Goal: Task Accomplishment & Management: Complete application form

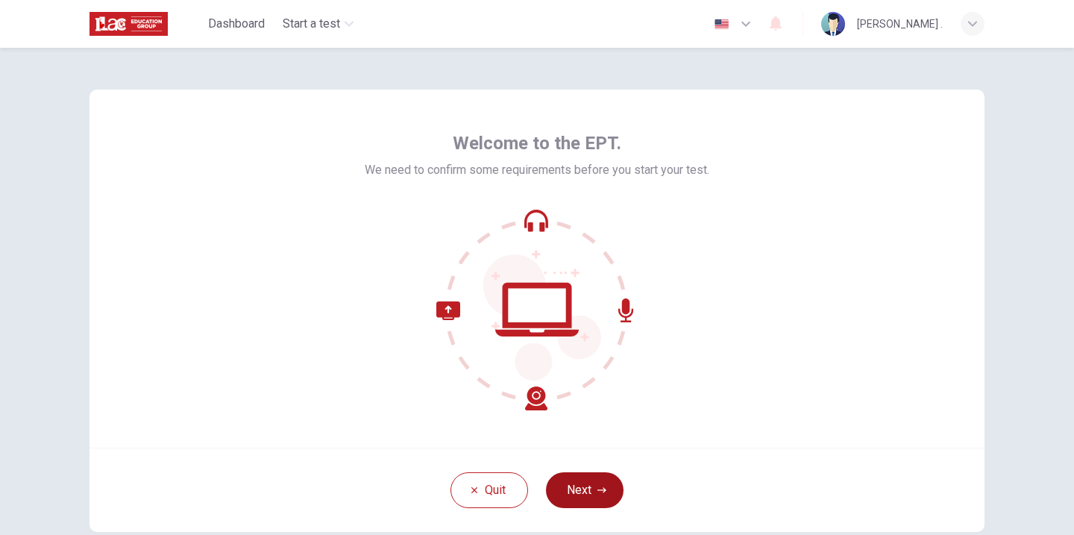
click at [573, 482] on button "Next" at bounding box center [585, 490] width 78 height 36
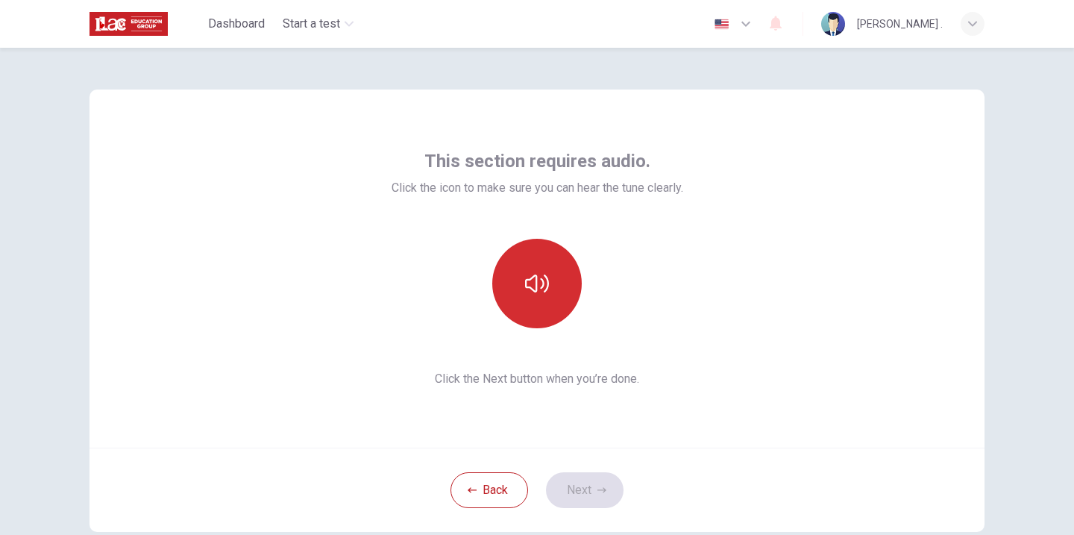
click at [529, 280] on icon "button" at bounding box center [537, 283] width 24 height 18
click at [564, 481] on button "Next" at bounding box center [585, 490] width 78 height 36
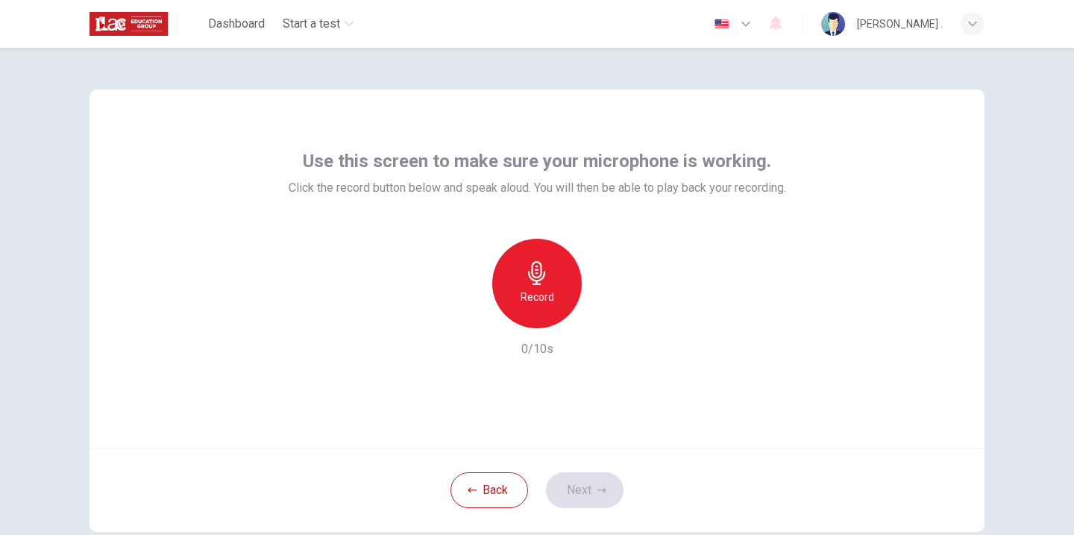
click at [526, 242] on div "Record" at bounding box center [536, 283] width 89 height 89
click at [585, 503] on button "Next" at bounding box center [585, 490] width 78 height 36
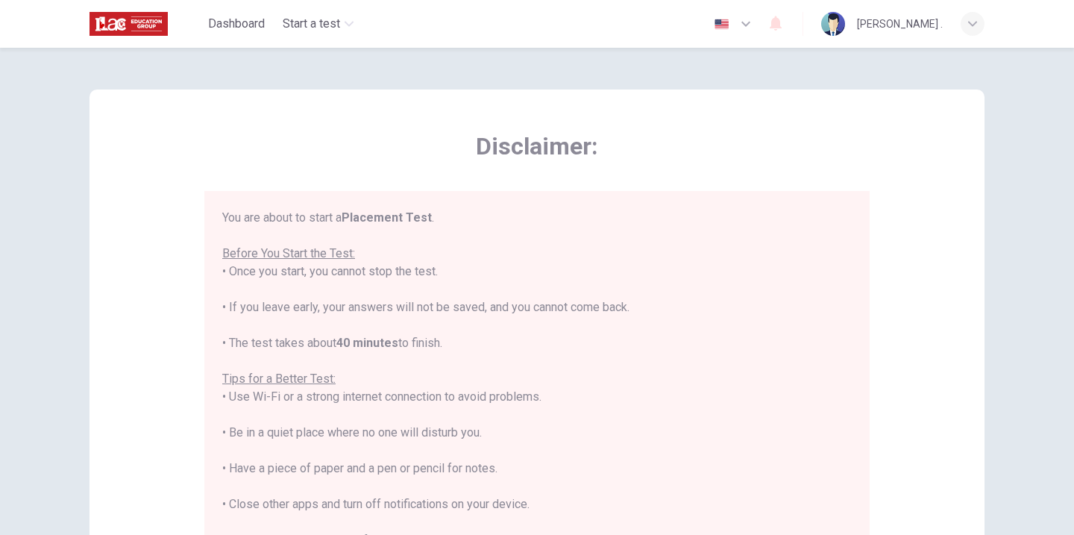
click at [586, 265] on div "You are about to start a Placement Test . Before You Start the Test: • Once you…" at bounding box center [536, 415] width 629 height 412
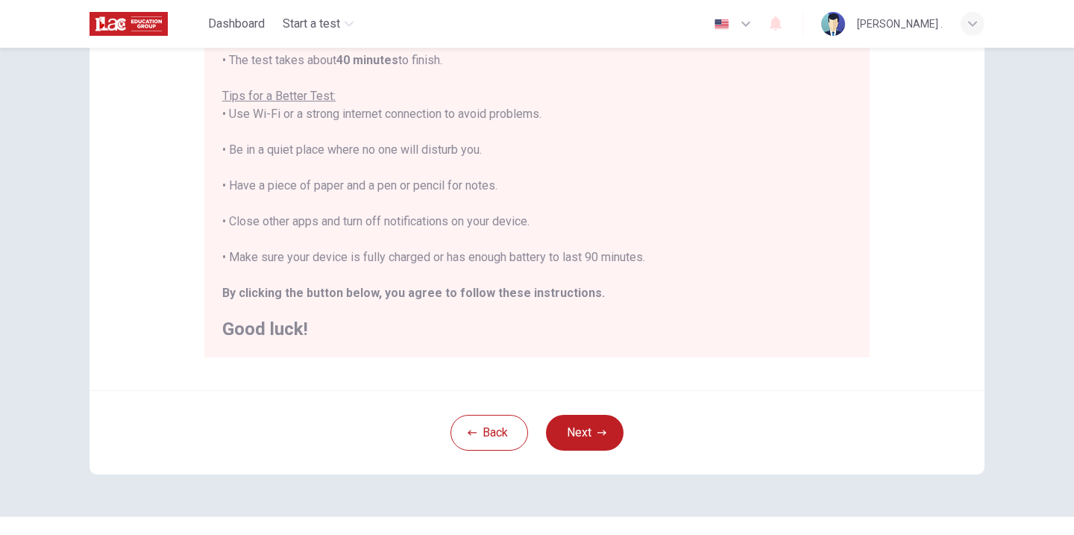
scroll to position [268, 0]
click at [582, 432] on button "Next" at bounding box center [585, 430] width 78 height 36
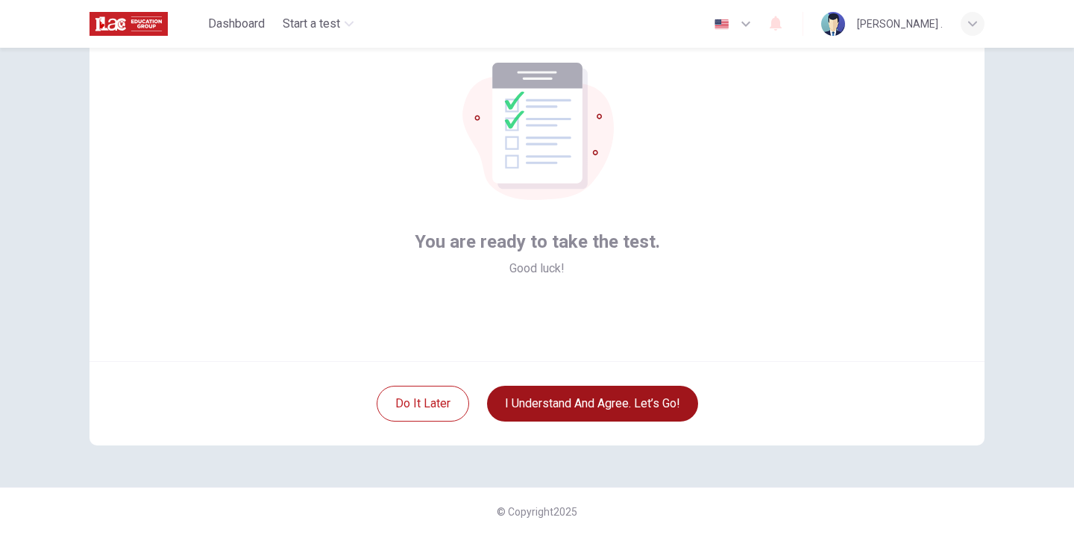
scroll to position [86, 0]
click at [579, 399] on button "I understand and agree. Let’s go!" at bounding box center [592, 404] width 211 height 36
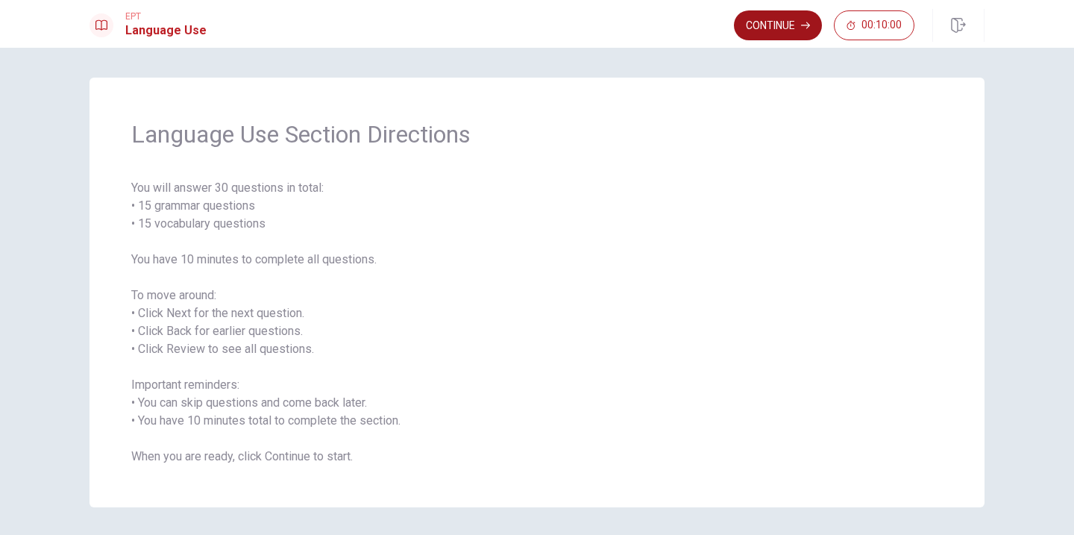
click at [780, 24] on button "Continue" at bounding box center [778, 25] width 88 height 30
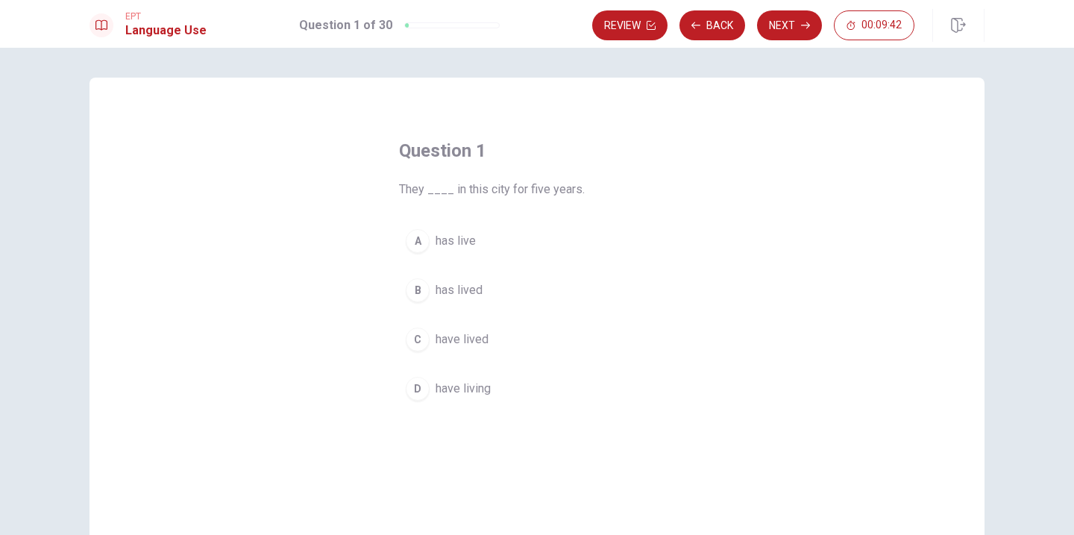
click at [415, 338] on div "C" at bounding box center [418, 339] width 24 height 24
click at [488, 391] on span "have living" at bounding box center [462, 389] width 55 height 18
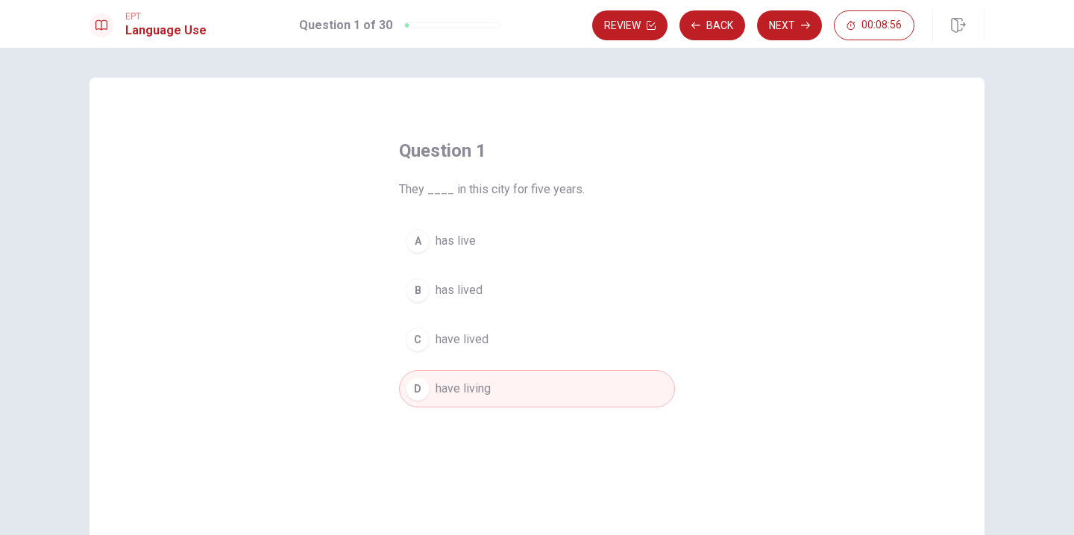
click at [441, 346] on span "have lived" at bounding box center [461, 339] width 53 height 18
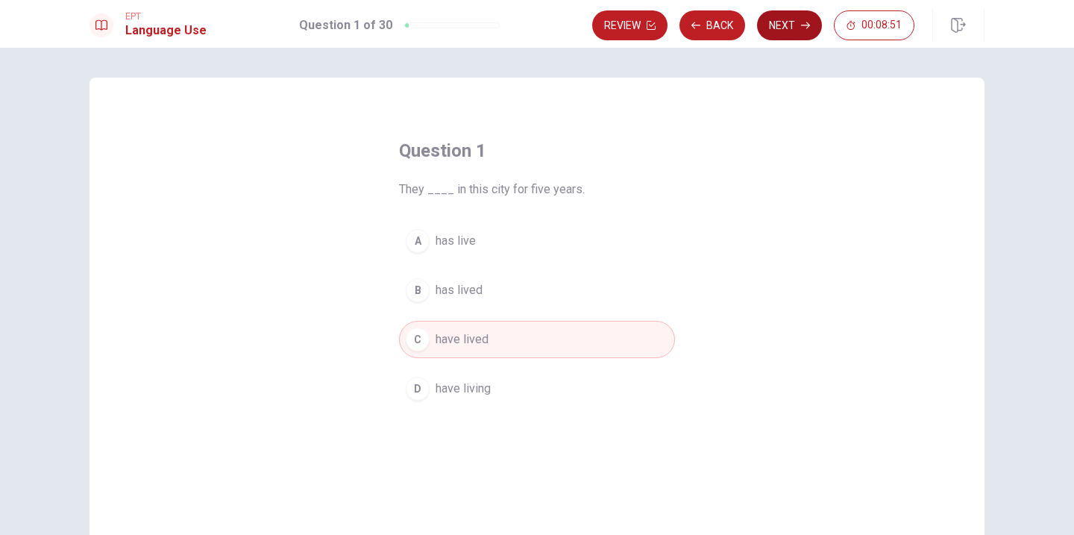
click at [775, 28] on button "Next" at bounding box center [789, 25] width 65 height 30
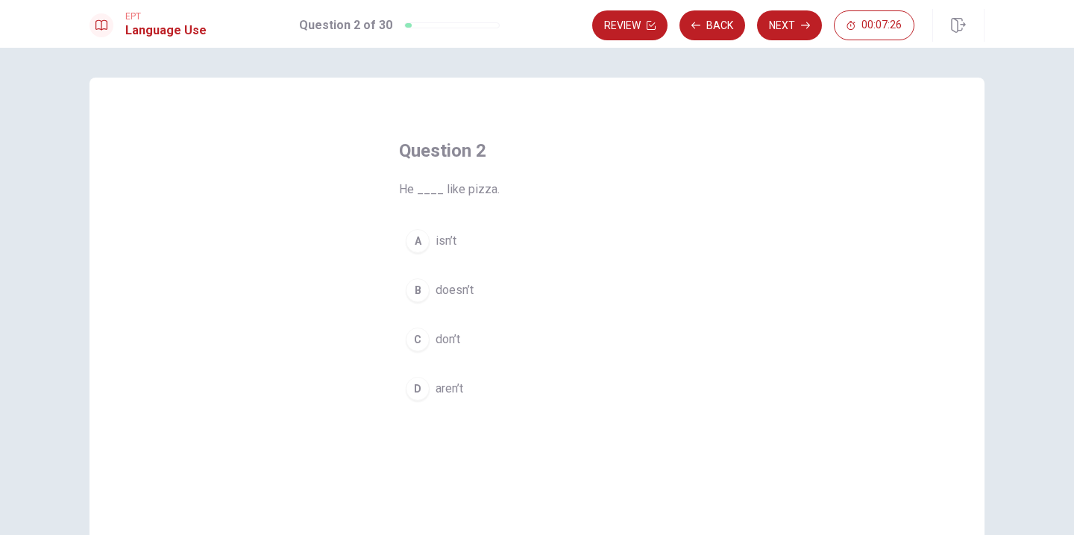
click at [418, 285] on div "B" at bounding box center [418, 290] width 24 height 24
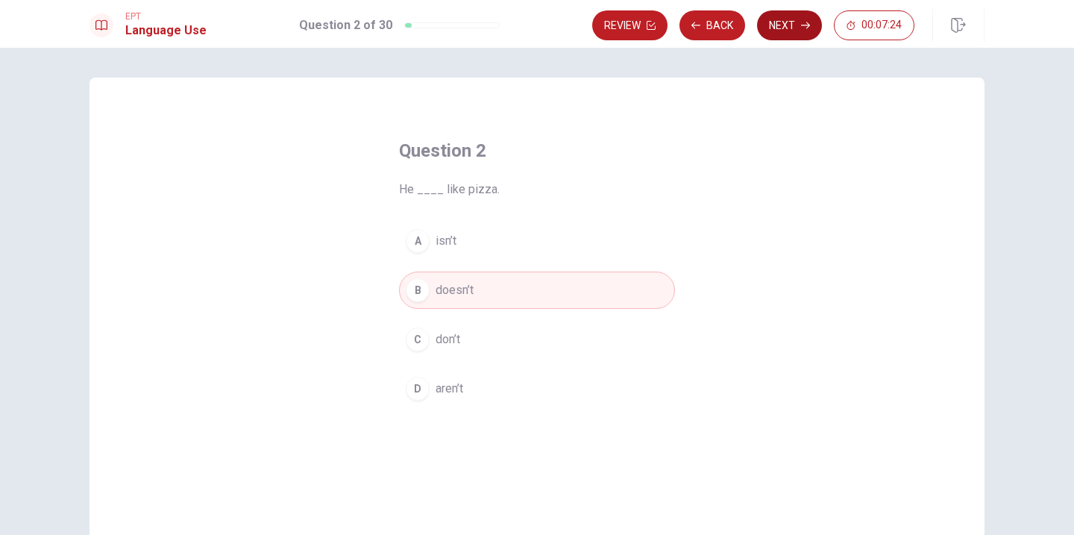
click at [799, 32] on button "Next" at bounding box center [789, 25] width 65 height 30
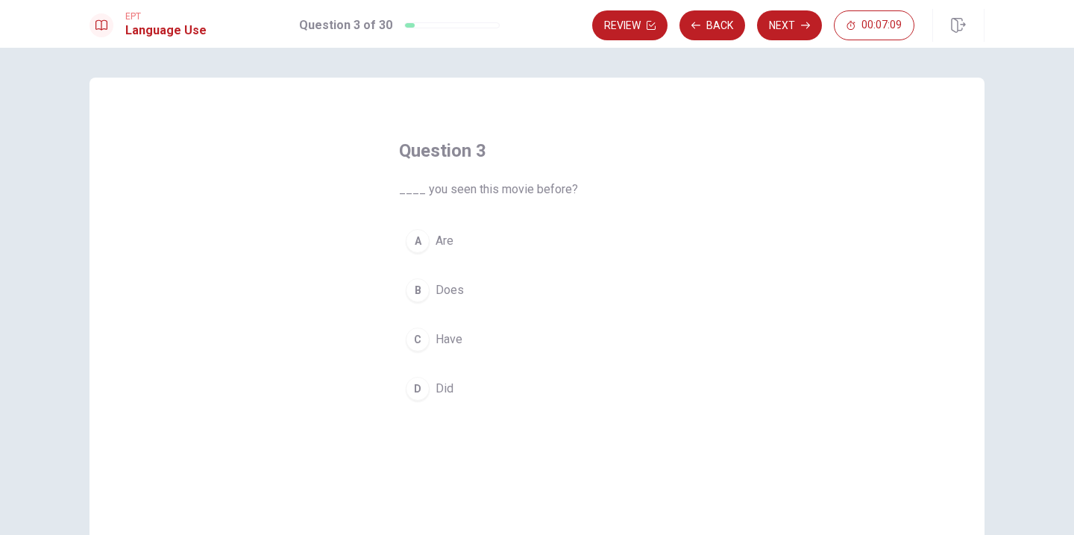
click at [422, 386] on div "D" at bounding box center [418, 389] width 24 height 24
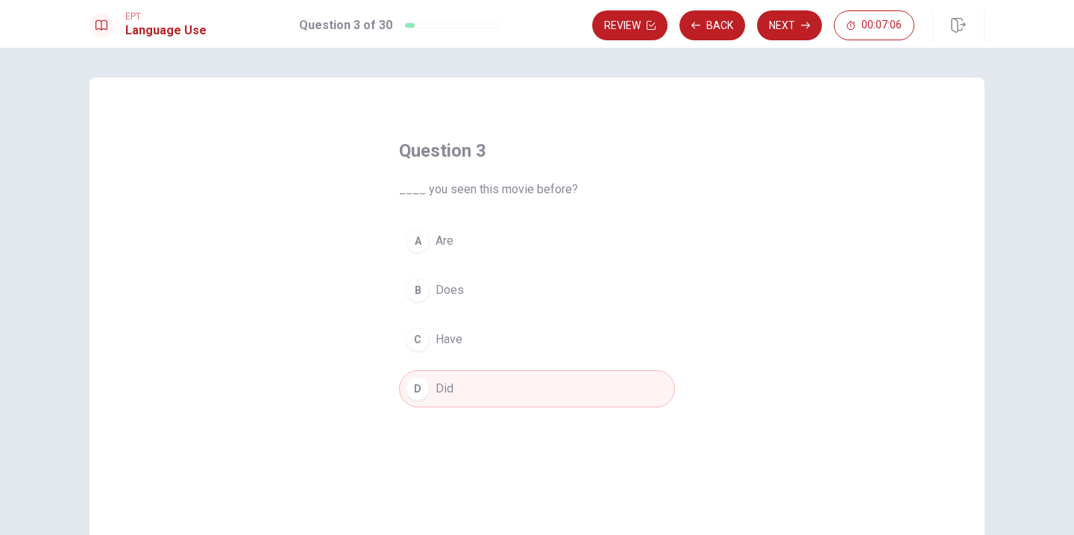
click at [785, 7] on div "EPT Language Use Question 3 of 30 Review Back Next 00:07:06" at bounding box center [537, 24] width 1074 height 48
click at [782, 34] on button "Next" at bounding box center [789, 25] width 65 height 30
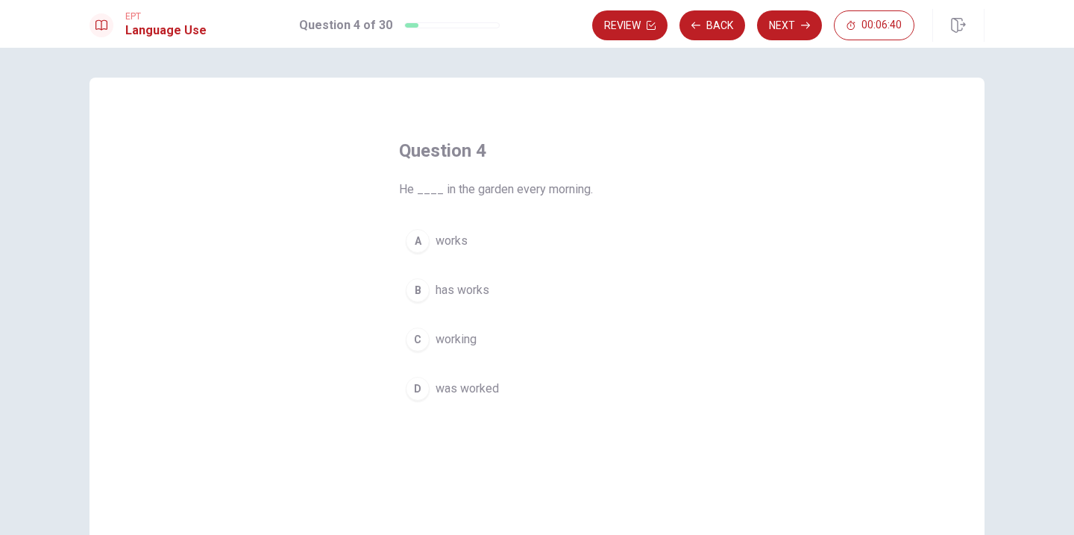
click at [424, 236] on div "A" at bounding box center [418, 241] width 24 height 24
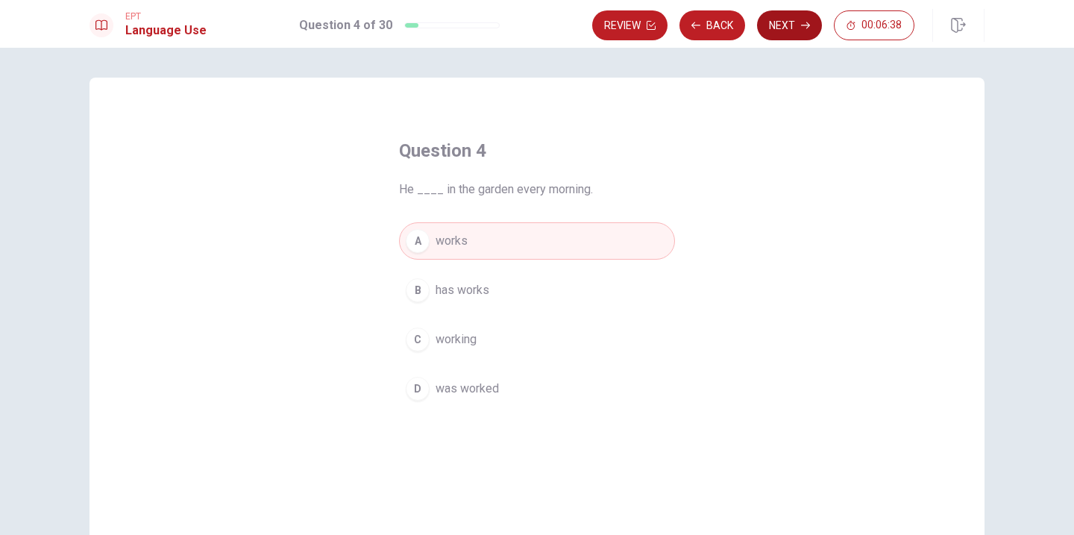
click at [777, 22] on button "Next" at bounding box center [789, 25] width 65 height 30
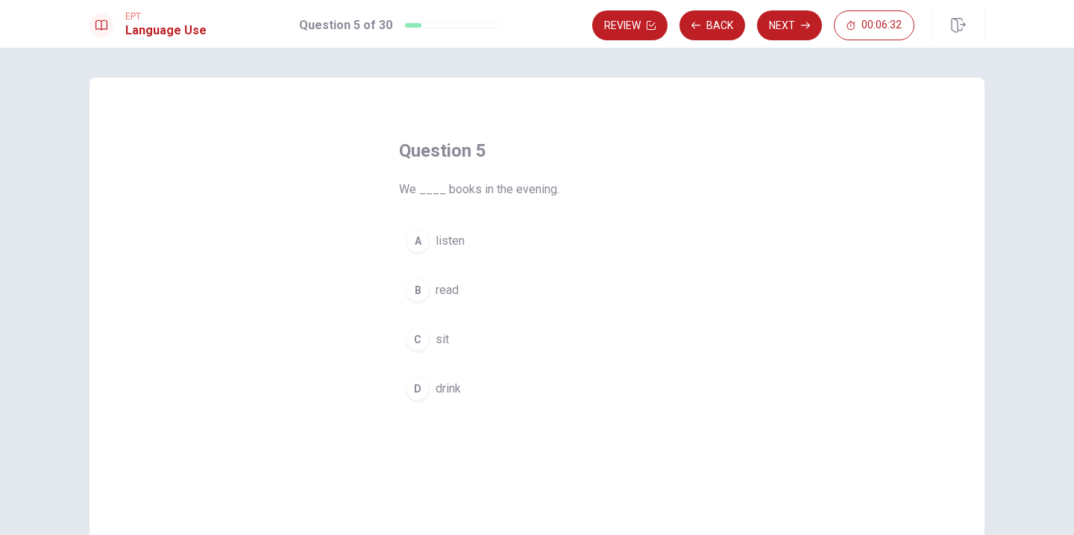
click at [420, 289] on div "B" at bounding box center [418, 290] width 24 height 24
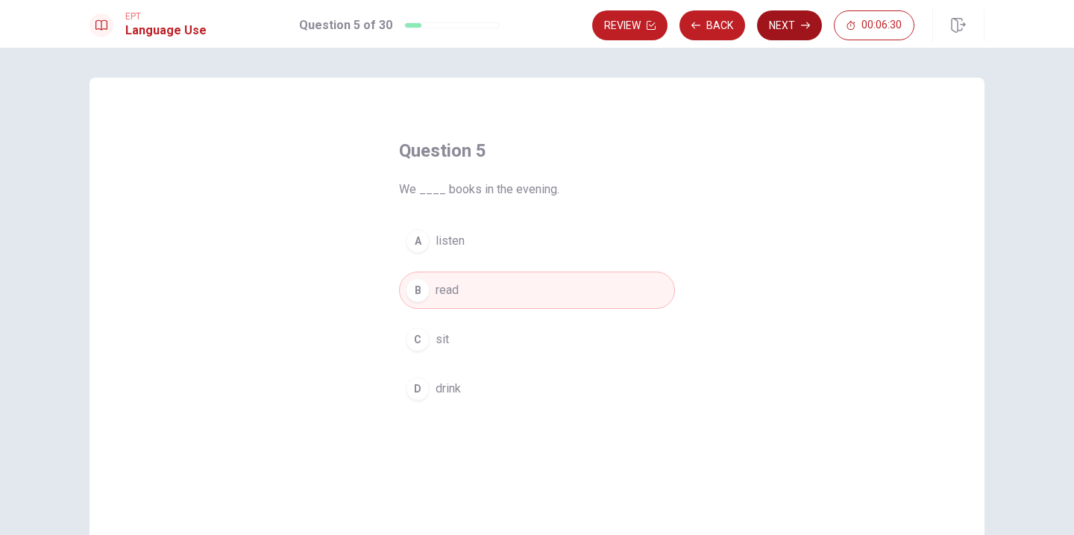
click at [778, 26] on button "Next" at bounding box center [789, 25] width 65 height 30
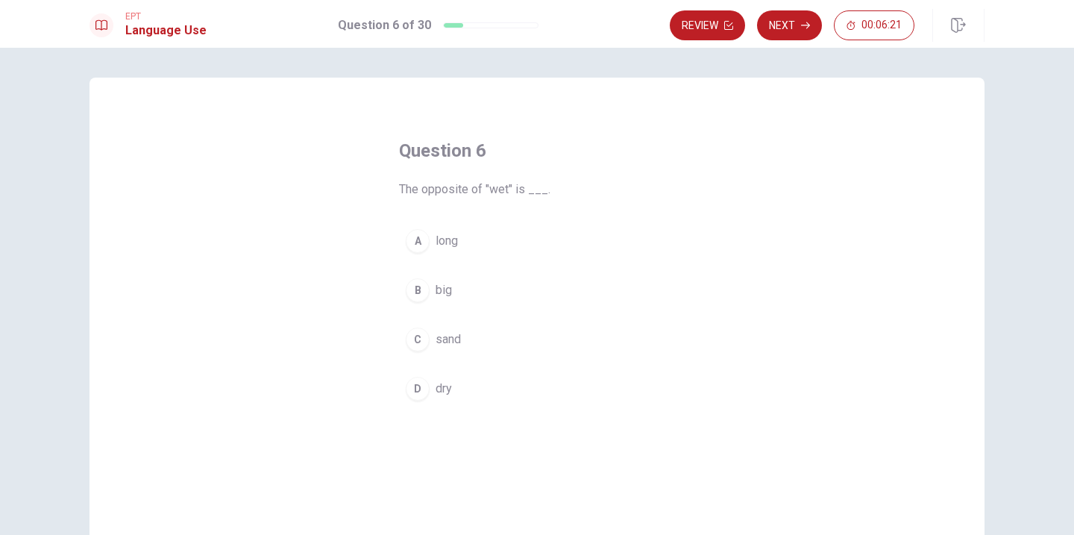
click at [419, 386] on div "D" at bounding box center [418, 389] width 24 height 24
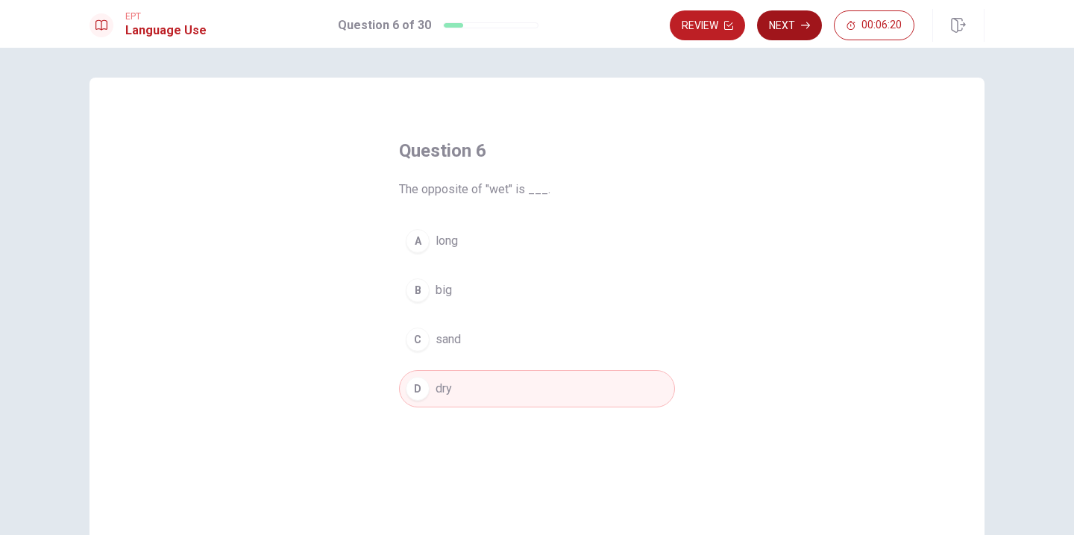
click at [793, 24] on button "Next" at bounding box center [789, 25] width 65 height 30
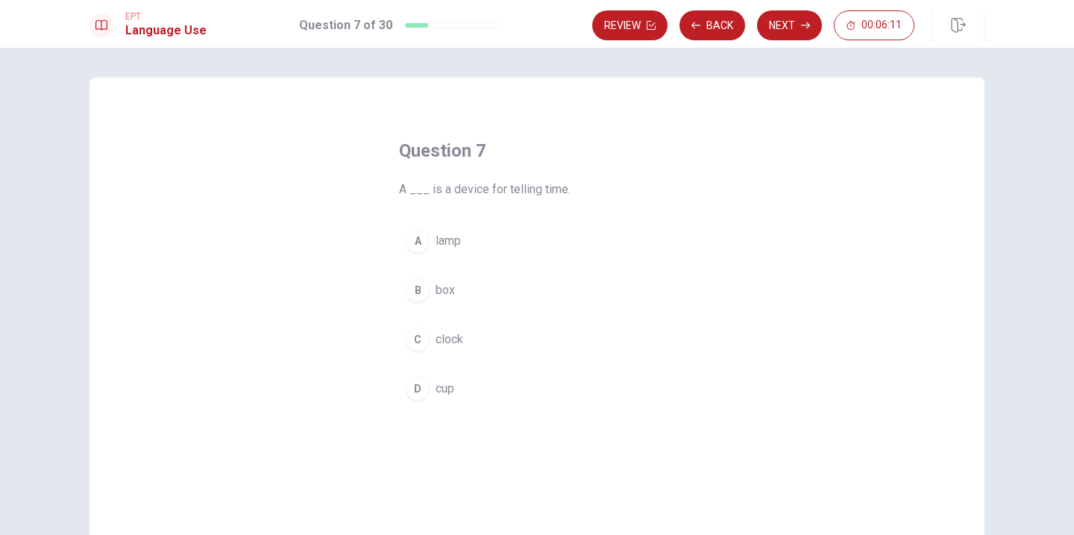
click at [417, 331] on div "C" at bounding box center [418, 339] width 24 height 24
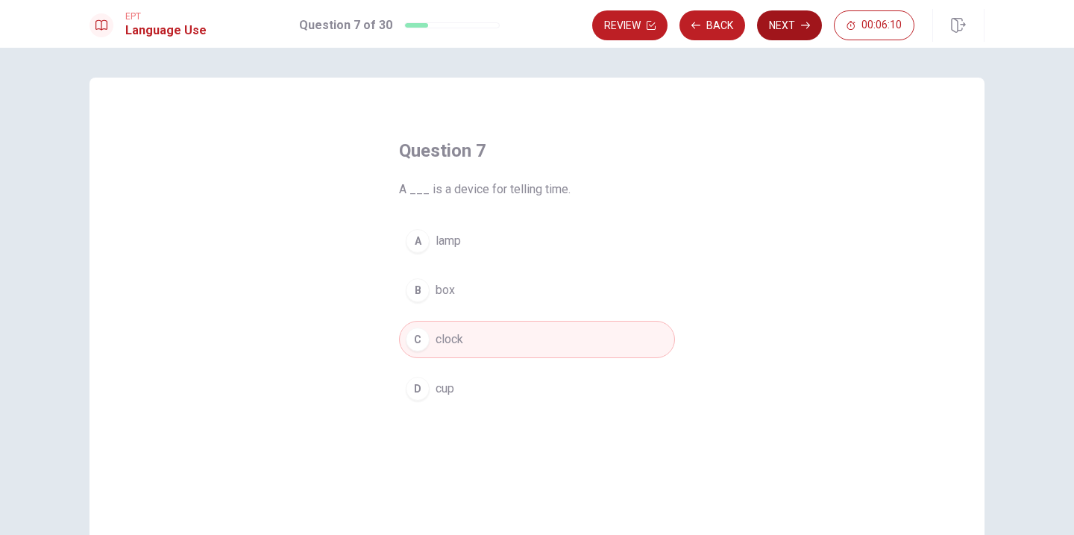
click at [790, 13] on button "Next" at bounding box center [789, 25] width 65 height 30
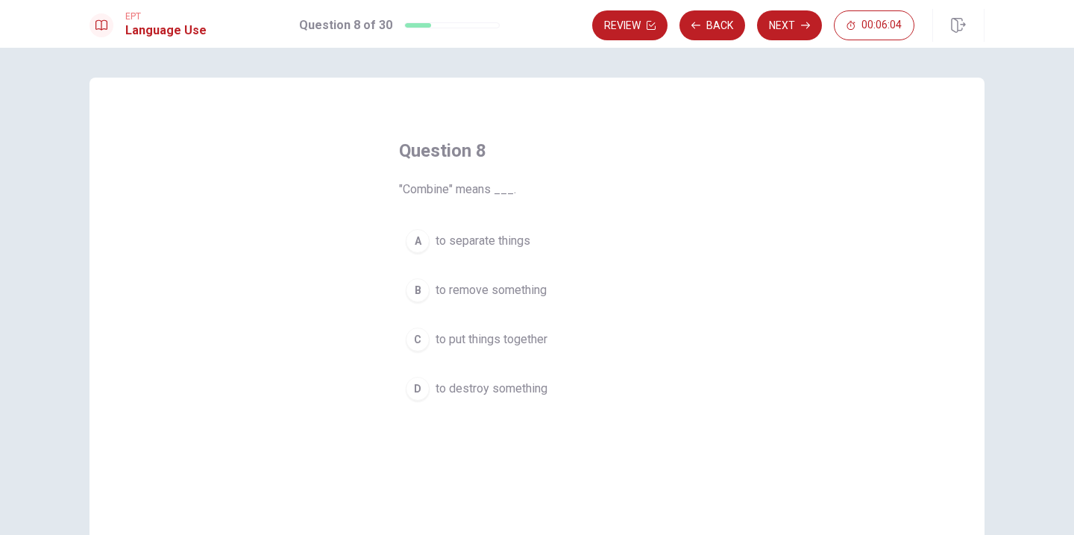
click at [425, 336] on div "C" at bounding box center [418, 339] width 24 height 24
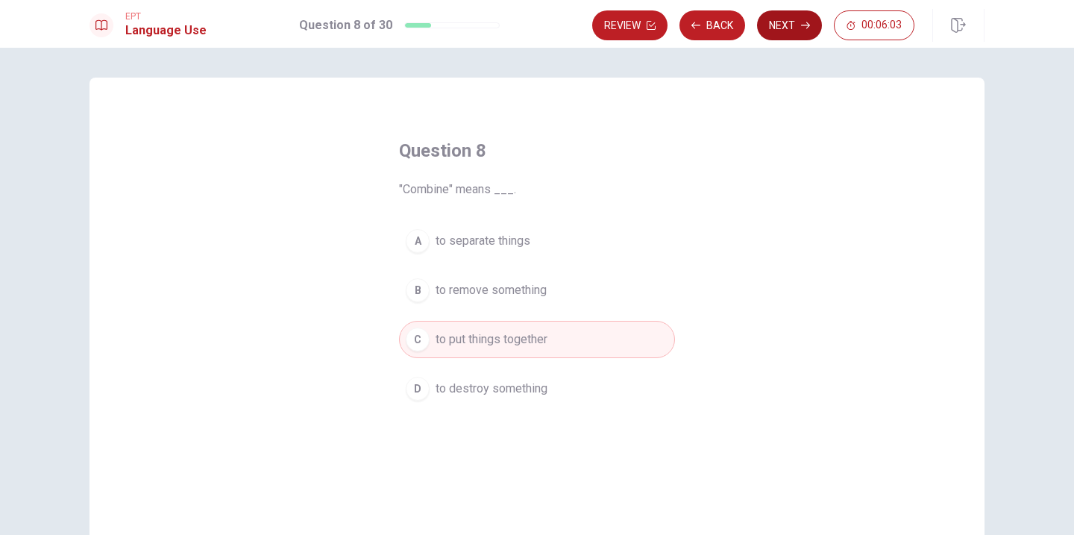
click at [788, 18] on button "Next" at bounding box center [789, 25] width 65 height 30
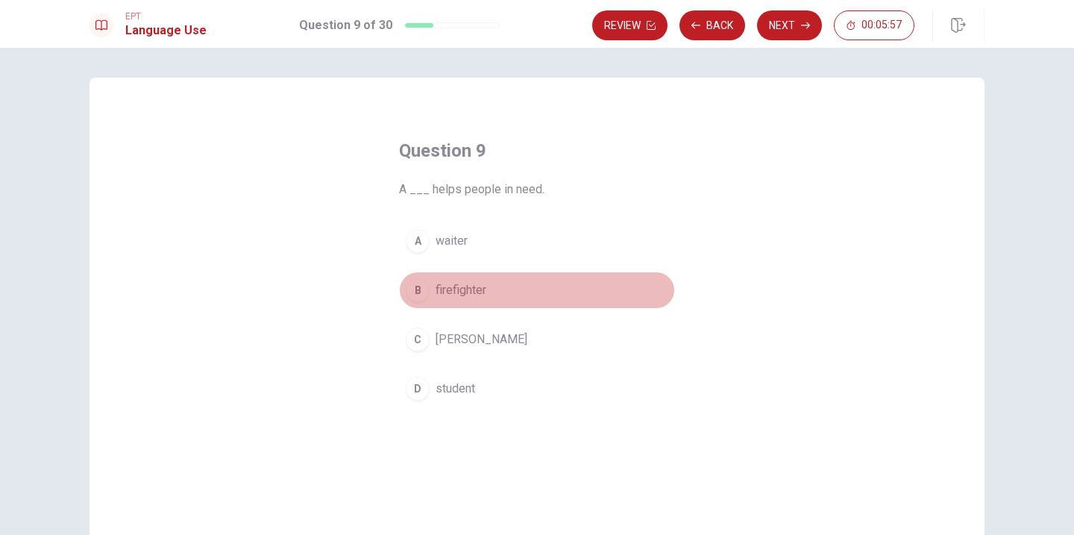
click at [422, 297] on div "B" at bounding box center [418, 290] width 24 height 24
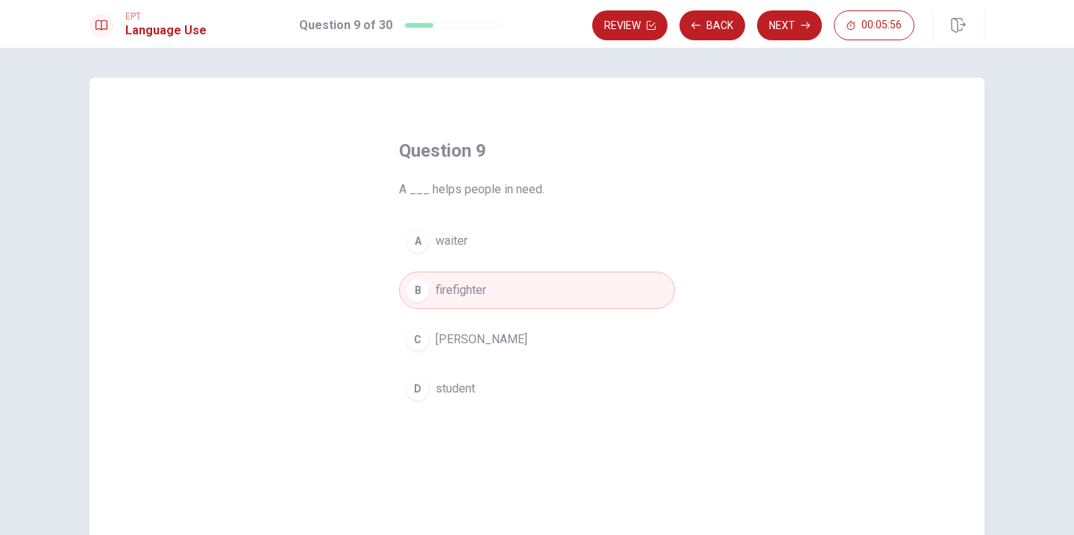
click at [789, 7] on div "EPT Language Use Question 9 of 30 Review Back Next 00:05:56" at bounding box center [537, 24] width 1074 height 48
click at [784, 19] on button "Next" at bounding box center [789, 25] width 65 height 30
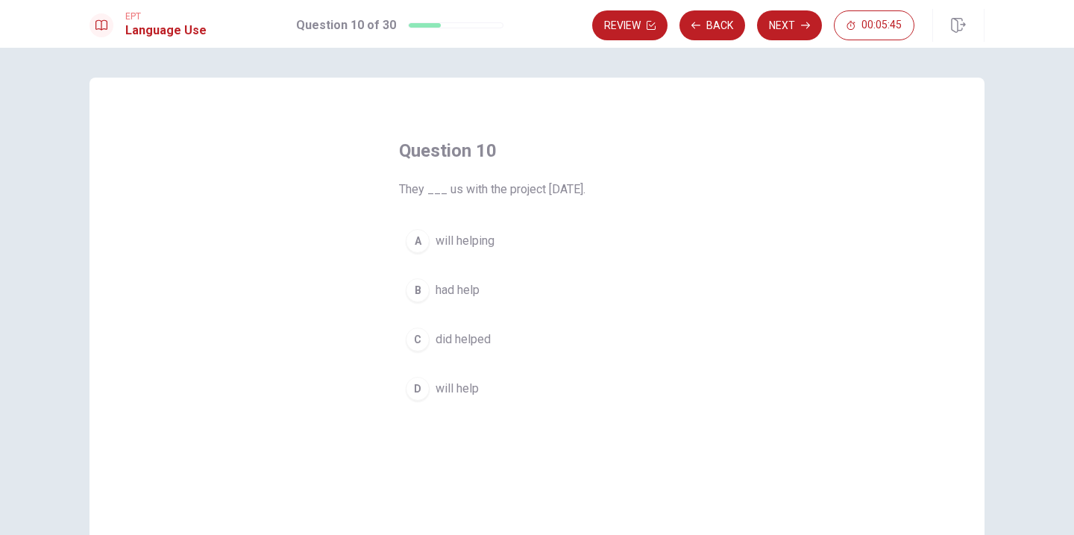
click at [428, 387] on div "D" at bounding box center [418, 389] width 24 height 24
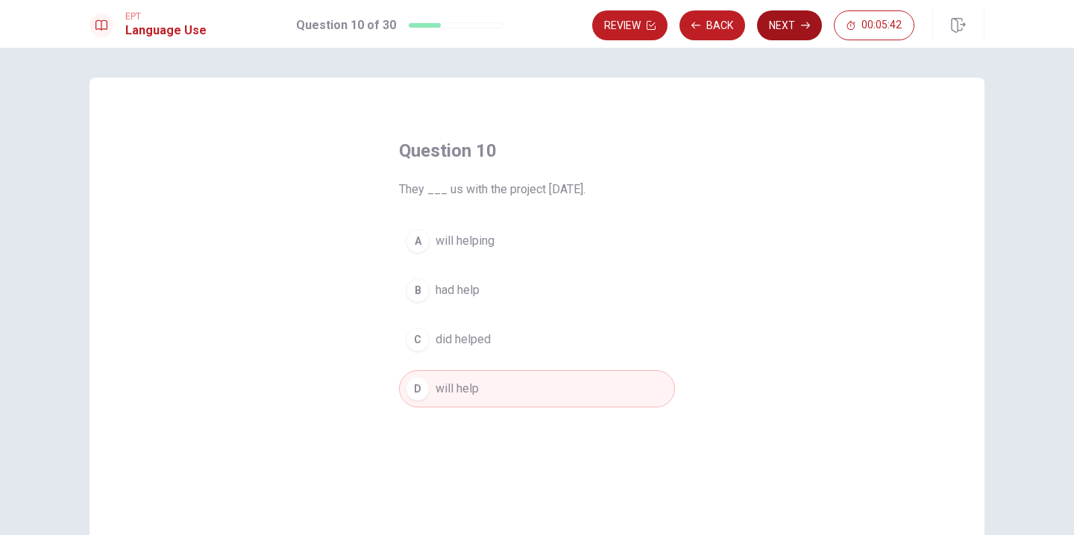
click at [801, 25] on icon "button" at bounding box center [805, 25] width 9 height 7
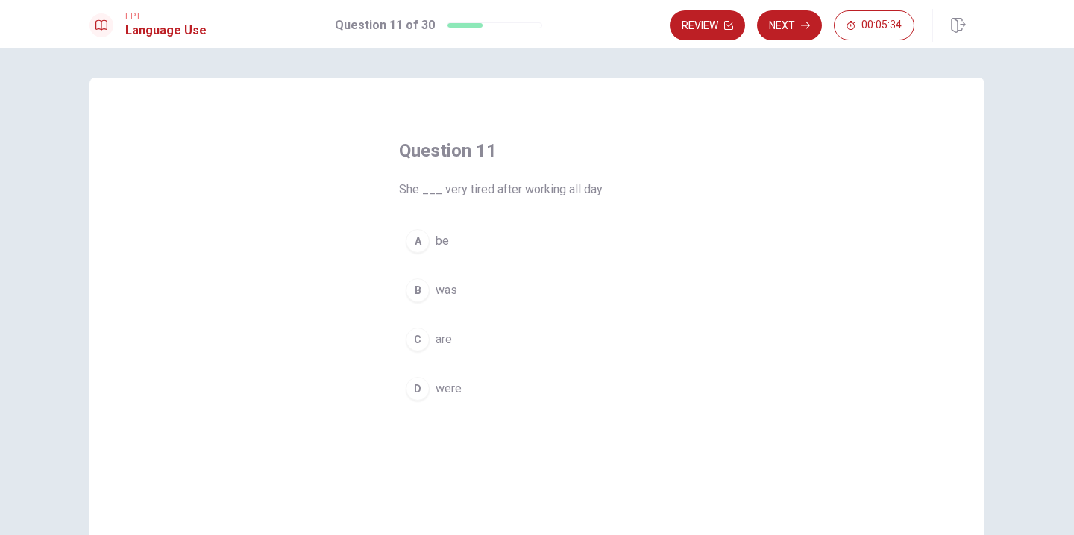
click at [421, 292] on div "B" at bounding box center [418, 290] width 24 height 24
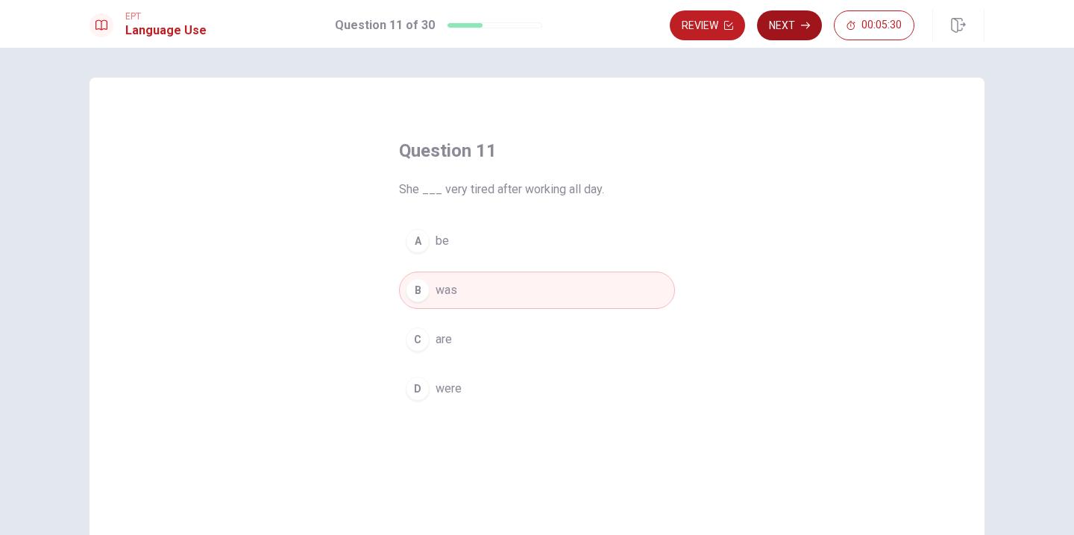
click at [787, 20] on button "Next" at bounding box center [789, 25] width 65 height 30
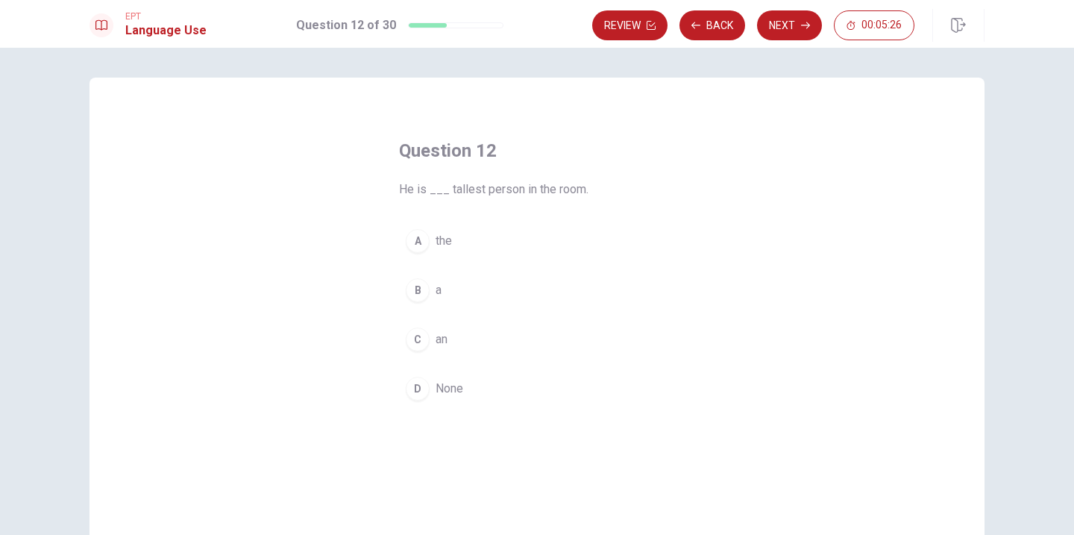
click at [418, 341] on div "C" at bounding box center [418, 339] width 24 height 24
click at [421, 298] on div "B" at bounding box center [418, 290] width 24 height 24
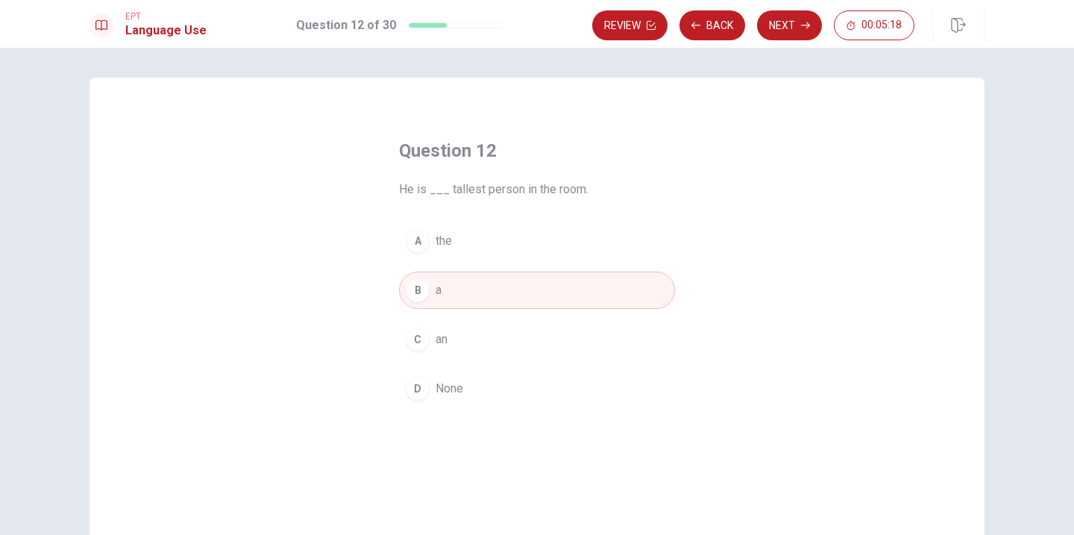
click at [422, 236] on div "A" at bounding box center [418, 241] width 24 height 24
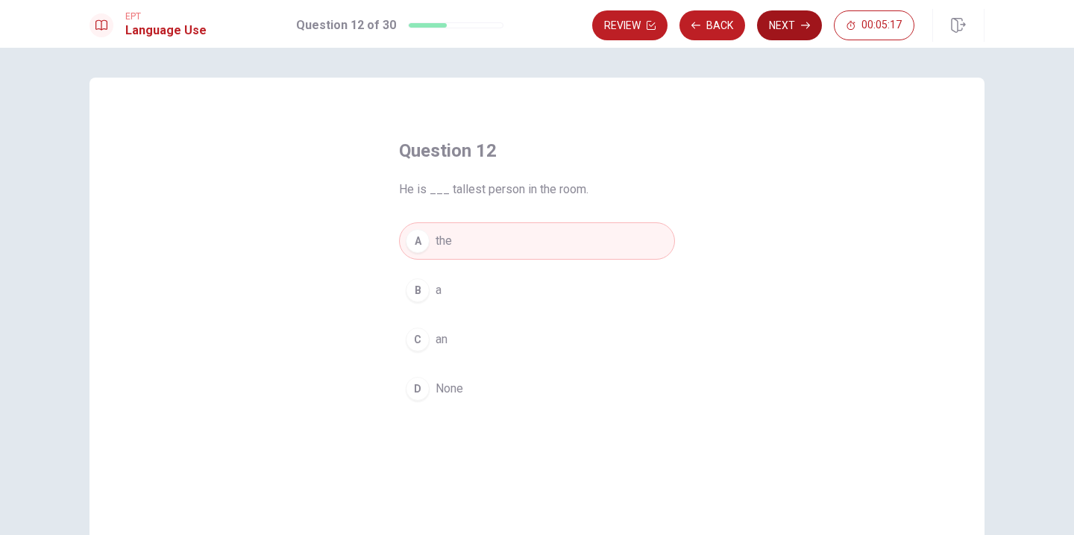
click at [788, 16] on button "Next" at bounding box center [789, 25] width 65 height 30
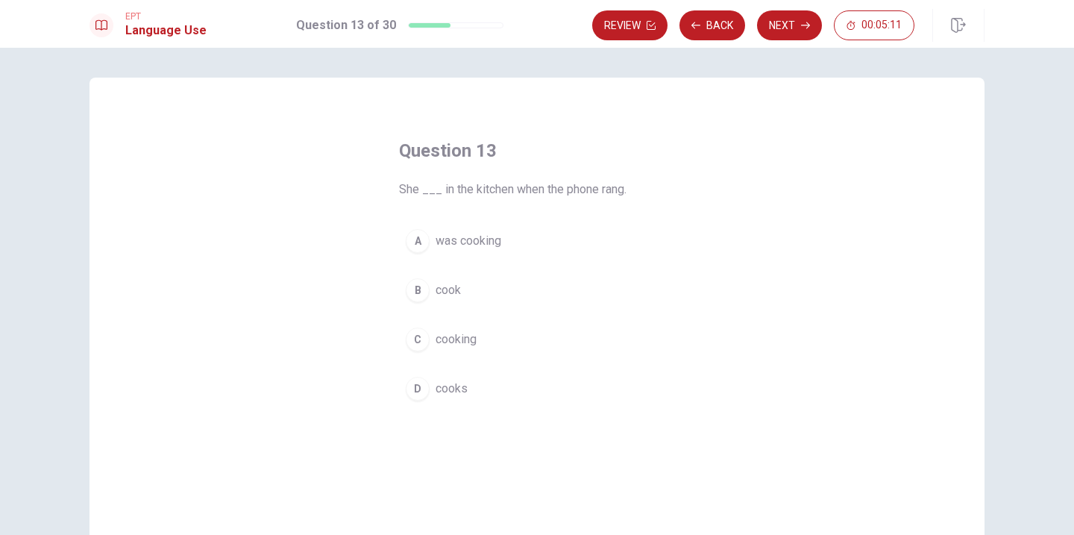
click at [420, 239] on div "A" at bounding box center [418, 241] width 24 height 24
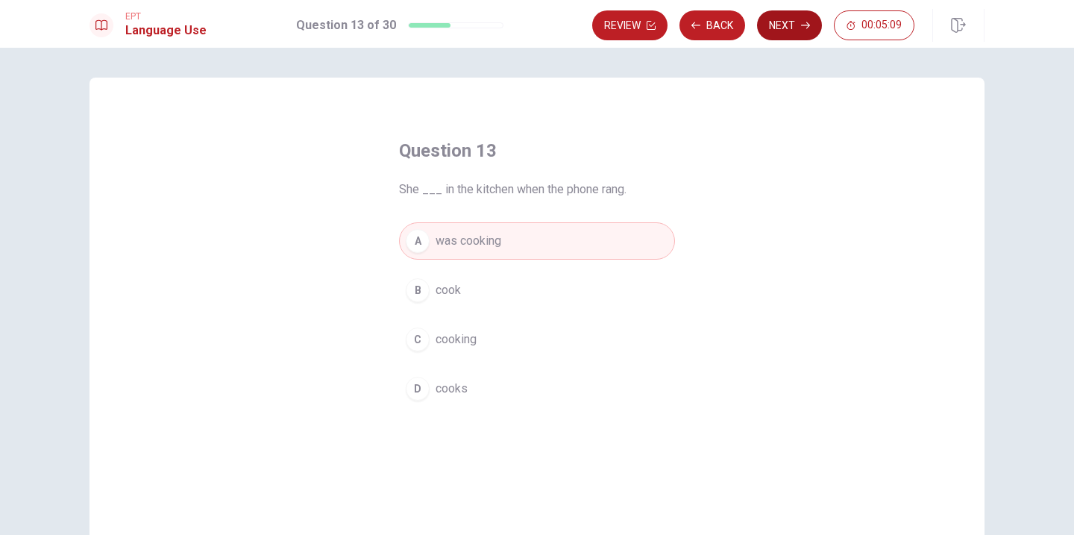
click at [784, 20] on button "Next" at bounding box center [789, 25] width 65 height 30
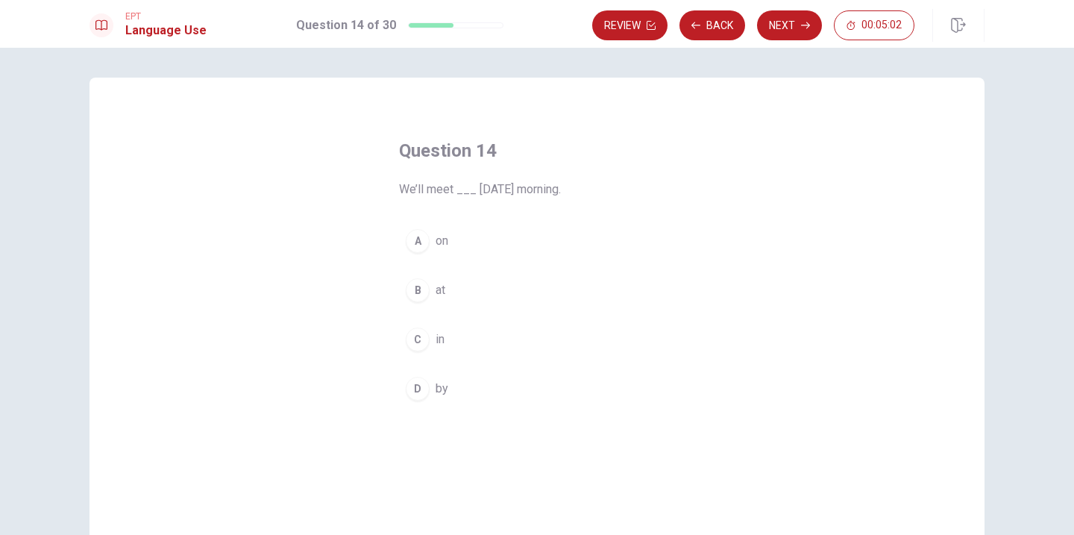
click at [417, 336] on div "C" at bounding box center [418, 339] width 24 height 24
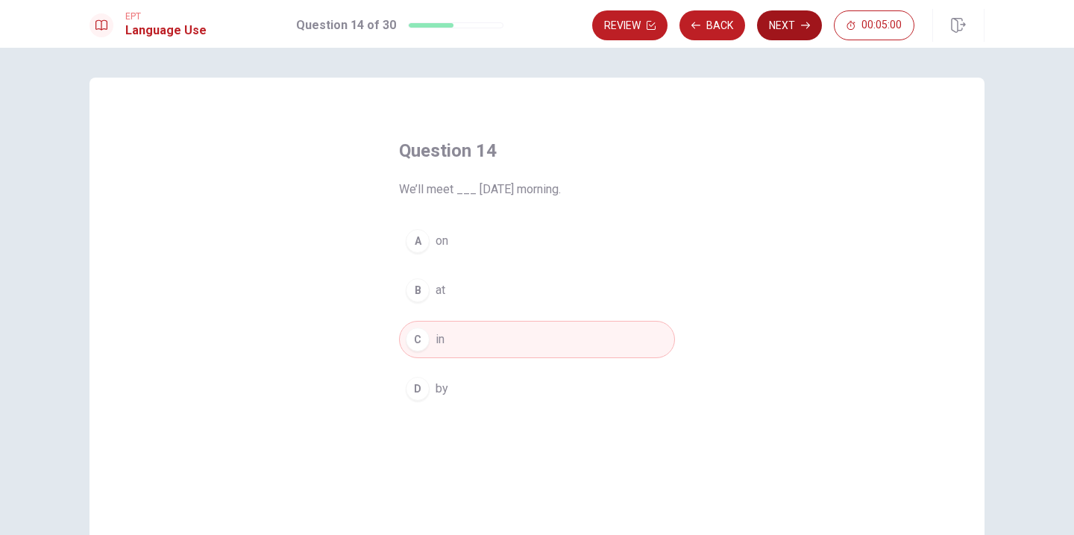
click at [797, 29] on button "Next" at bounding box center [789, 25] width 65 height 30
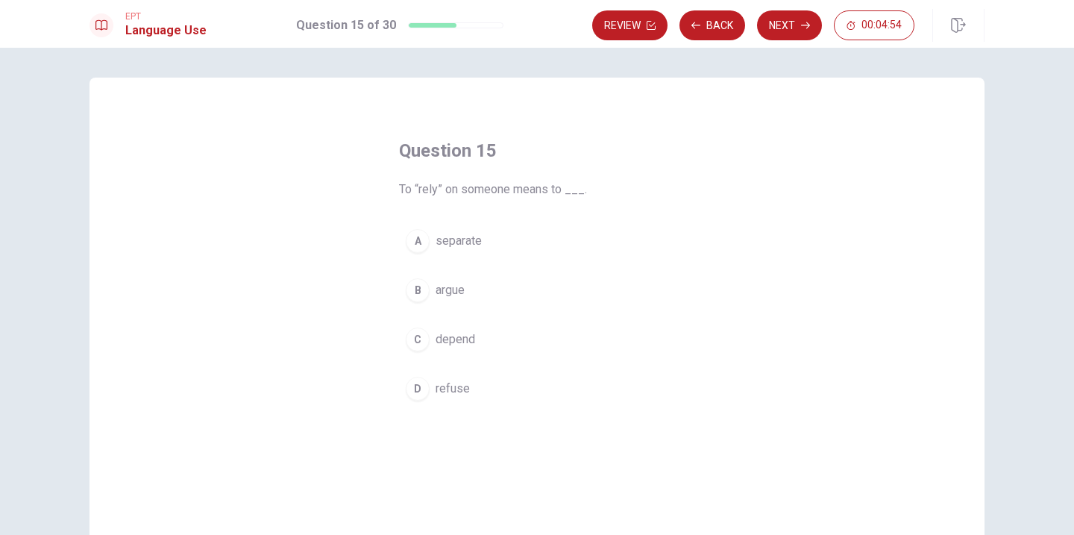
click at [422, 337] on div "C" at bounding box center [418, 339] width 24 height 24
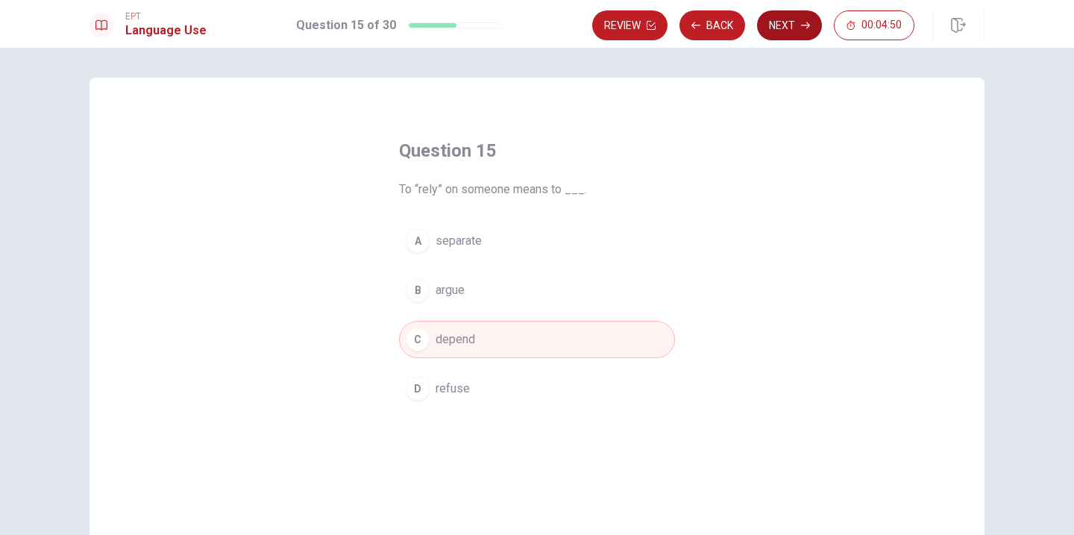
click at [781, 19] on button "Next" at bounding box center [789, 25] width 65 height 30
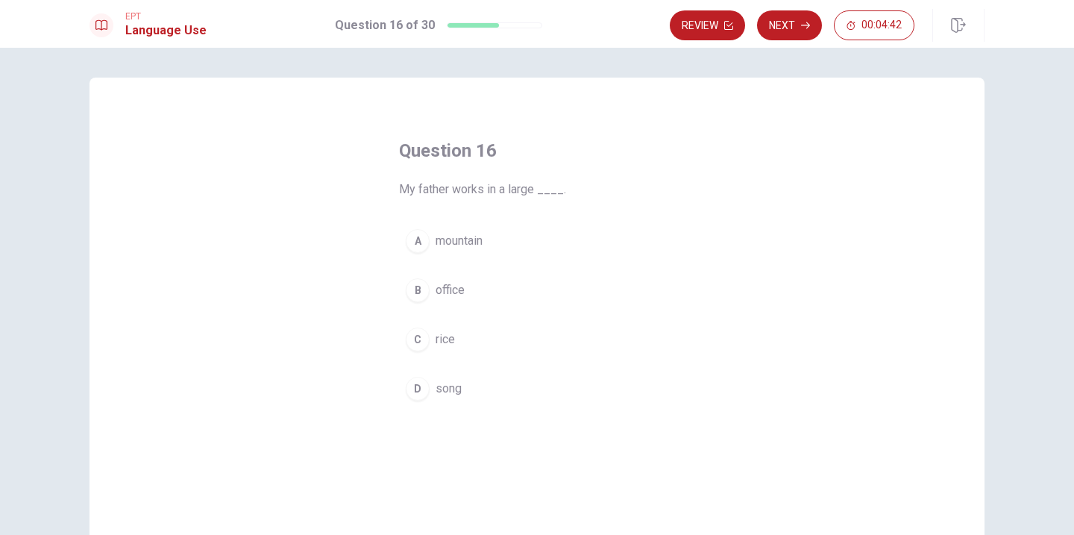
click at [419, 242] on div "A" at bounding box center [418, 241] width 24 height 24
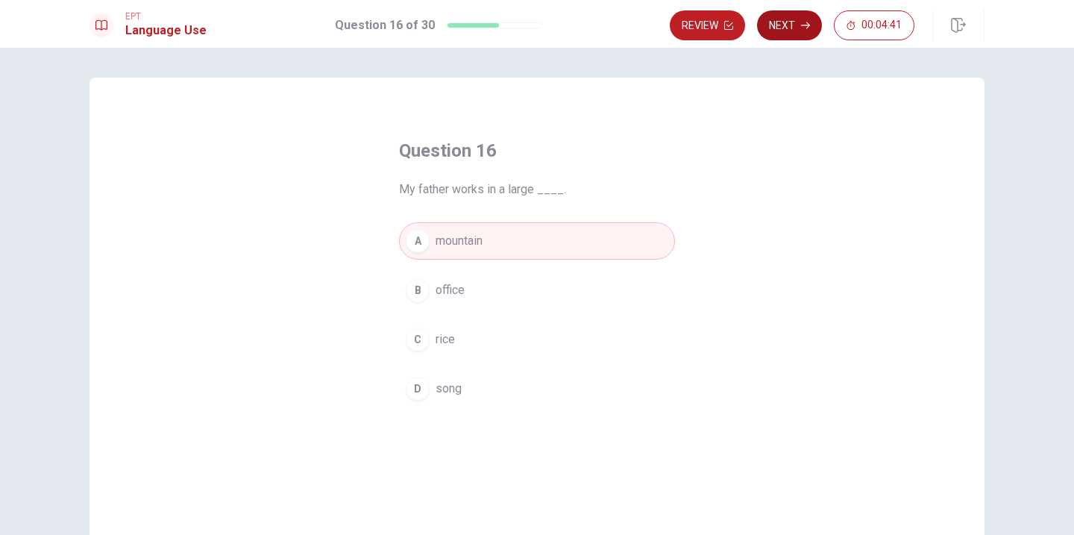
click at [772, 28] on button "Next" at bounding box center [789, 25] width 65 height 30
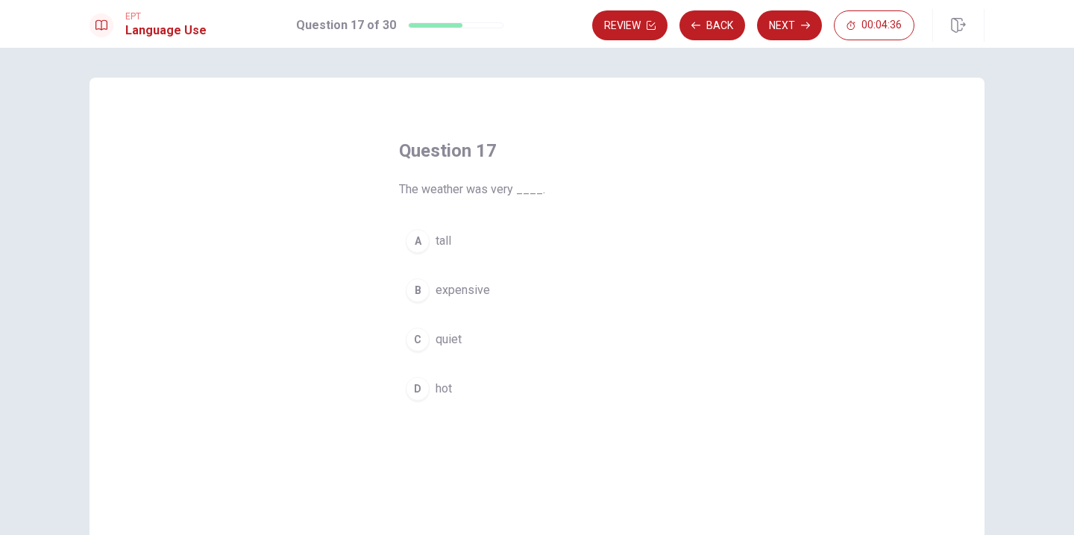
click at [427, 396] on button "D hot" at bounding box center [537, 388] width 276 height 37
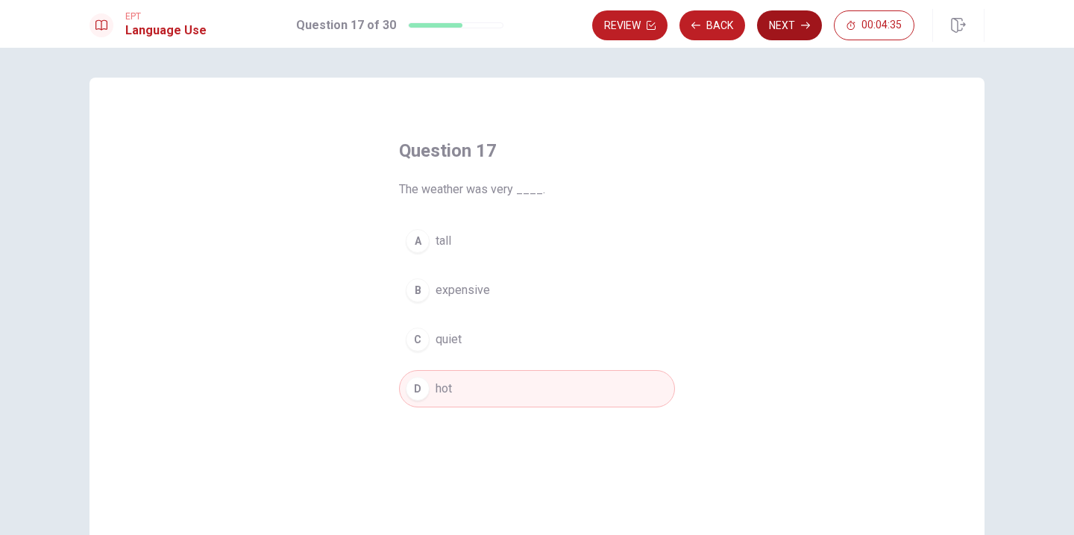
click at [761, 31] on button "Next" at bounding box center [789, 25] width 65 height 30
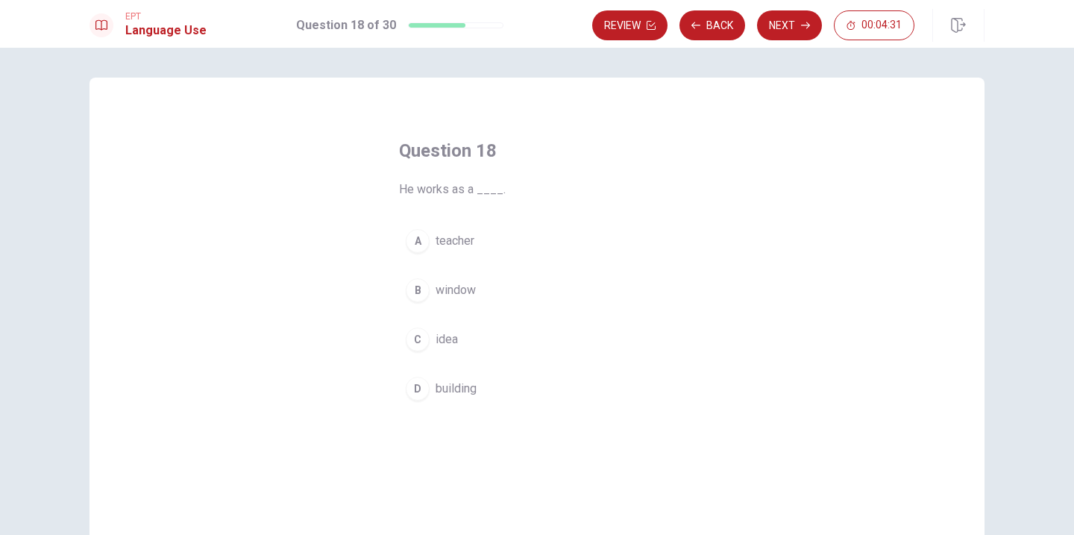
click at [420, 242] on div "A" at bounding box center [418, 241] width 24 height 24
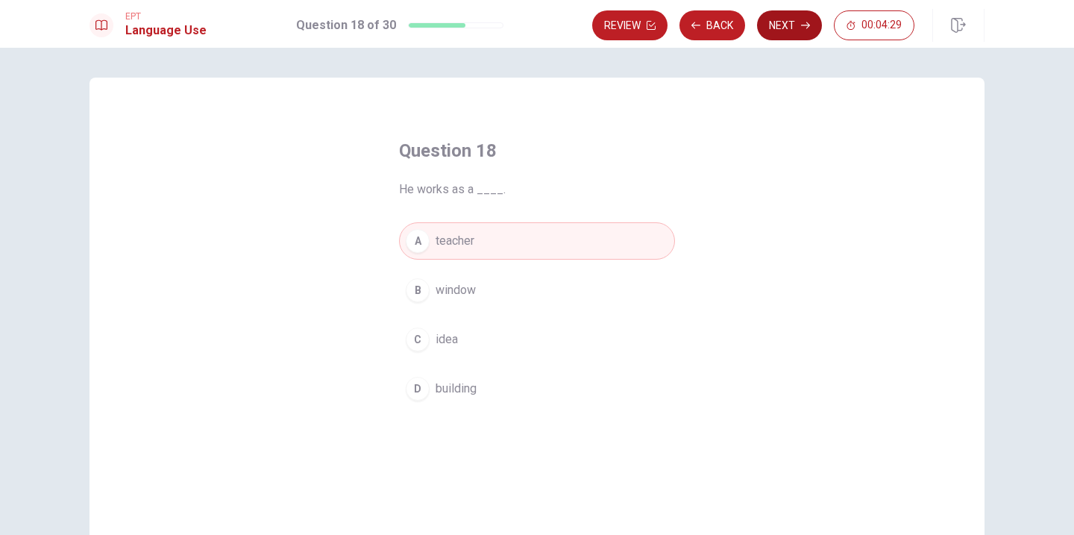
click at [783, 20] on button "Next" at bounding box center [789, 25] width 65 height 30
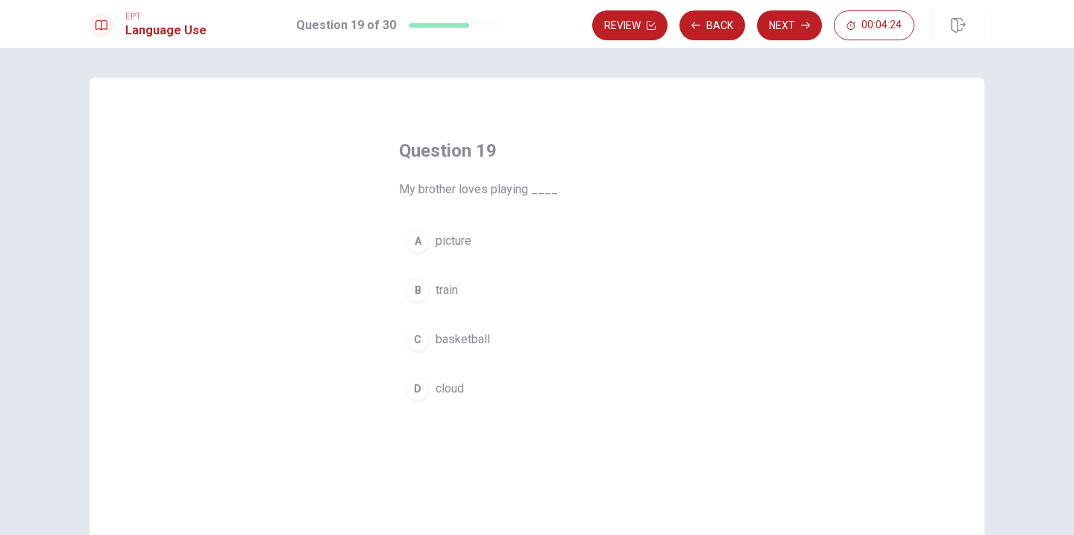
click at [422, 350] on button "C basketball" at bounding box center [537, 339] width 276 height 37
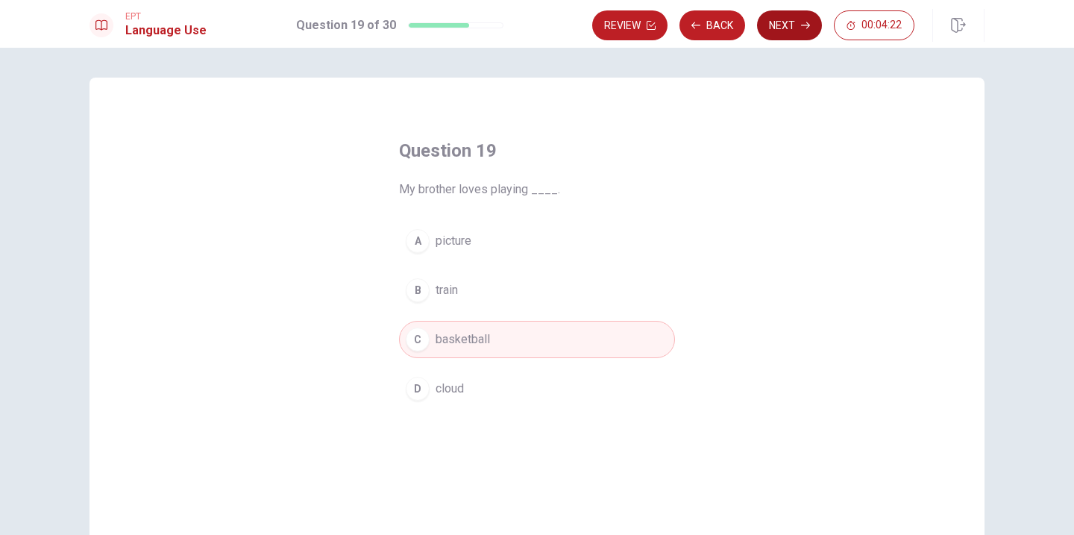
click at [767, 17] on button "Next" at bounding box center [789, 25] width 65 height 30
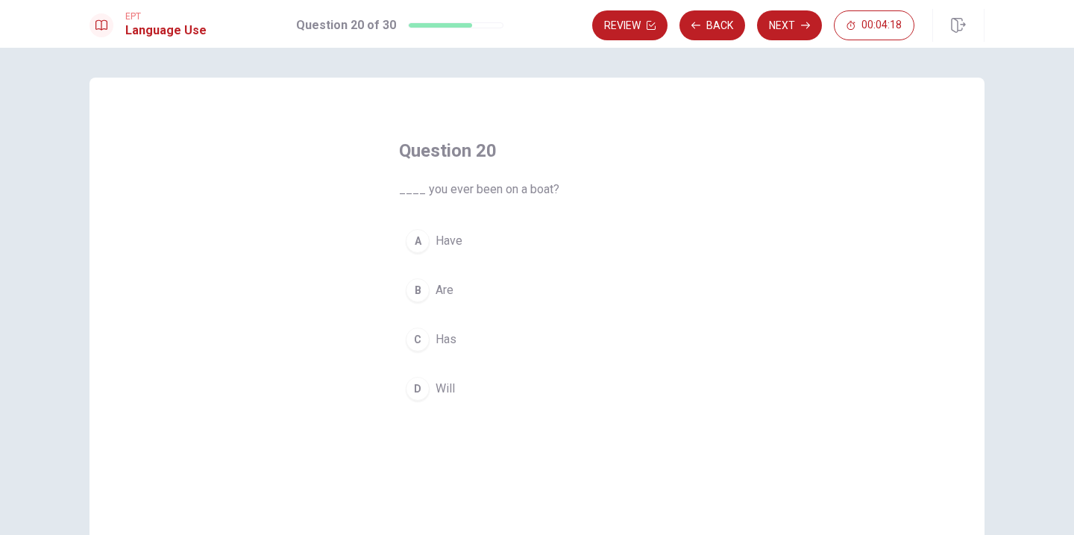
click at [409, 241] on div "A" at bounding box center [418, 241] width 24 height 24
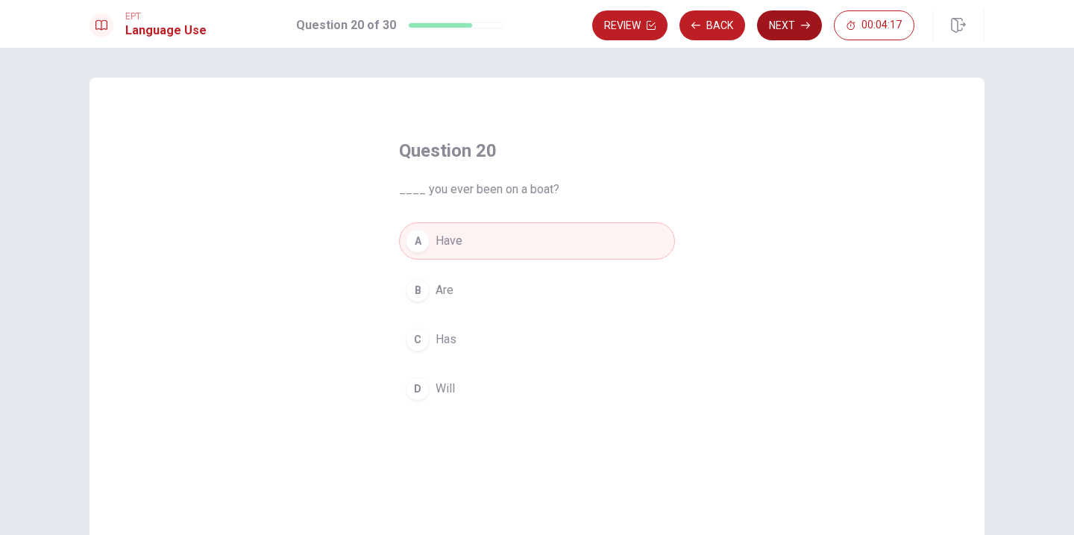
click at [809, 28] on icon "button" at bounding box center [805, 25] width 9 height 9
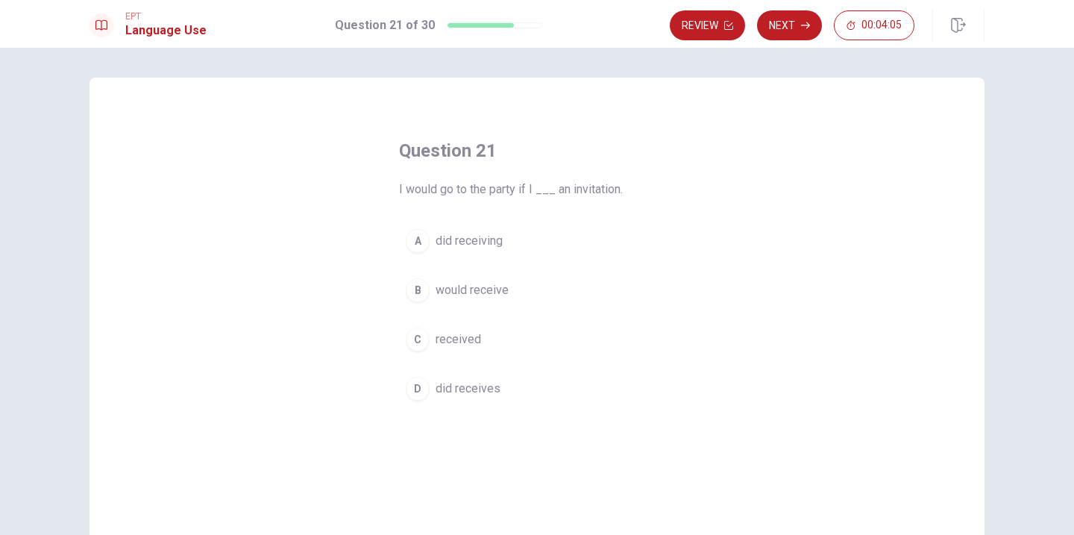
click at [419, 339] on div "C" at bounding box center [418, 339] width 24 height 24
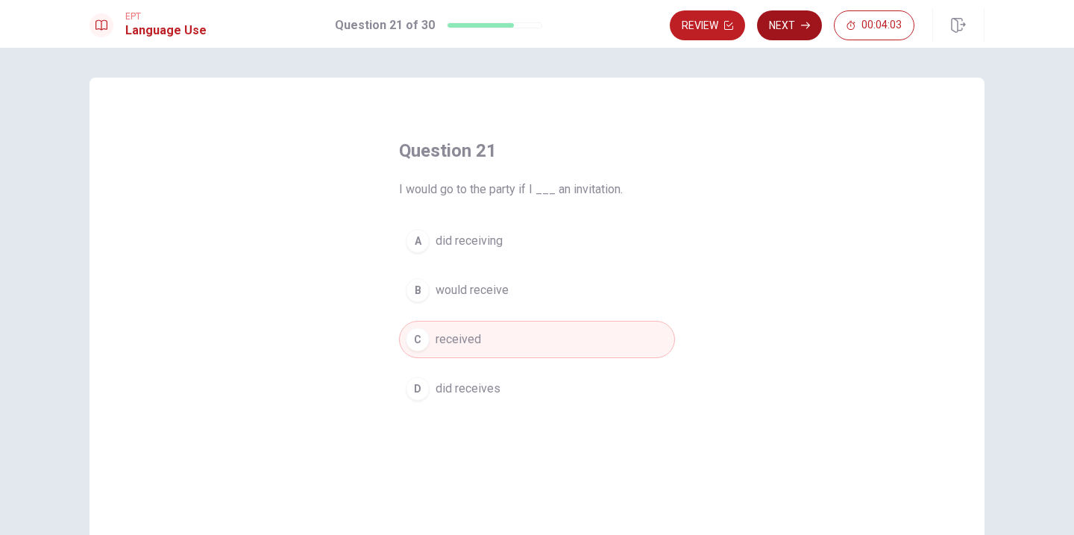
click at [775, 19] on button "Next" at bounding box center [789, 25] width 65 height 30
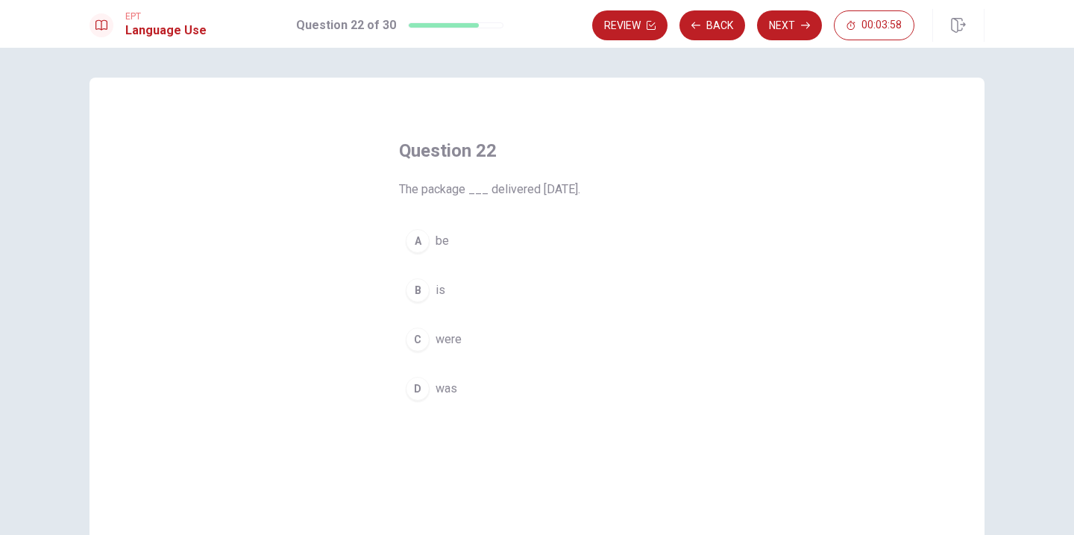
click at [422, 395] on div "D" at bounding box center [418, 389] width 24 height 24
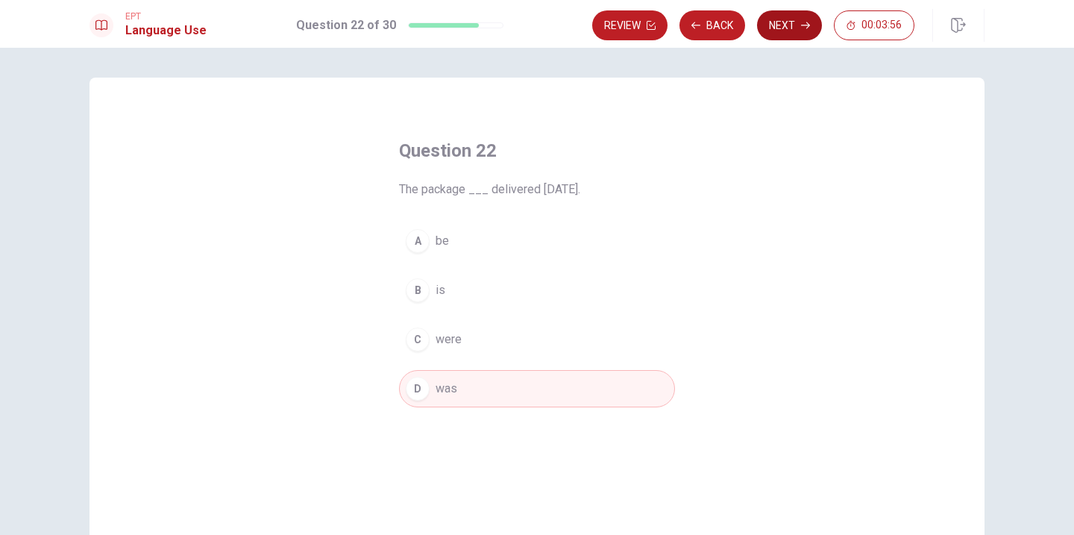
click at [773, 16] on button "Next" at bounding box center [789, 25] width 65 height 30
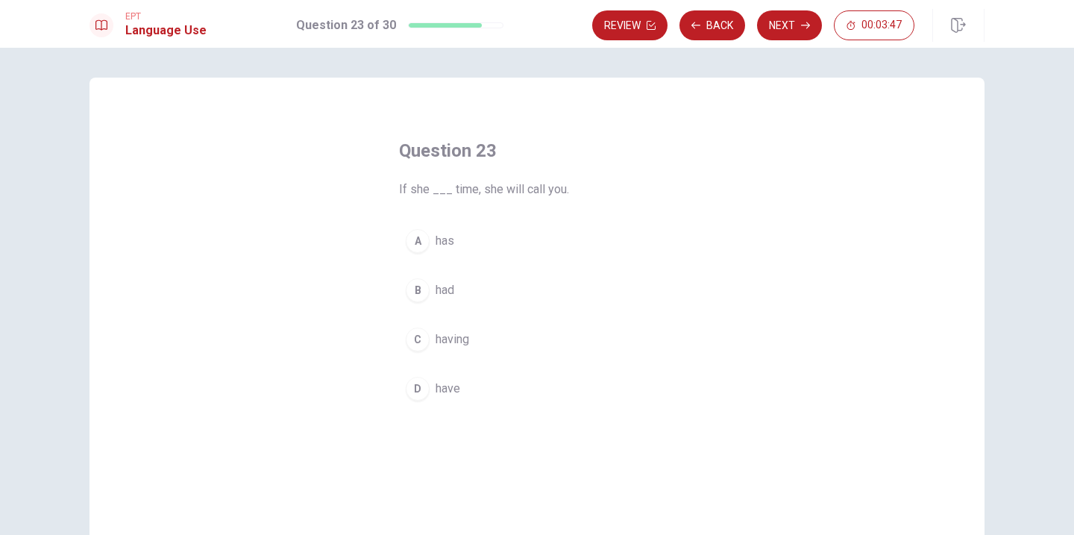
click at [422, 390] on div "D" at bounding box center [418, 389] width 24 height 24
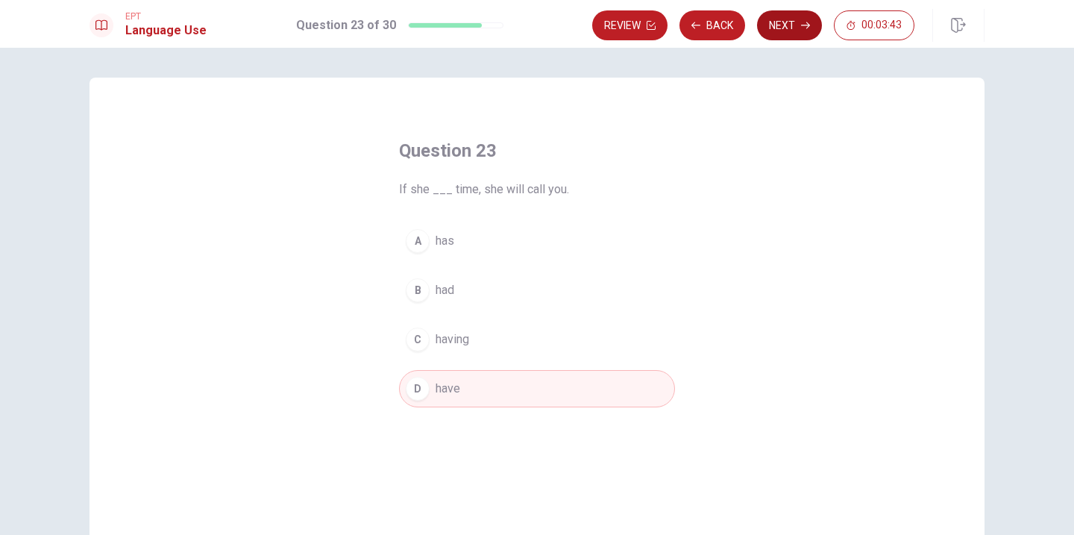
click at [790, 25] on button "Next" at bounding box center [789, 25] width 65 height 30
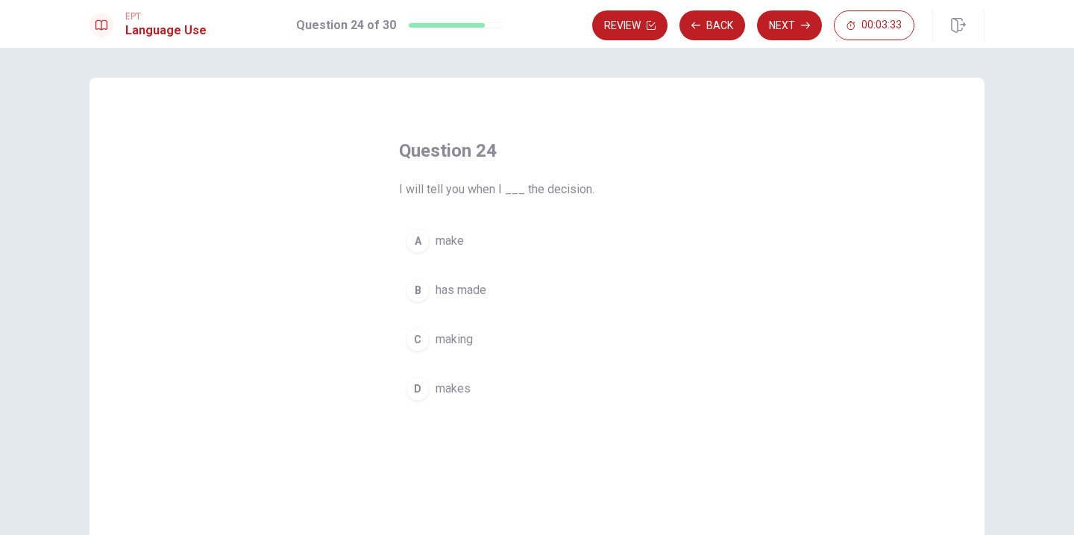
click at [427, 234] on div "A" at bounding box center [418, 241] width 24 height 24
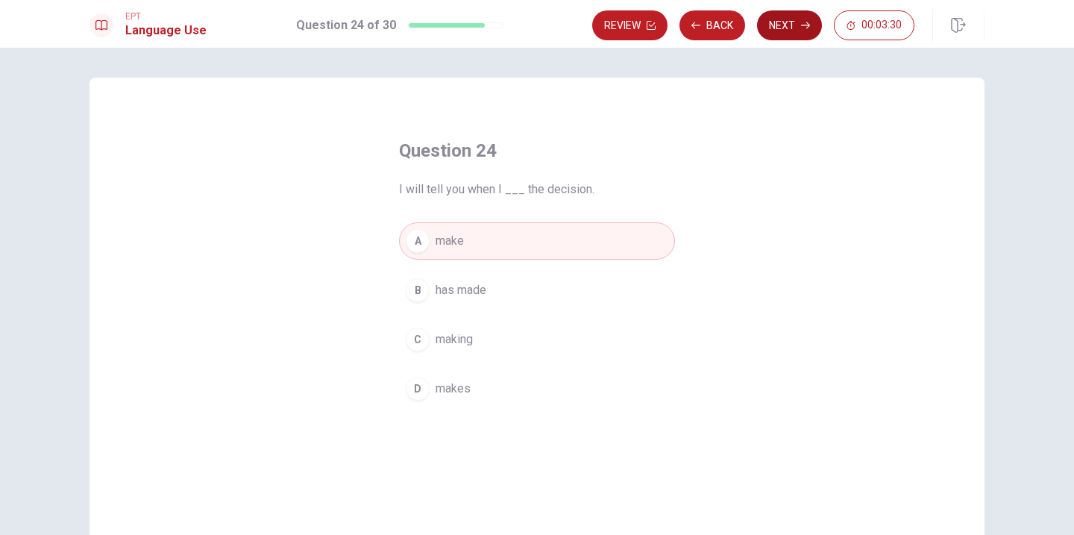
click at [789, 25] on button "Next" at bounding box center [789, 25] width 65 height 30
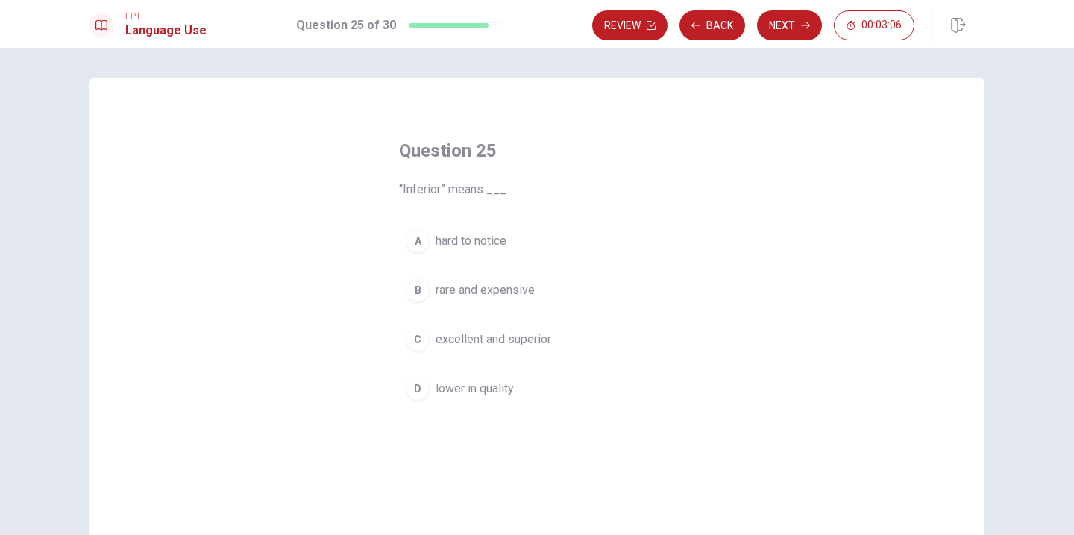
click at [423, 385] on div "D" at bounding box center [418, 389] width 24 height 24
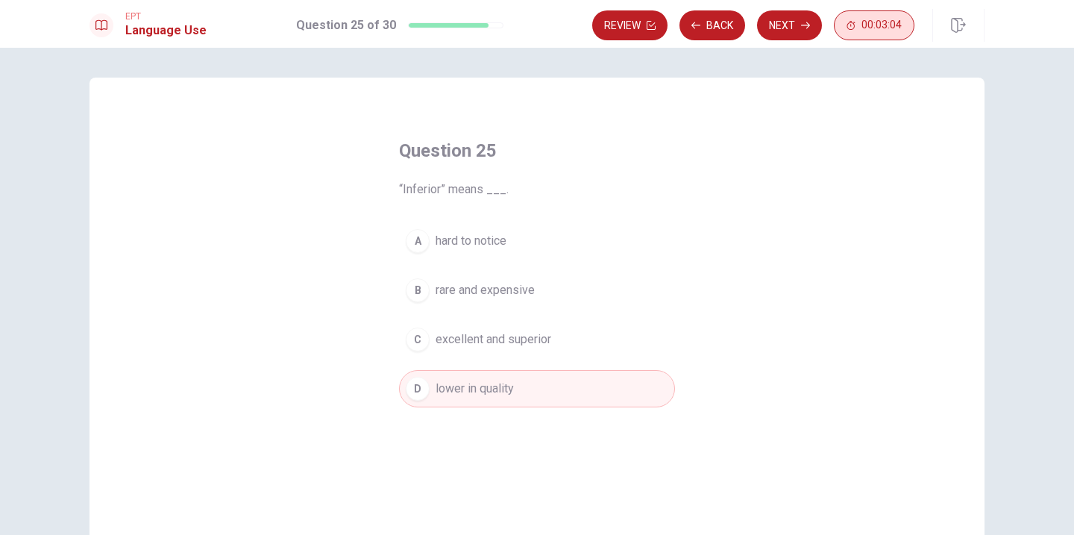
click at [874, 13] on button "00:03:04" at bounding box center [874, 25] width 81 height 30
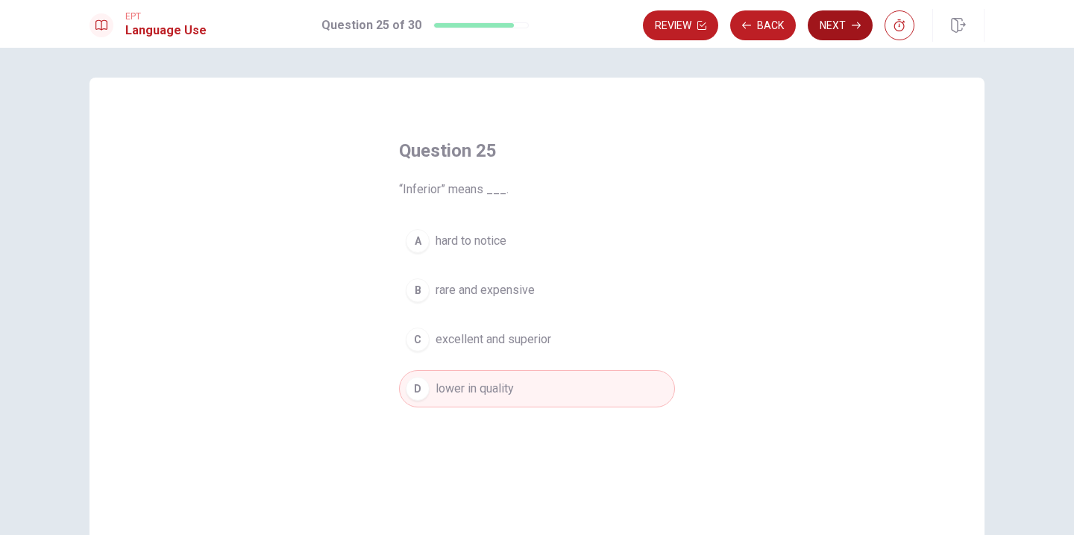
click at [855, 19] on button "Next" at bounding box center [840, 25] width 65 height 30
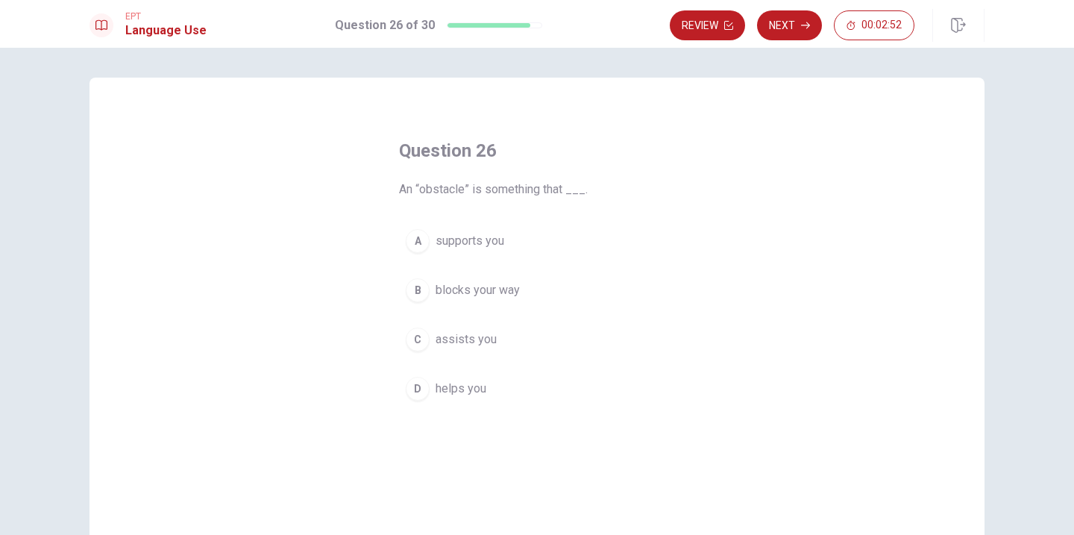
click at [426, 288] on div "B" at bounding box center [418, 290] width 24 height 24
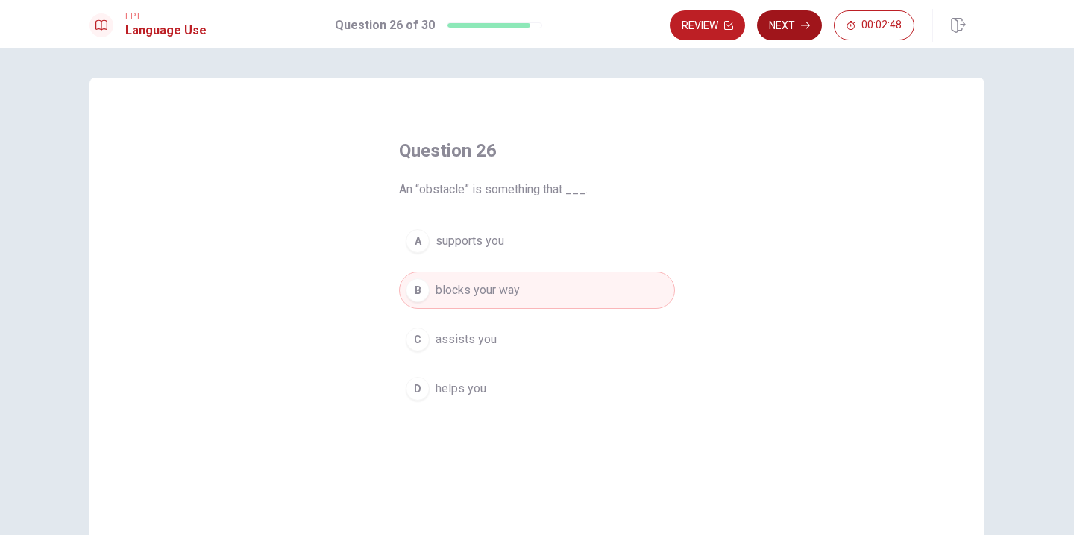
click at [792, 24] on button "Next" at bounding box center [789, 25] width 65 height 30
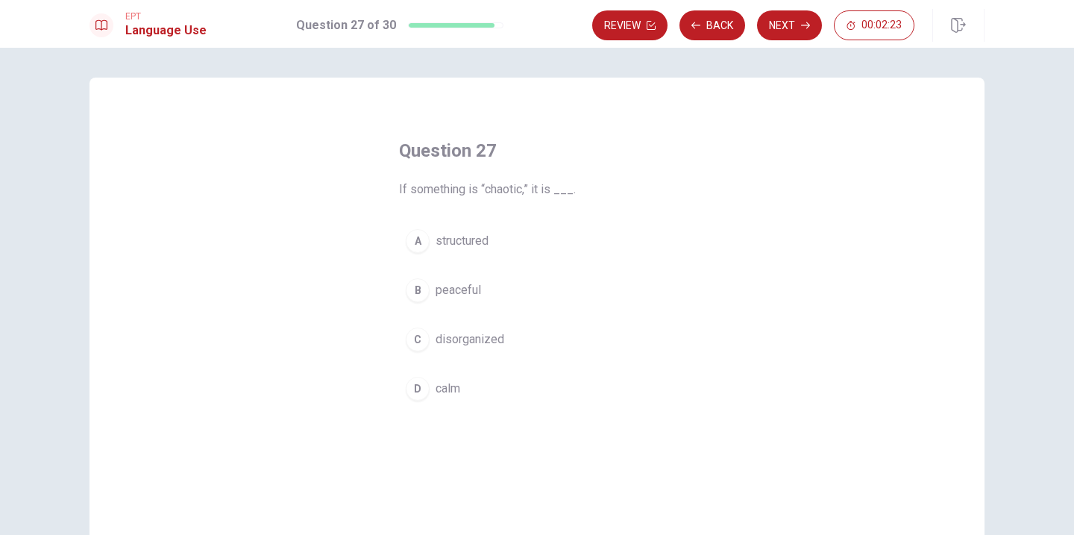
click at [423, 341] on div "C" at bounding box center [418, 339] width 24 height 24
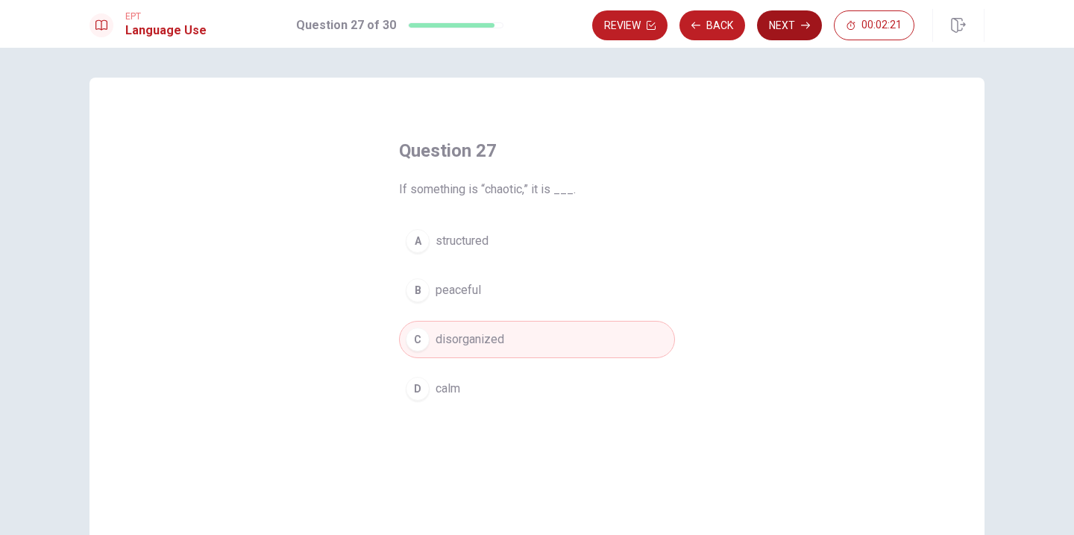
click at [771, 21] on button "Next" at bounding box center [789, 25] width 65 height 30
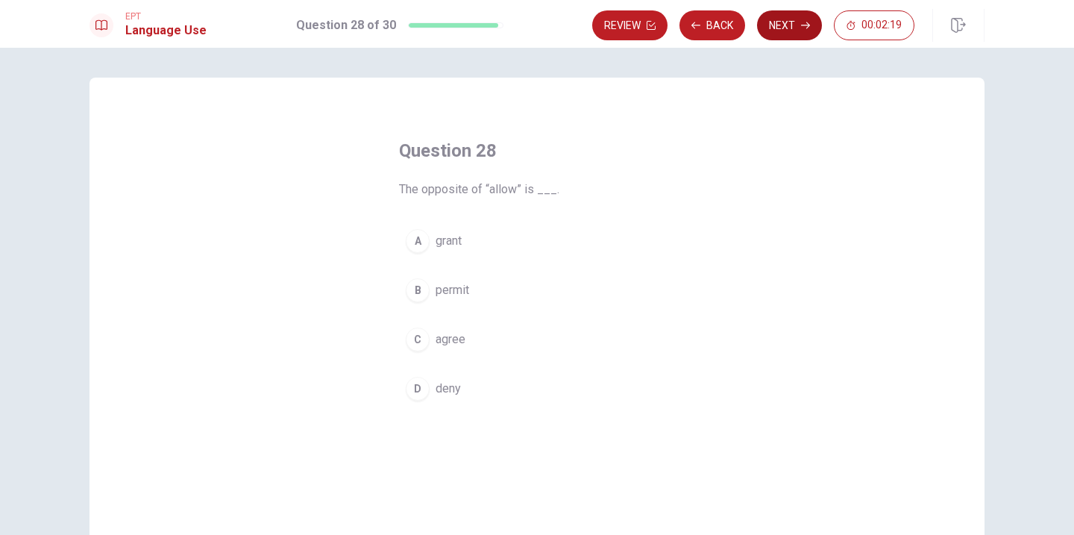
click at [771, 21] on button "Next" at bounding box center [789, 25] width 65 height 30
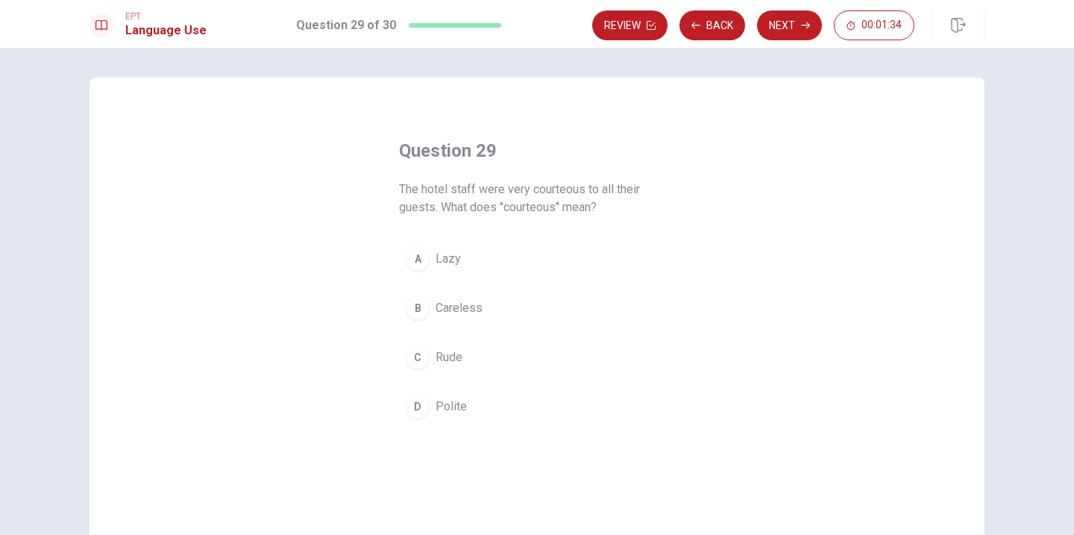
click at [416, 411] on div "D" at bounding box center [418, 406] width 24 height 24
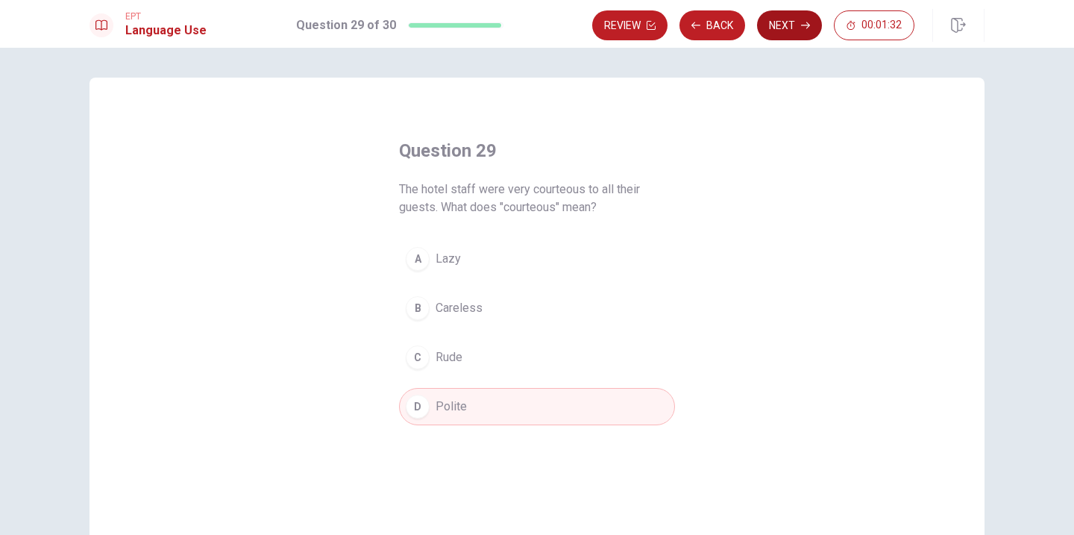
click at [797, 19] on button "Next" at bounding box center [789, 25] width 65 height 30
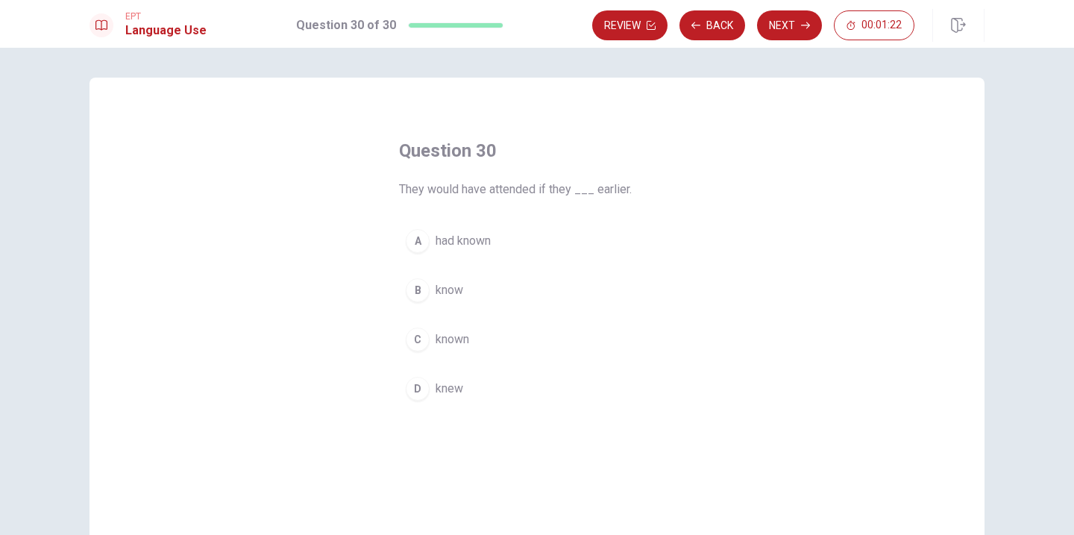
click at [425, 386] on div "D" at bounding box center [418, 389] width 24 height 24
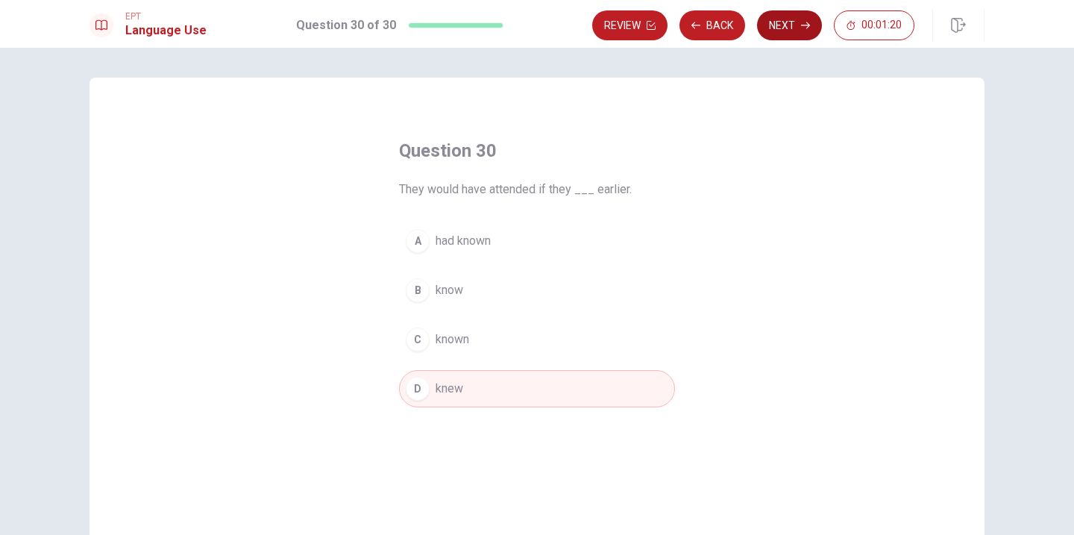
click at [791, 35] on button "Next" at bounding box center [789, 25] width 65 height 30
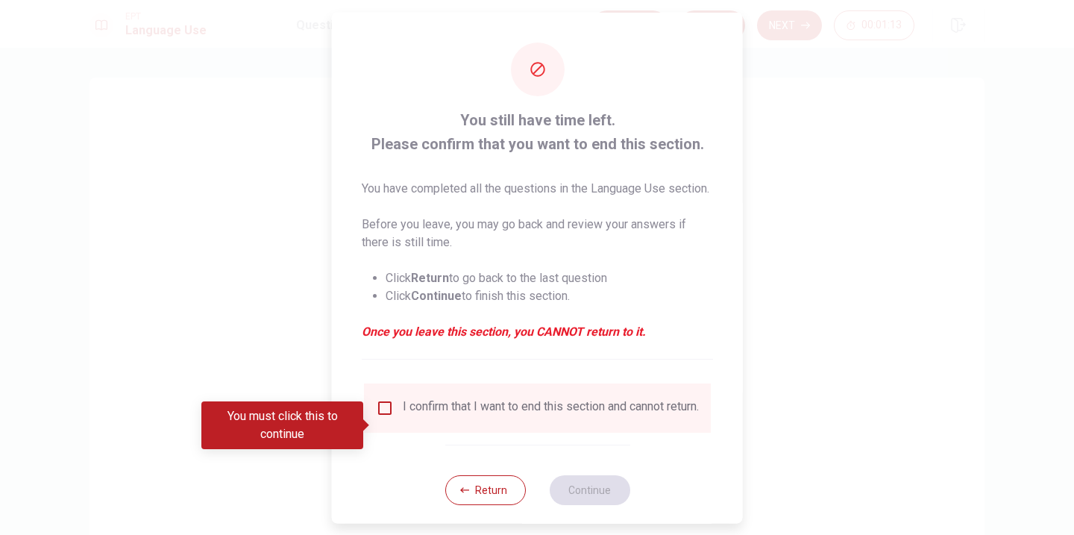
click at [386, 416] on input "You must click this to continue" at bounding box center [385, 407] width 18 height 18
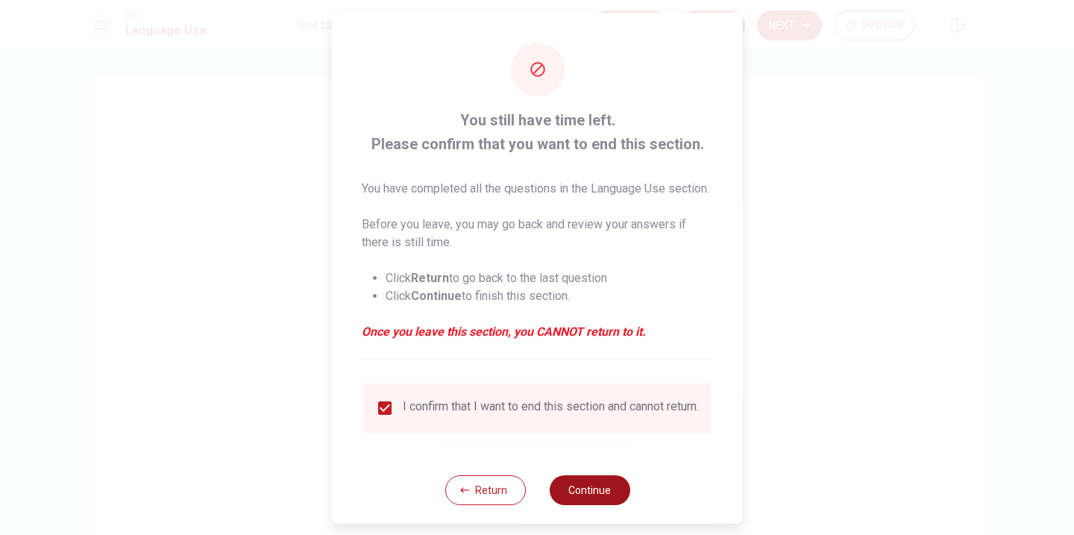
click at [590, 504] on button "Continue" at bounding box center [589, 489] width 81 height 30
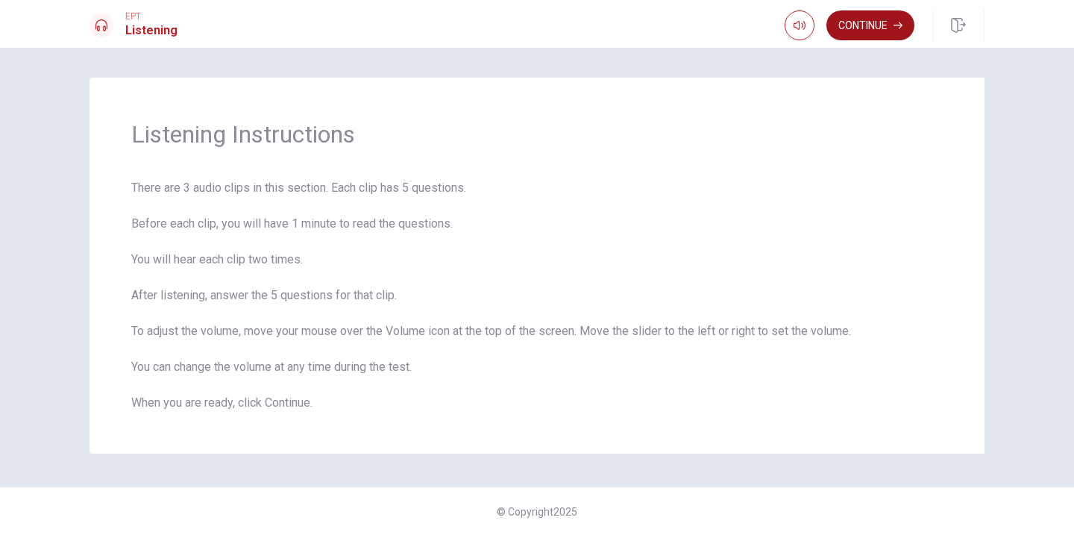
click at [876, 17] on button "Continue" at bounding box center [870, 25] width 88 height 30
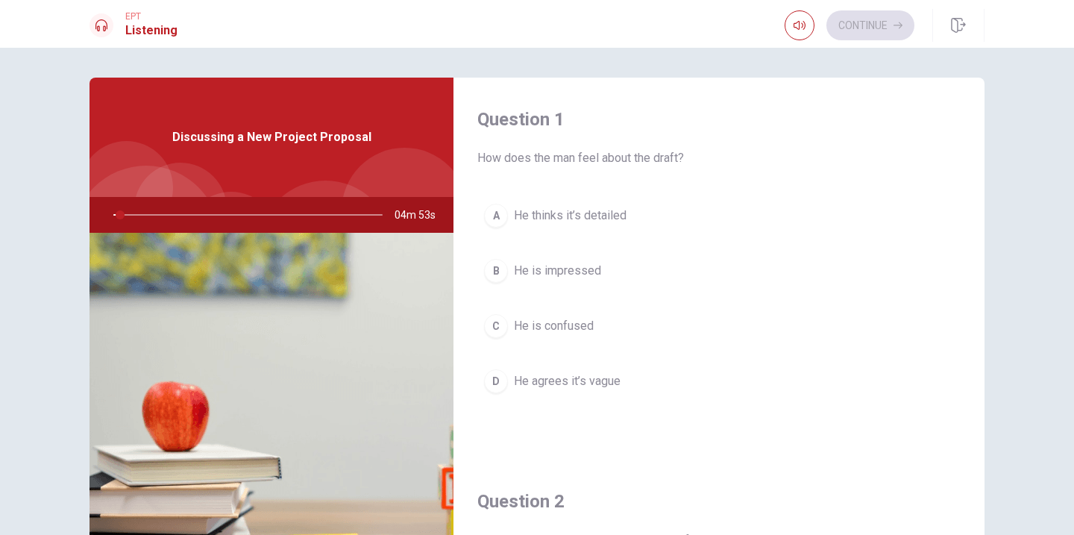
drag, startPoint x: 980, startPoint y: 208, endPoint x: 887, endPoint y: 344, distance: 164.8
click at [969, 274] on div "Question 1 How does the man feel about the draft? A He thinks it’s detailed B H…" at bounding box center [718, 269] width 531 height 382
drag, startPoint x: 808, startPoint y: 421, endPoint x: 1051, endPoint y: 381, distance: 247.1
click at [888, 456] on div "Question 1 How does the man feel about the draft? A He thinks it’s detailed B H…" at bounding box center [718, 269] width 531 height 382
drag, startPoint x: 1062, startPoint y: 180, endPoint x: 1063, endPoint y: 221, distance: 41.0
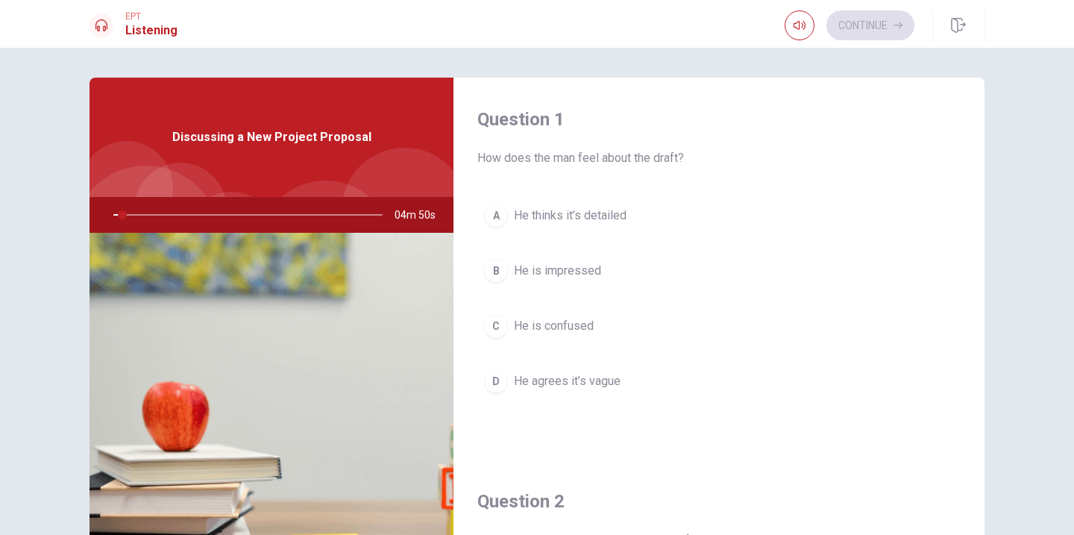
click at [1067, 284] on div "Question 1 How does the man feel about the draft? A He thinks it’s detailed B H…" at bounding box center [537, 291] width 1074 height 487
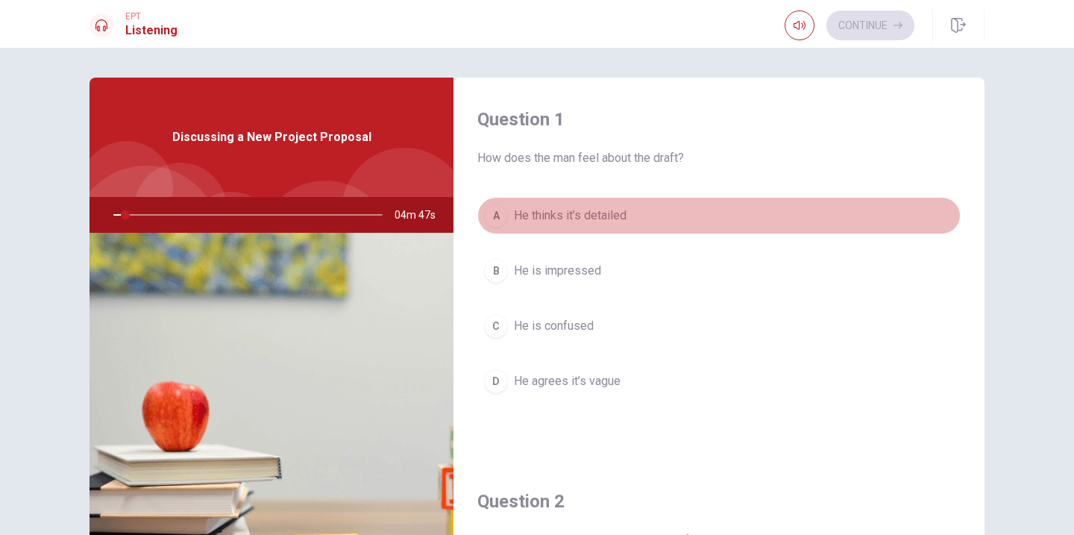
drag, startPoint x: 929, startPoint y: 196, endPoint x: 919, endPoint y: 199, distance: 10.1
click at [919, 199] on button "A He thinks it’s detailed" at bounding box center [718, 215] width 483 height 37
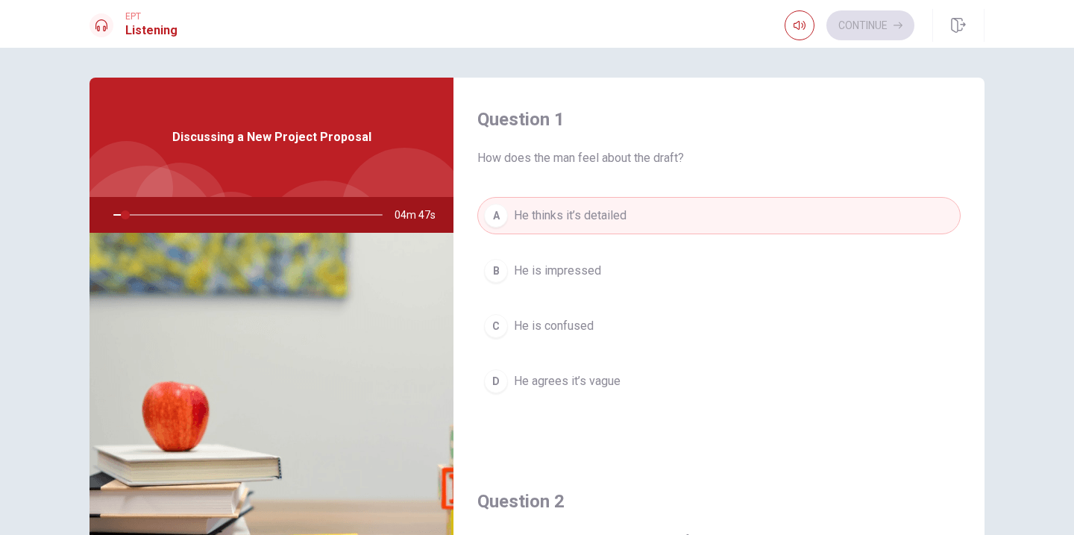
type input "5"
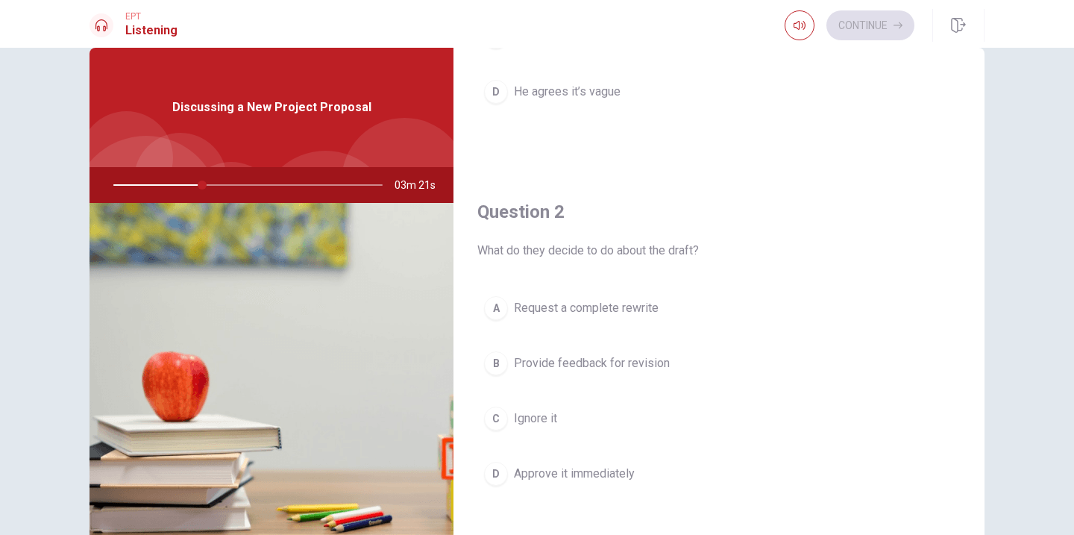
scroll to position [322, 0]
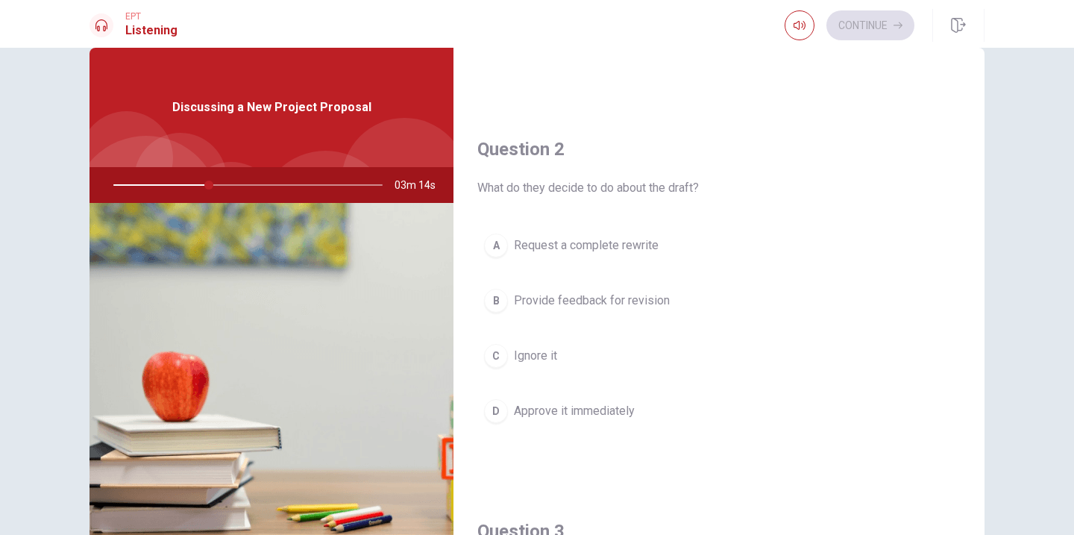
drag, startPoint x: 984, startPoint y: 231, endPoint x: 924, endPoint y: 277, distance: 75.5
click at [969, 267] on div "Question 2 What do they decide to do about the draft? A Request a complete rewr…" at bounding box center [718, 298] width 531 height 382
drag, startPoint x: 982, startPoint y: 186, endPoint x: 979, endPoint y: 172, distance: 15.2
click at [982, 218] on div "Question 2 What do they decide to do about the draft? A Request a complete rewr…" at bounding box center [718, 298] width 531 height 382
drag, startPoint x: 978, startPoint y: 84, endPoint x: 979, endPoint y: 252, distance: 167.8
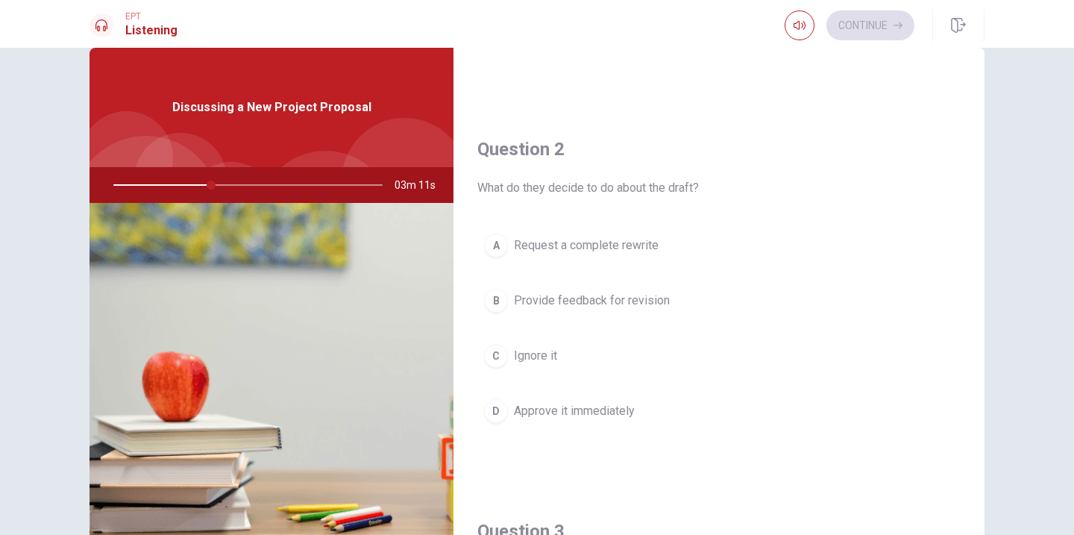
drag, startPoint x: 979, startPoint y: 335, endPoint x: 984, endPoint y: 443, distance: 108.2
click at [984, 443] on div "Question 1 How does the man feel about the draft? A He thinks it’s detailed B H…" at bounding box center [537, 307] width 943 height 518
drag, startPoint x: 984, startPoint y: 219, endPoint x: 985, endPoint y: 240, distance: 20.9
click at [985, 274] on div "Question 1 How does the man feel about the draft? A He thinks it’s detailed B H…" at bounding box center [537, 307] width 943 height 518
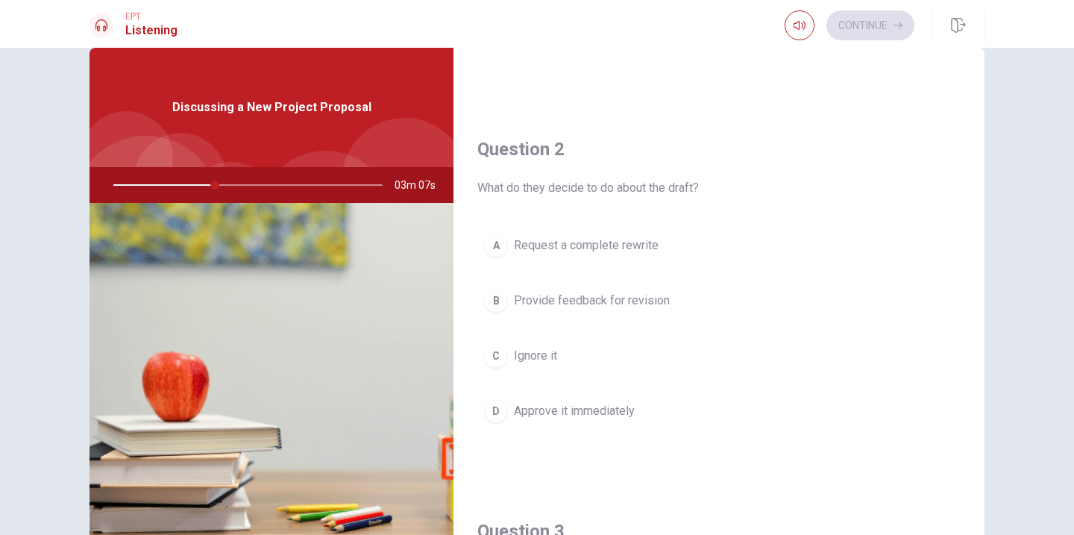
drag, startPoint x: 978, startPoint y: 84, endPoint x: 978, endPoint y: 92, distance: 8.2
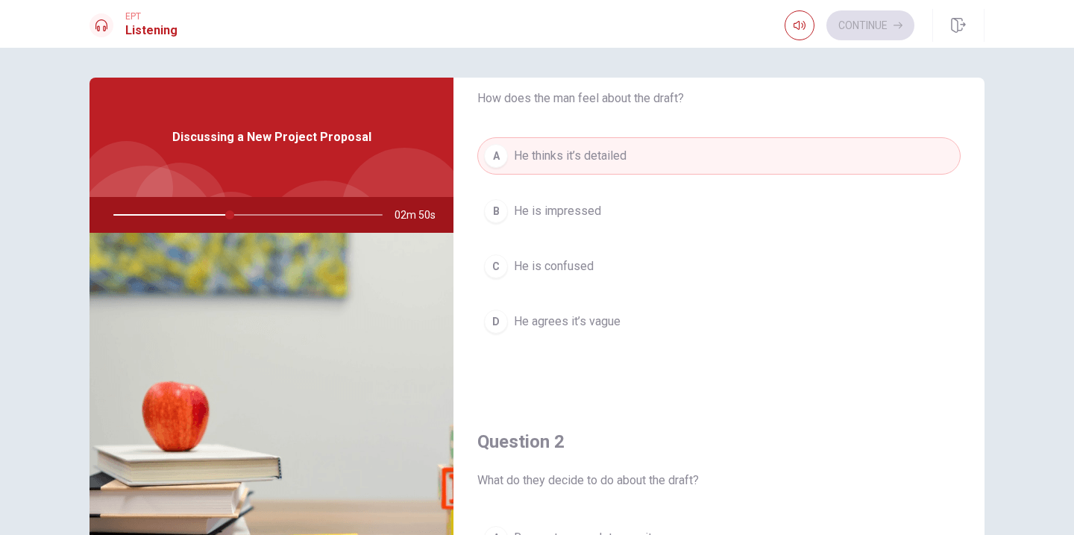
scroll to position [89, 0]
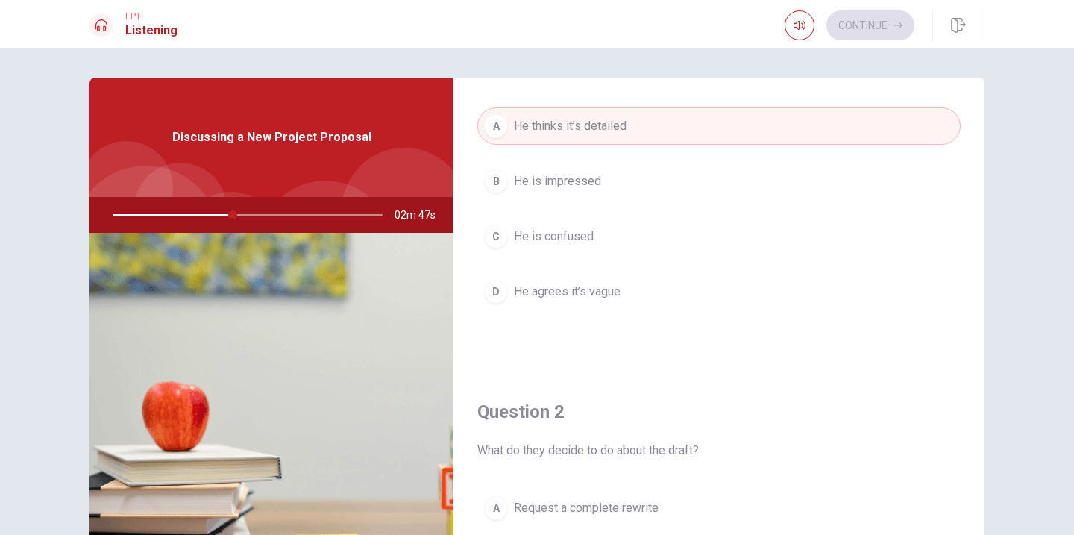
click at [704, 284] on button "D He agrees it’s vague" at bounding box center [718, 291] width 483 height 37
type input "45"
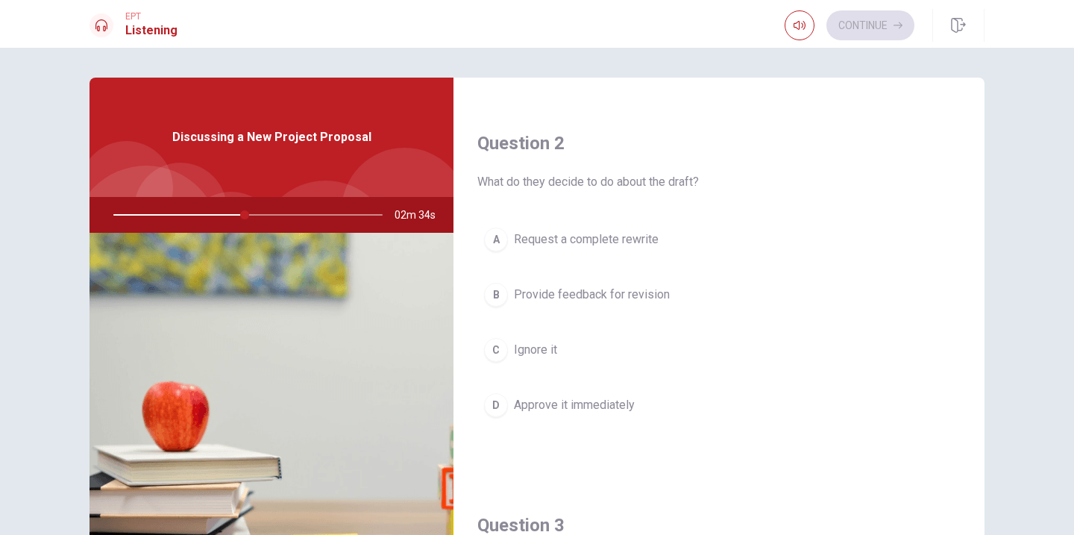
scroll to position [388, 0]
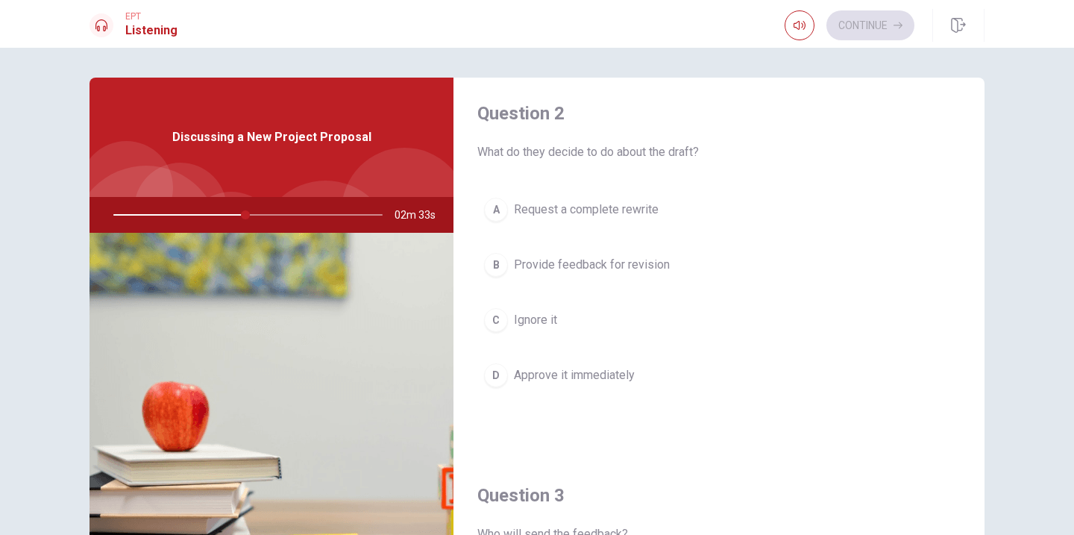
click at [667, 271] on span "Provide feedback for revision" at bounding box center [592, 265] width 156 height 18
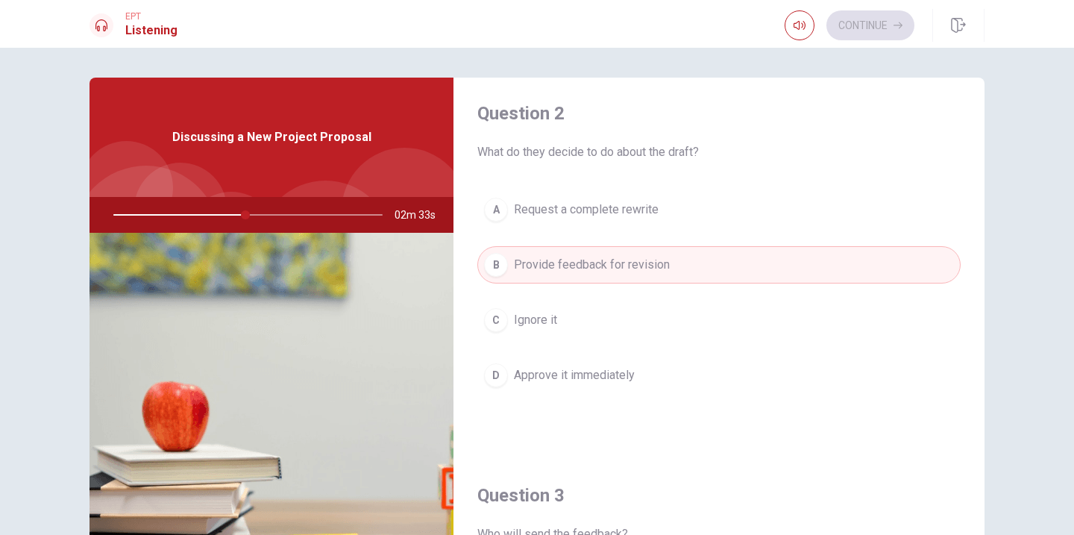
type input "49"
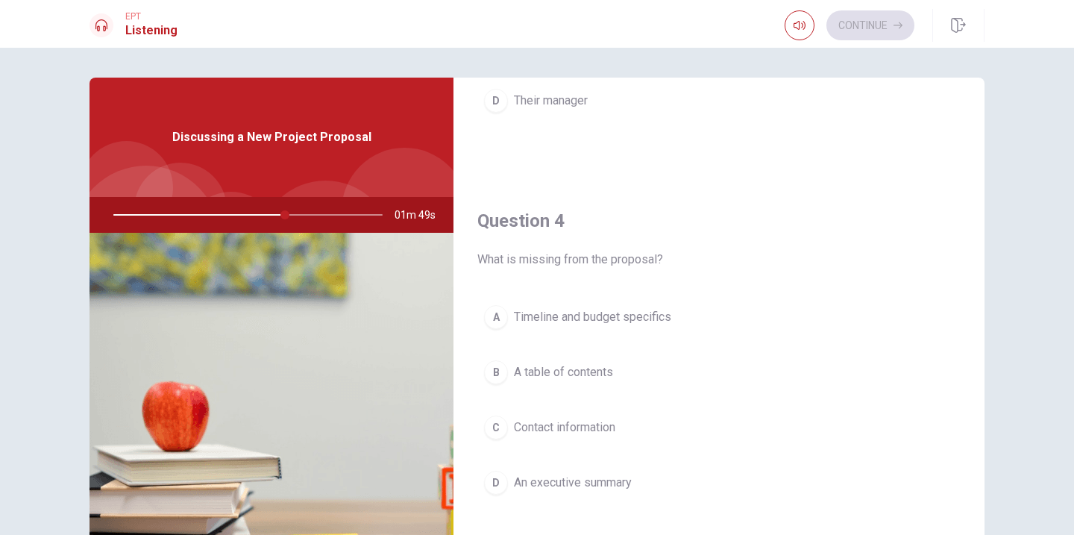
scroll to position [1074, 0]
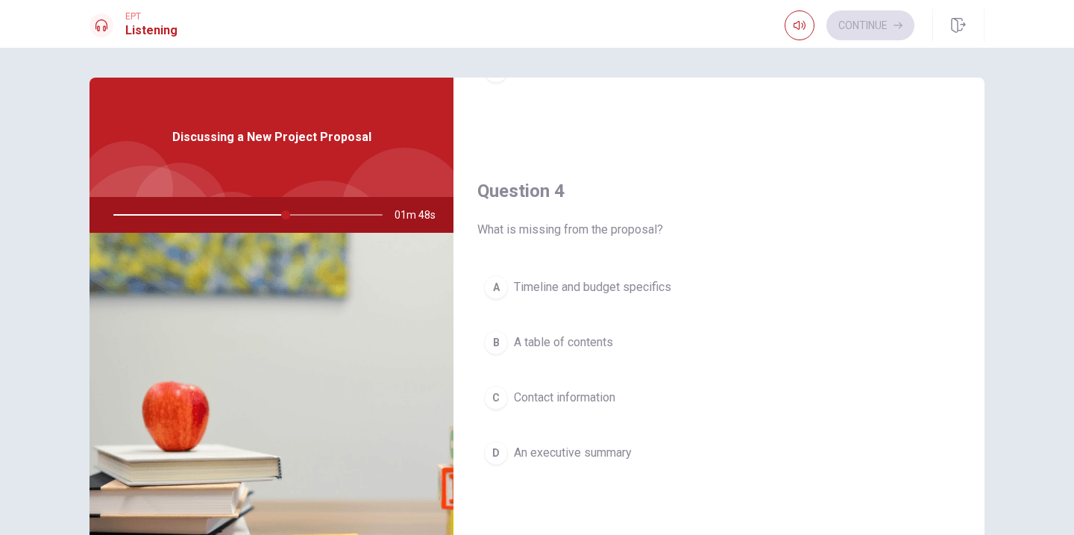
click at [666, 278] on span "Timeline and budget specifics" at bounding box center [592, 287] width 157 height 18
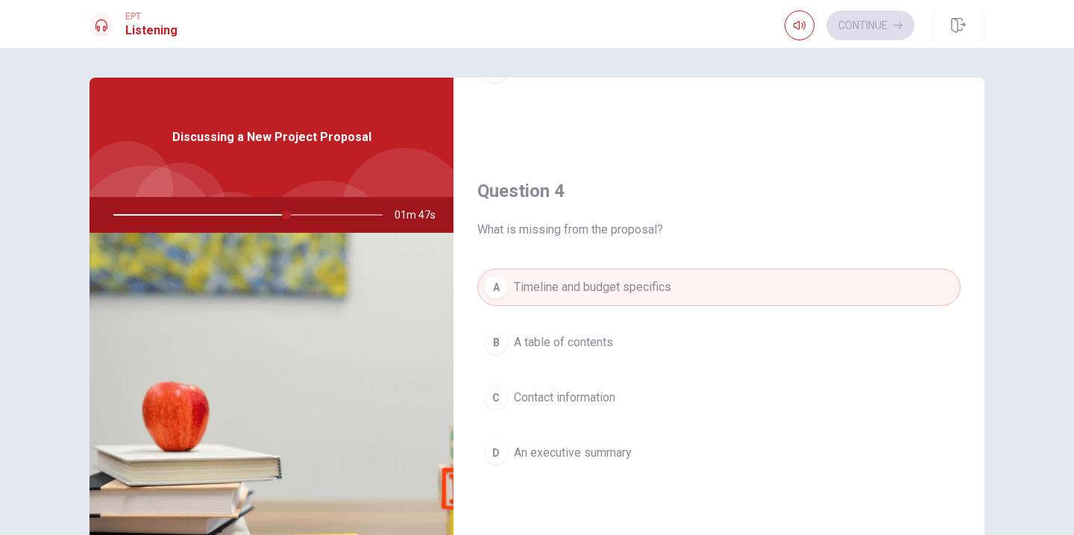
type input "65"
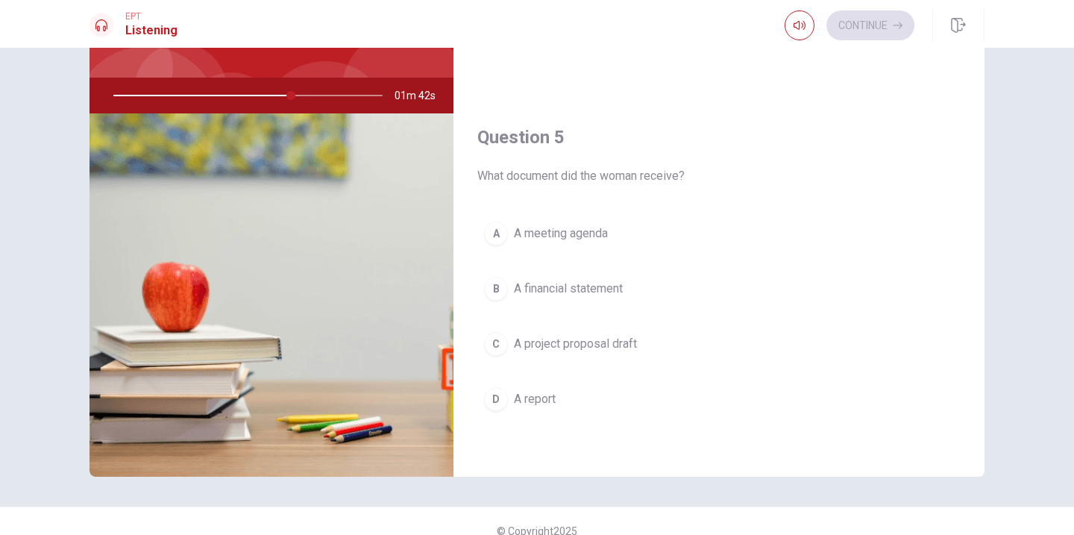
scroll to position [1391, 0]
click at [588, 344] on span "A project proposal draft" at bounding box center [575, 343] width 123 height 18
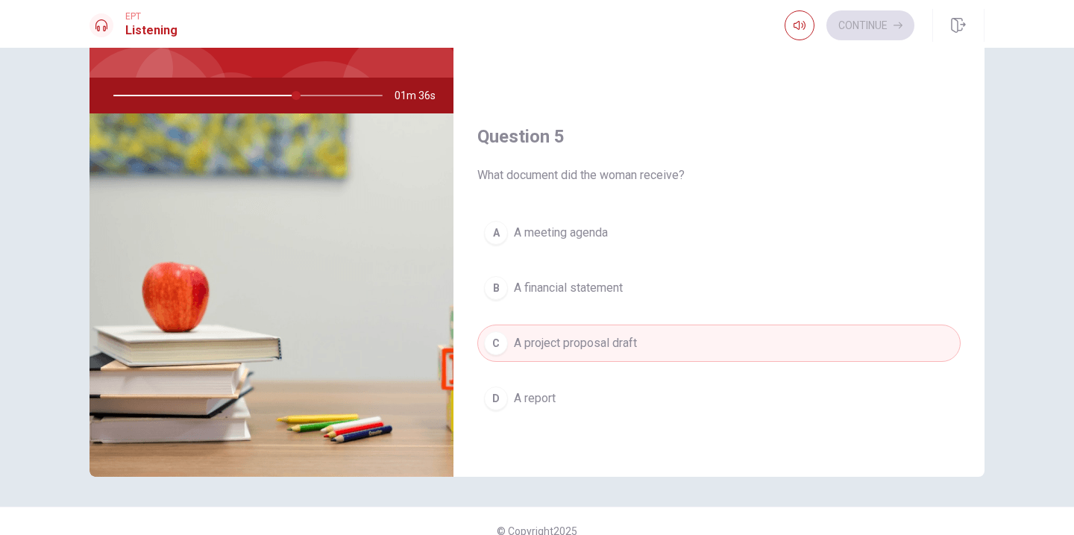
type input "68"
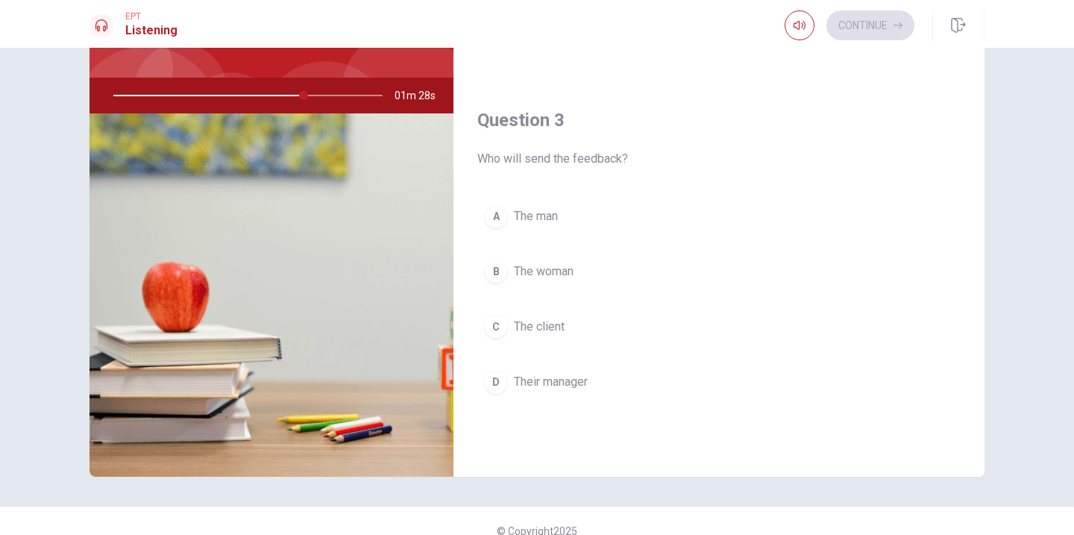
scroll to position [645, 0]
click at [602, 207] on button "A The man" at bounding box center [718, 214] width 483 height 37
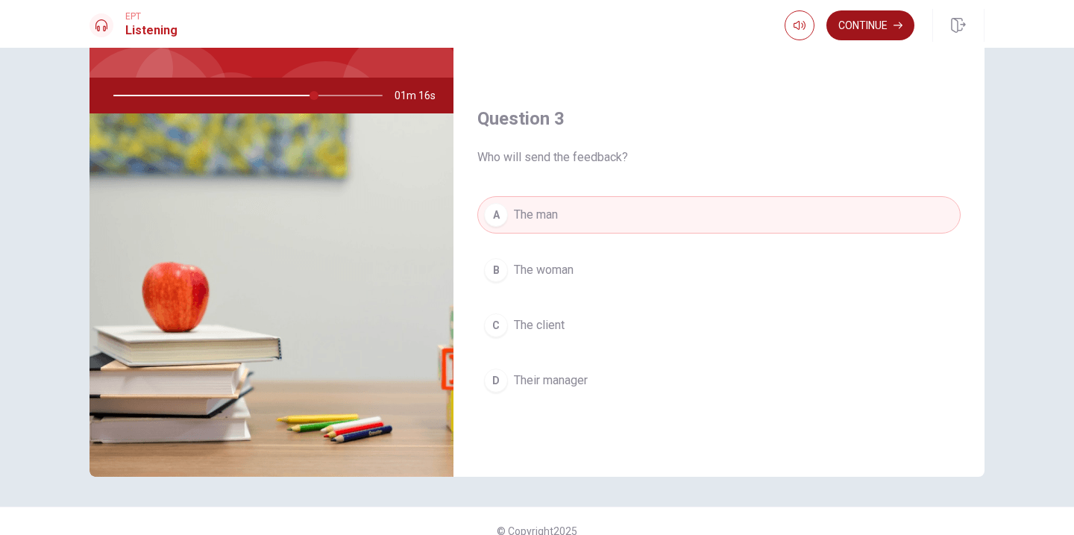
click at [874, 33] on button "Continue" at bounding box center [870, 25] width 88 height 30
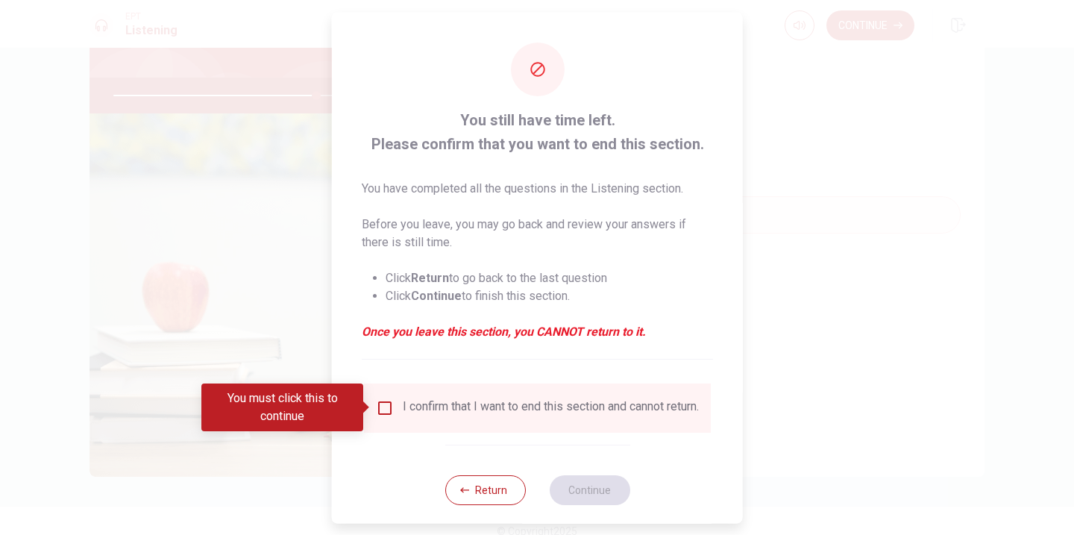
click at [377, 409] on input "You must click this to continue" at bounding box center [385, 407] width 18 height 18
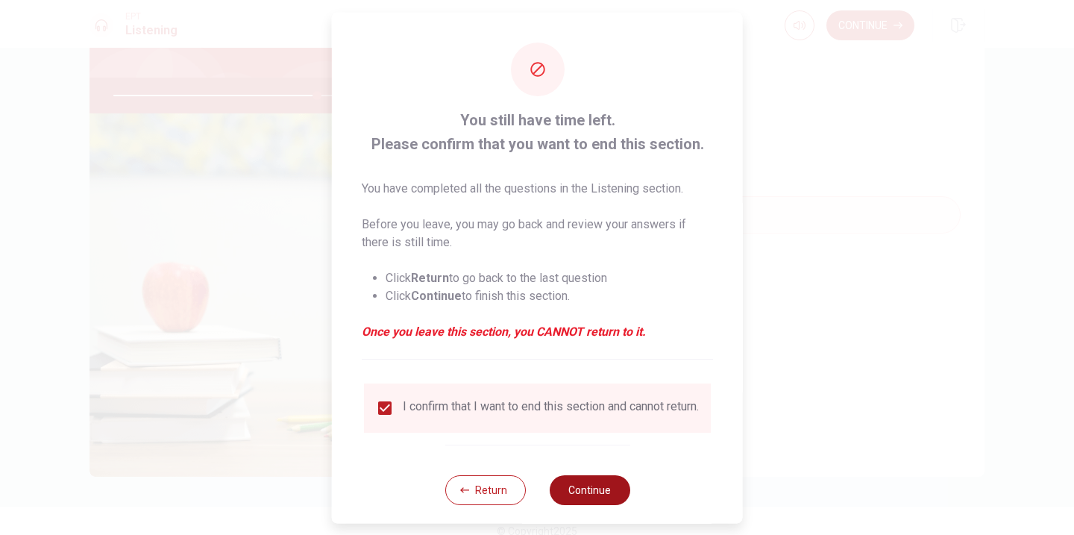
click at [590, 504] on button "Continue" at bounding box center [589, 489] width 81 height 30
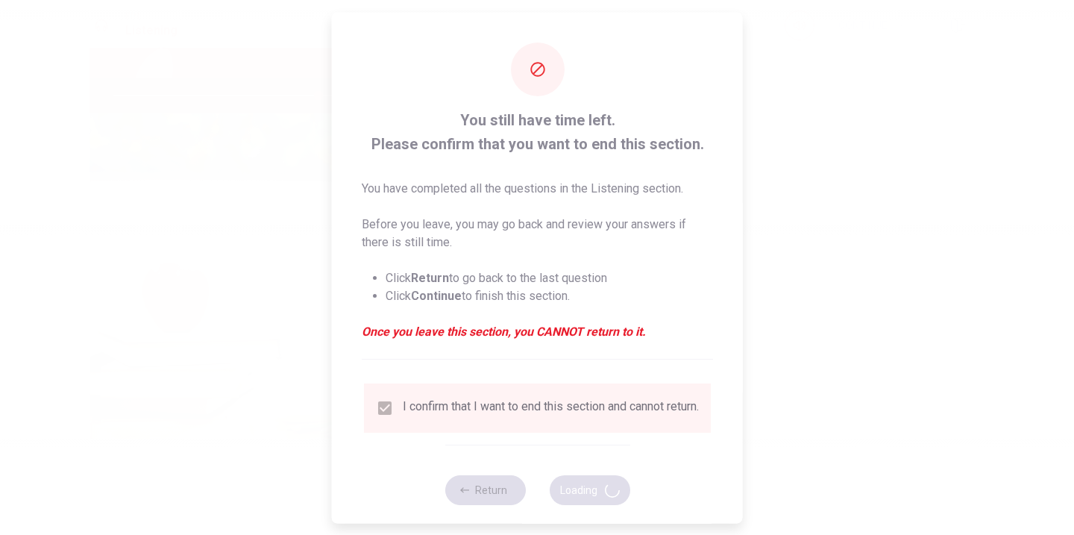
type input "77"
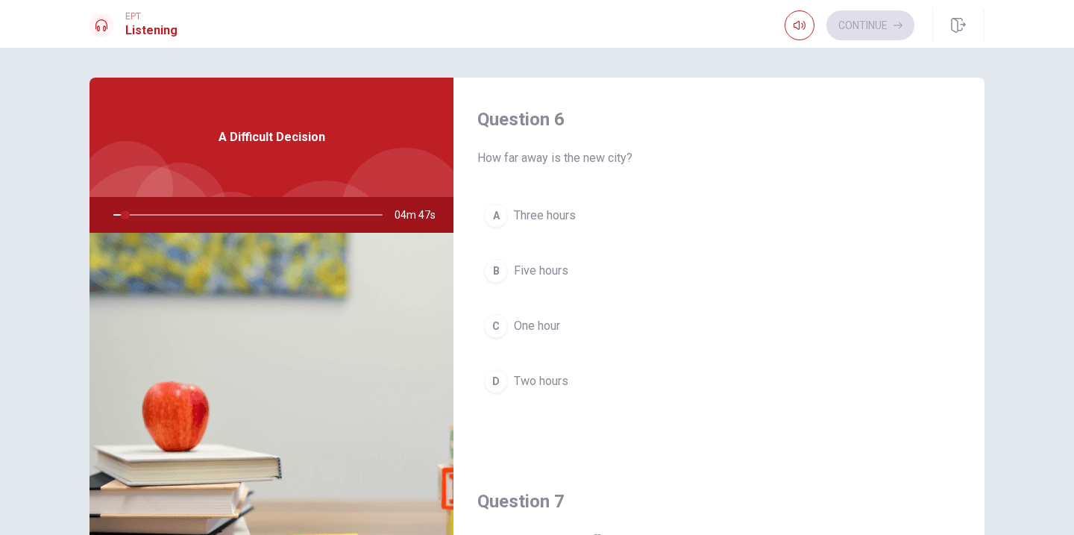
drag, startPoint x: 994, startPoint y: 174, endPoint x: 965, endPoint y: 192, distance: 34.5
click at [973, 188] on div "Question 6 How far away is the new city? A Three hours B Five hours C One hour …" at bounding box center [537, 337] width 943 height 518
drag, startPoint x: 964, startPoint y: 192, endPoint x: 976, endPoint y: 286, distance: 94.7
click at [976, 286] on div "Question 6 How far away is the new city? A Three hours B Five hours C One hour …" at bounding box center [718, 269] width 531 height 382
drag, startPoint x: 976, startPoint y: 286, endPoint x: 966, endPoint y: 377, distance: 90.8
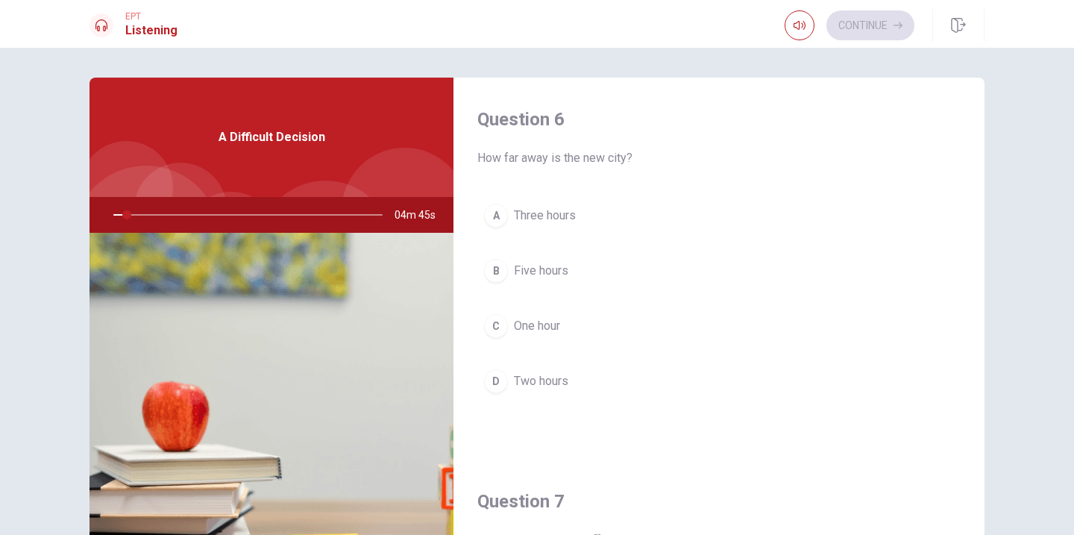
click at [966, 377] on div "Question 6 How far away is the new city? A Three hours B Five hours C One hour …" at bounding box center [718, 269] width 531 height 382
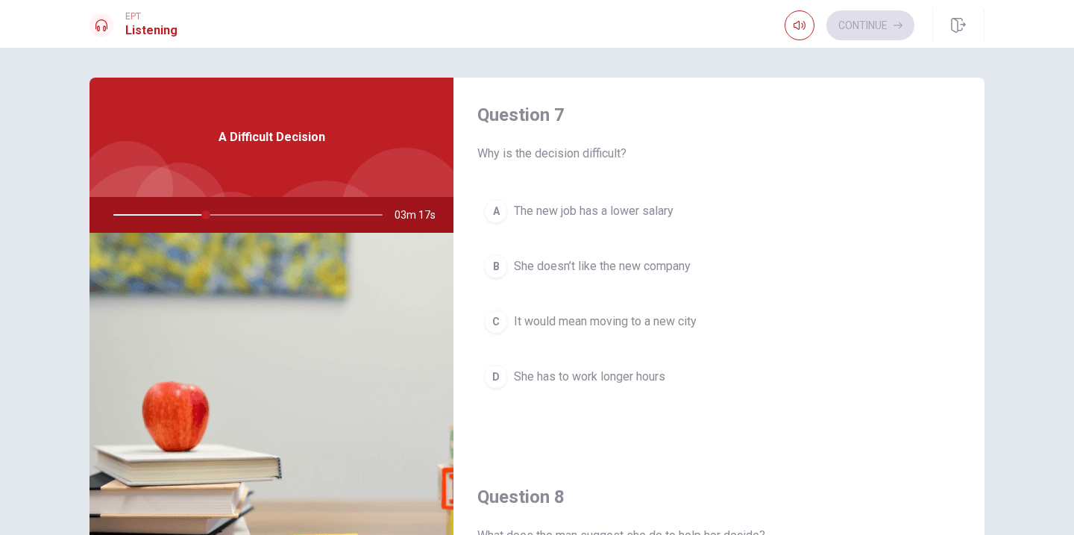
scroll to position [388, 0]
click at [509, 321] on button "C It would mean moving to a new city" at bounding box center [718, 319] width 483 height 37
type input "35"
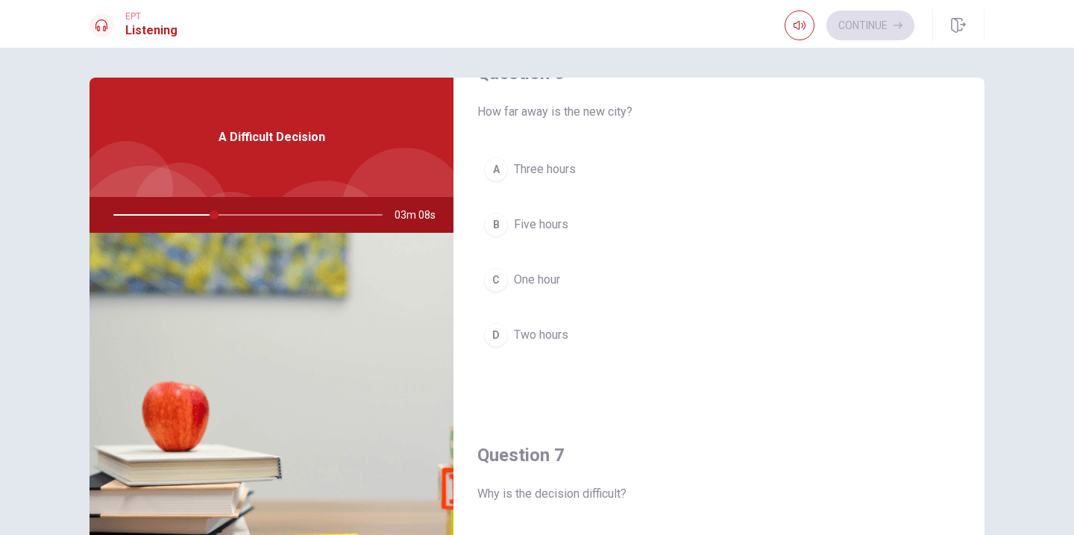
scroll to position [0, 0]
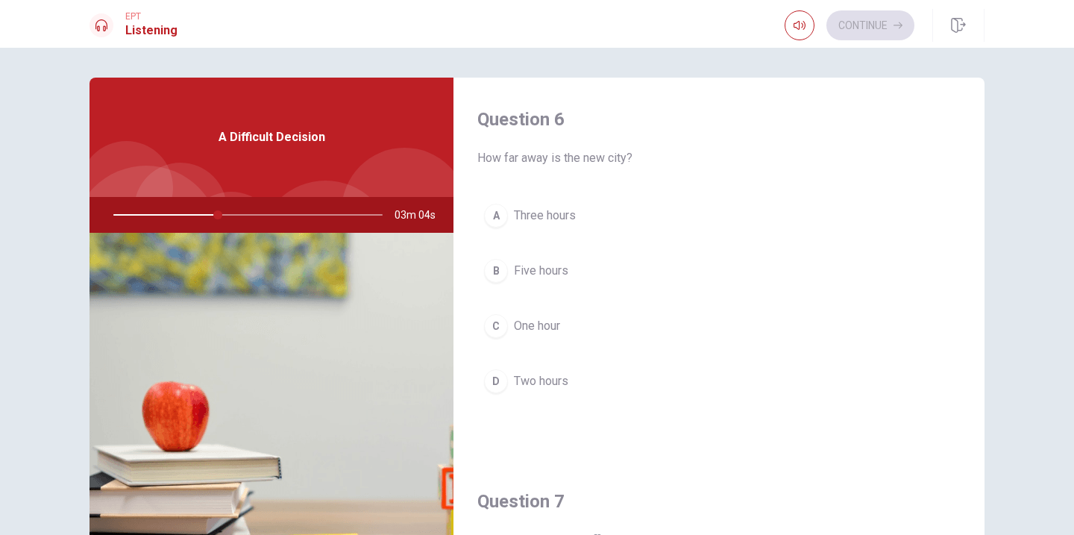
click at [493, 383] on div "D" at bounding box center [496, 381] width 24 height 24
type input "39"
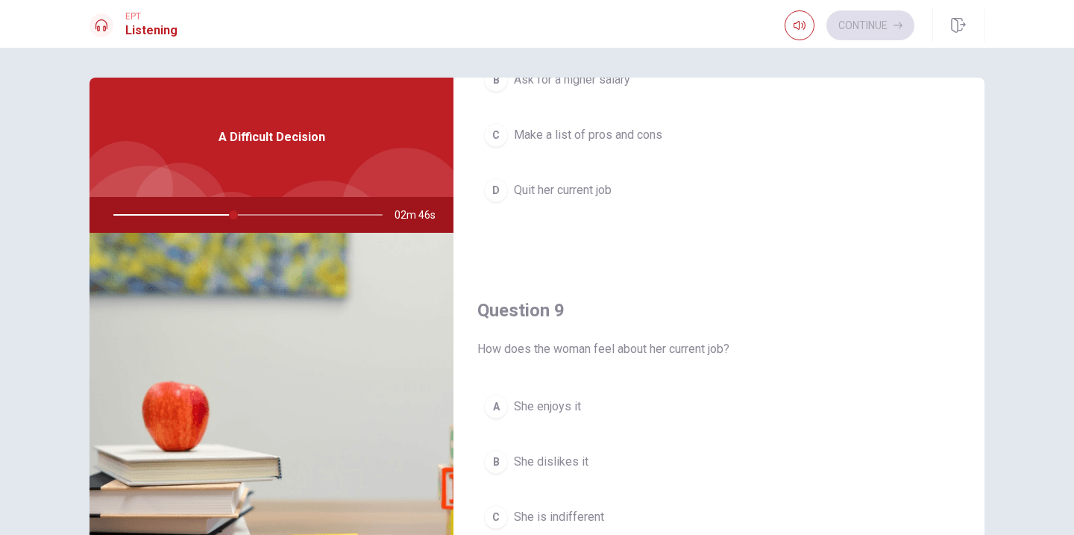
scroll to position [925, 0]
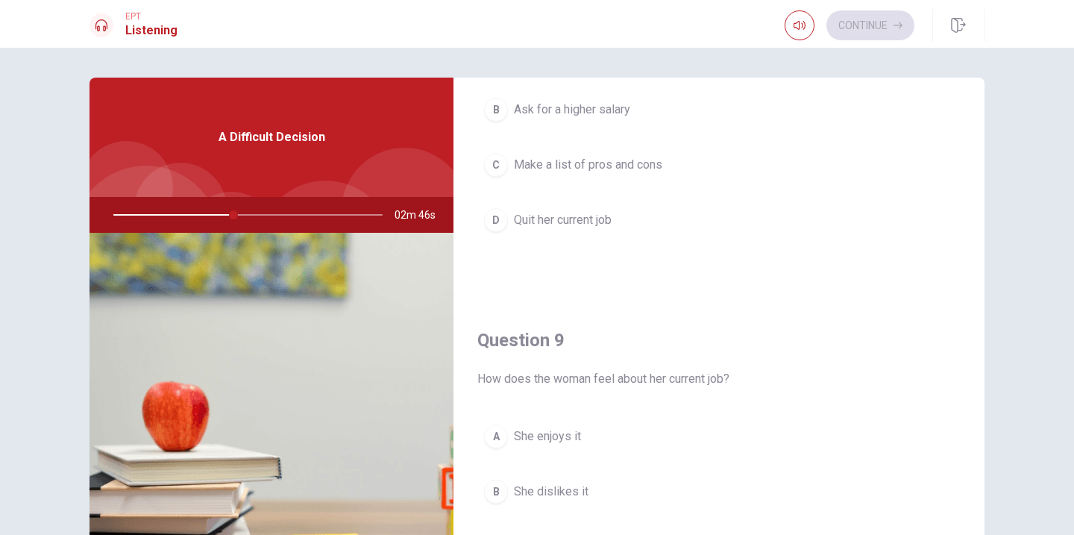
click at [503, 169] on div "C" at bounding box center [496, 165] width 24 height 24
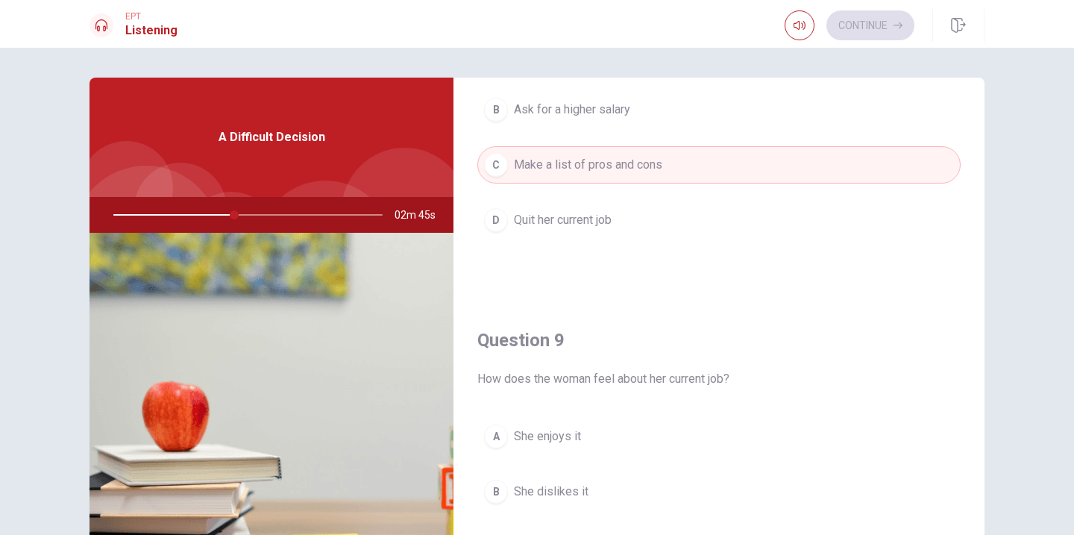
type input "45"
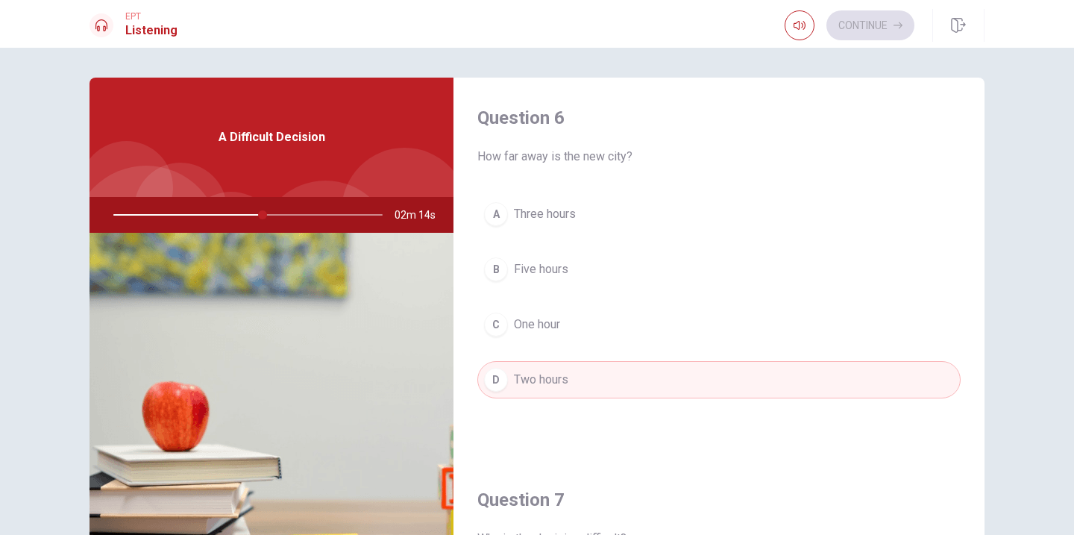
scroll to position [0, 0]
click at [556, 212] on span "Three hours" at bounding box center [545, 216] width 62 height 18
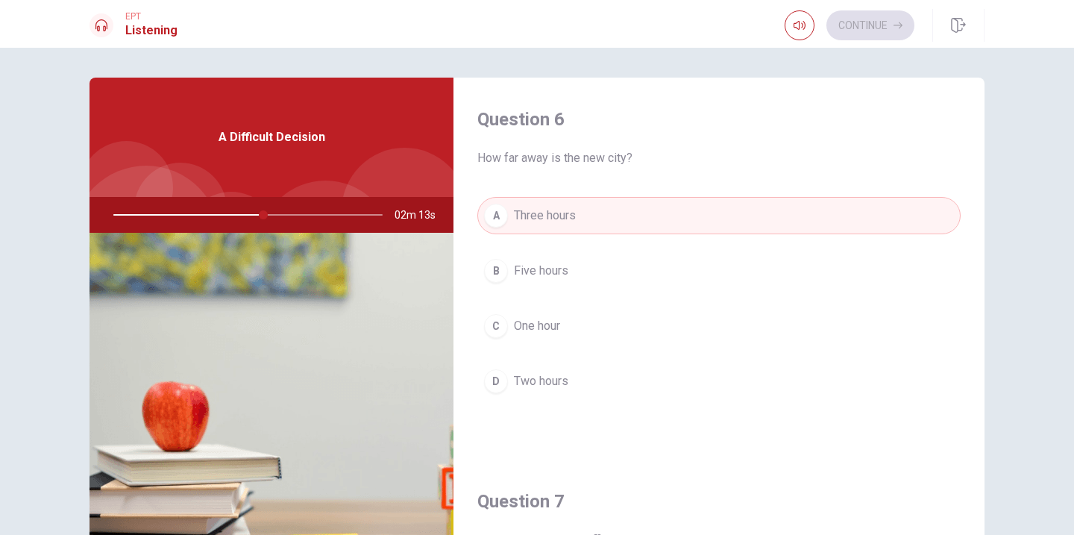
type input "56"
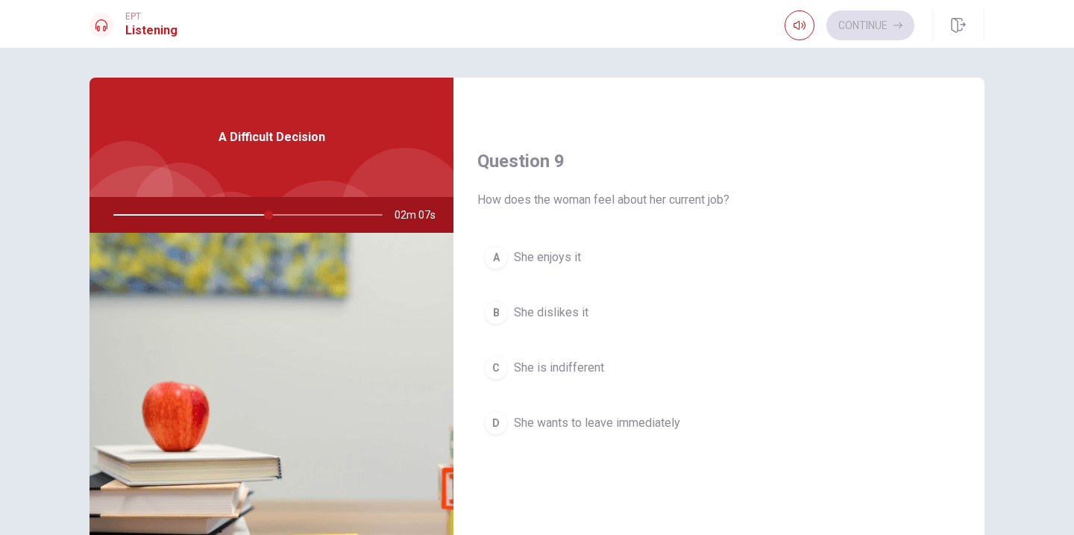
scroll to position [1133, 0]
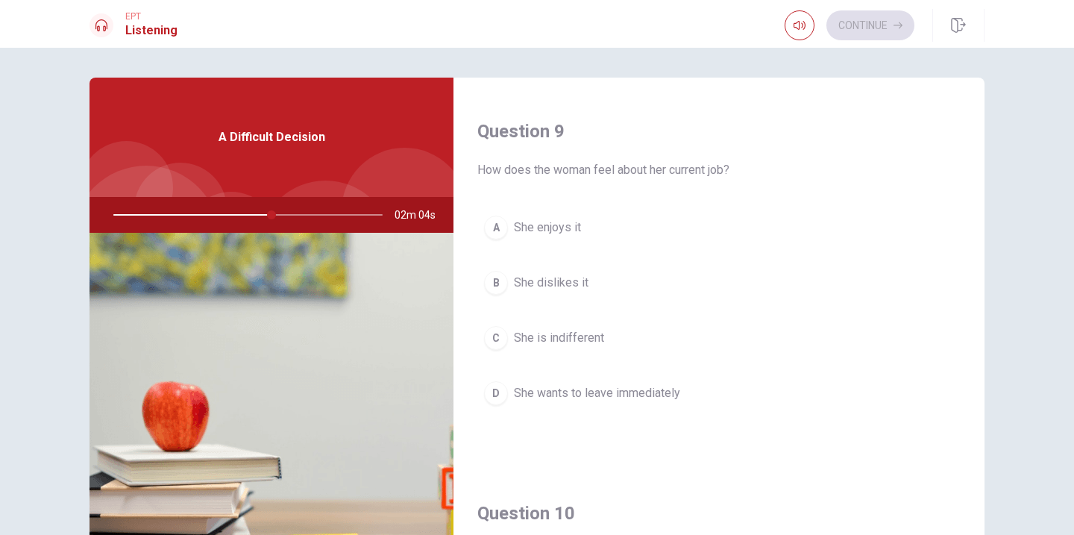
click at [509, 216] on button "A She enjoys it" at bounding box center [718, 227] width 483 height 37
type input "59"
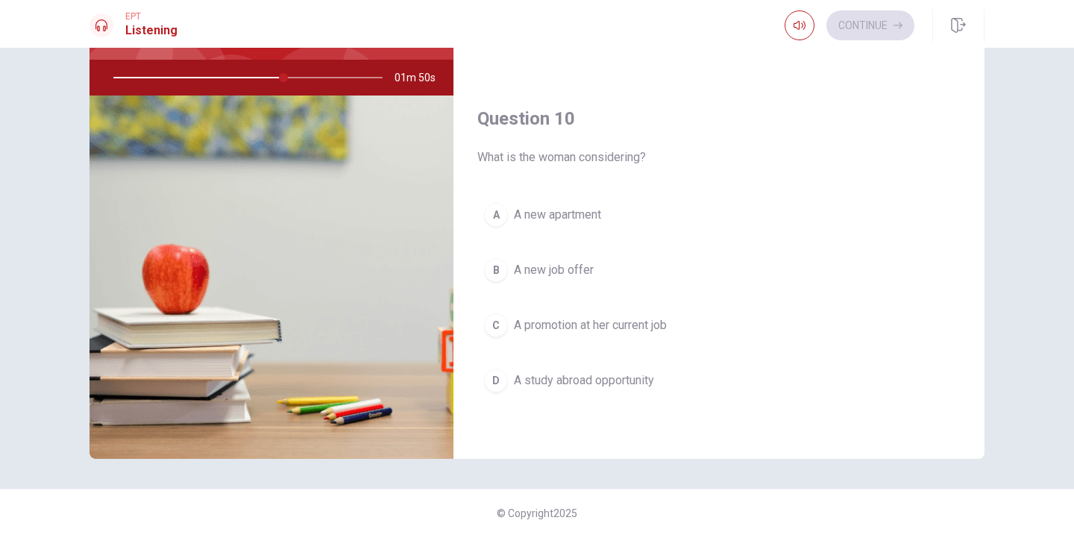
scroll to position [139, 0]
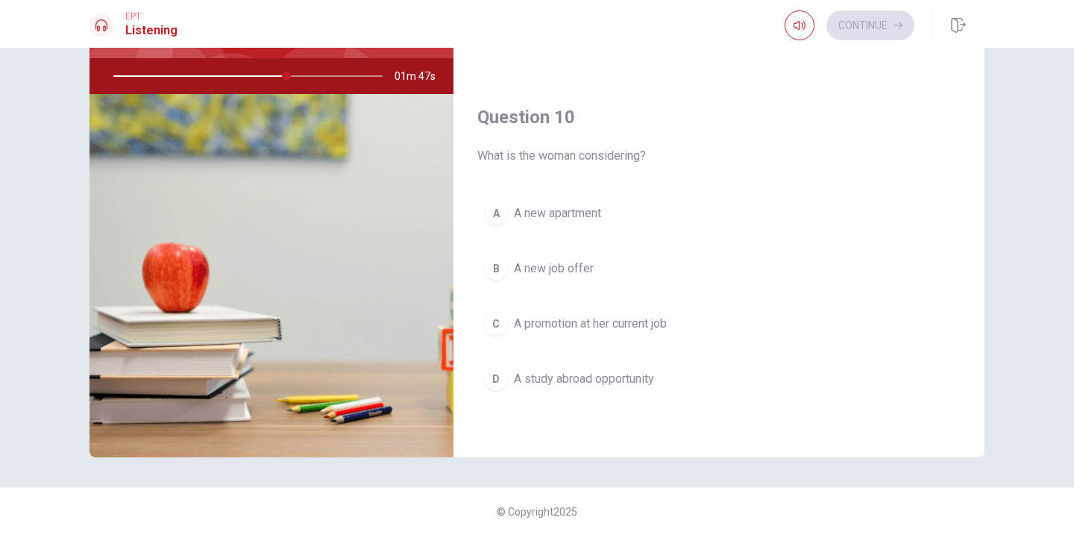
click at [497, 259] on div "B" at bounding box center [496, 269] width 24 height 24
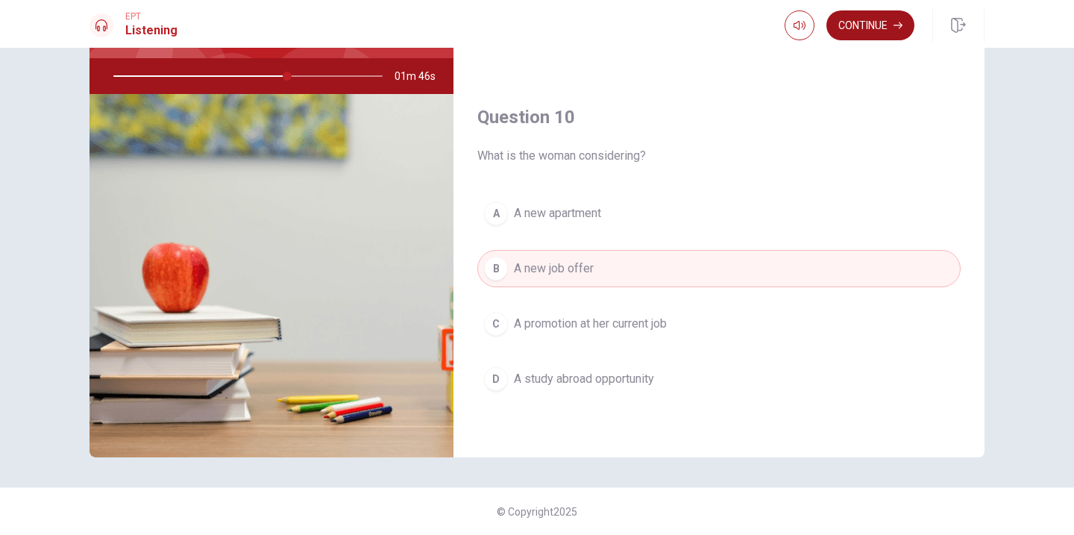
click at [859, 31] on button "Continue" at bounding box center [870, 25] width 88 height 30
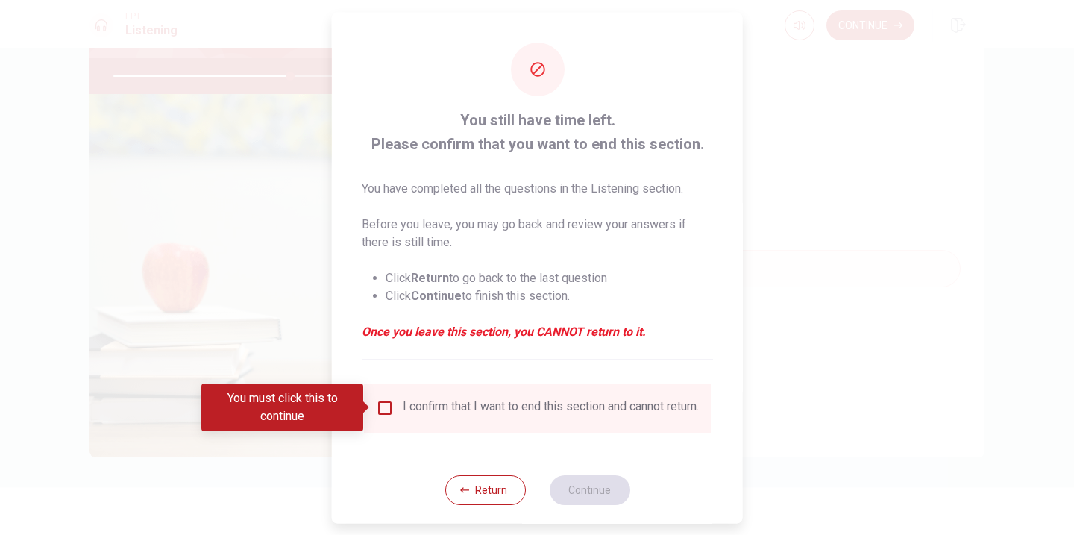
click at [380, 416] on div "I confirm that I want to end this section and cannot return." at bounding box center [537, 407] width 323 height 18
click at [382, 407] on input "You must click this to continue" at bounding box center [385, 407] width 18 height 18
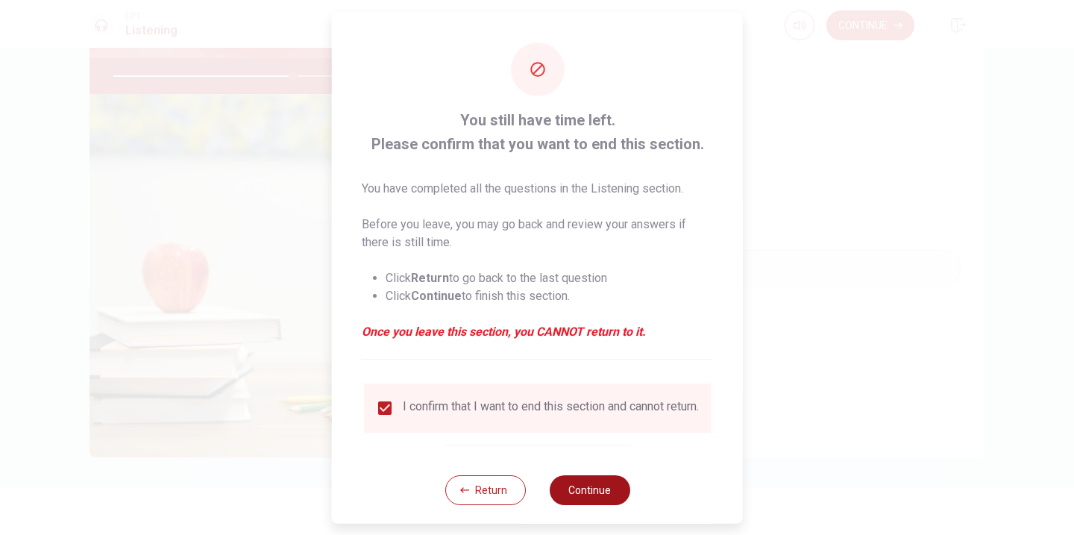
click at [605, 497] on button "Continue" at bounding box center [589, 489] width 81 height 30
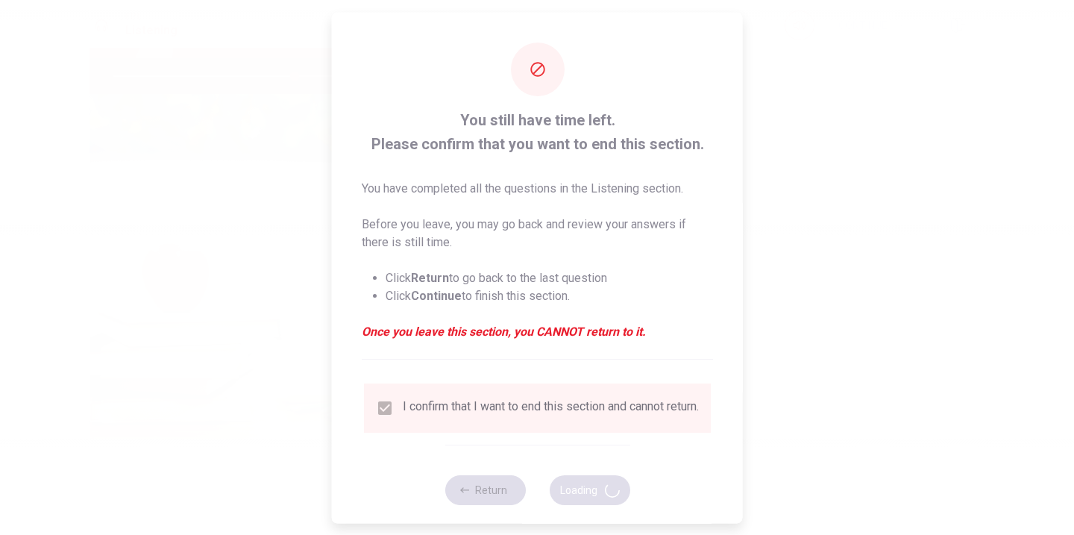
type input "68"
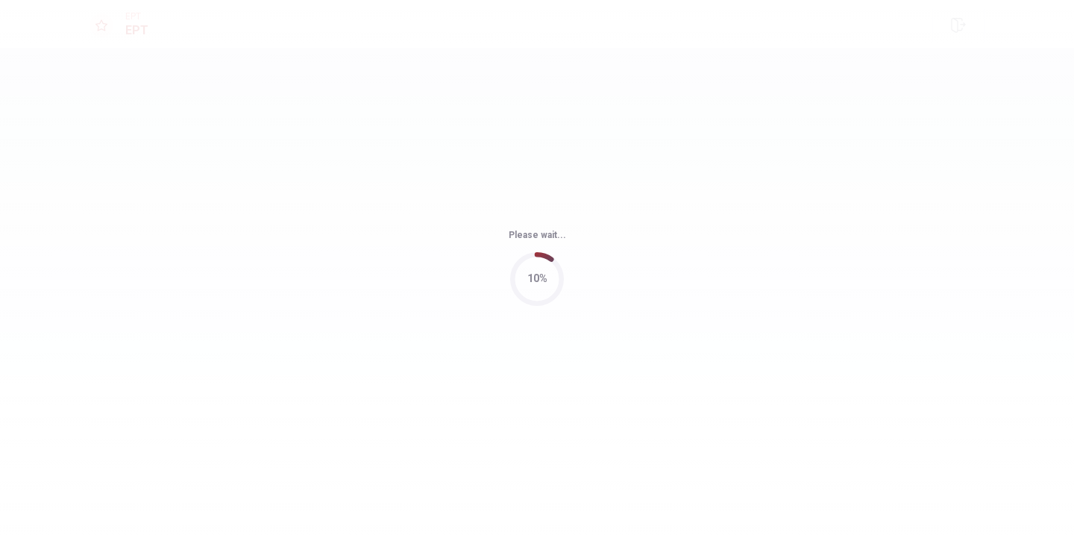
scroll to position [0, 0]
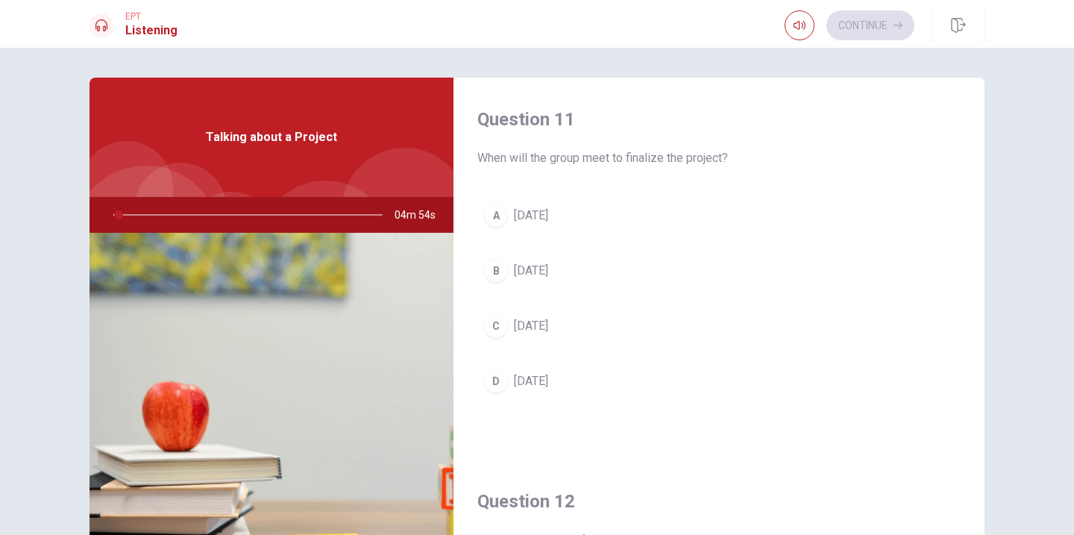
click at [977, 285] on div "Question 11 When will the group meet to finalize the project? A Friday B Tuesda…" at bounding box center [718, 269] width 531 height 382
click at [503, 218] on div "A" at bounding box center [496, 216] width 24 height 24
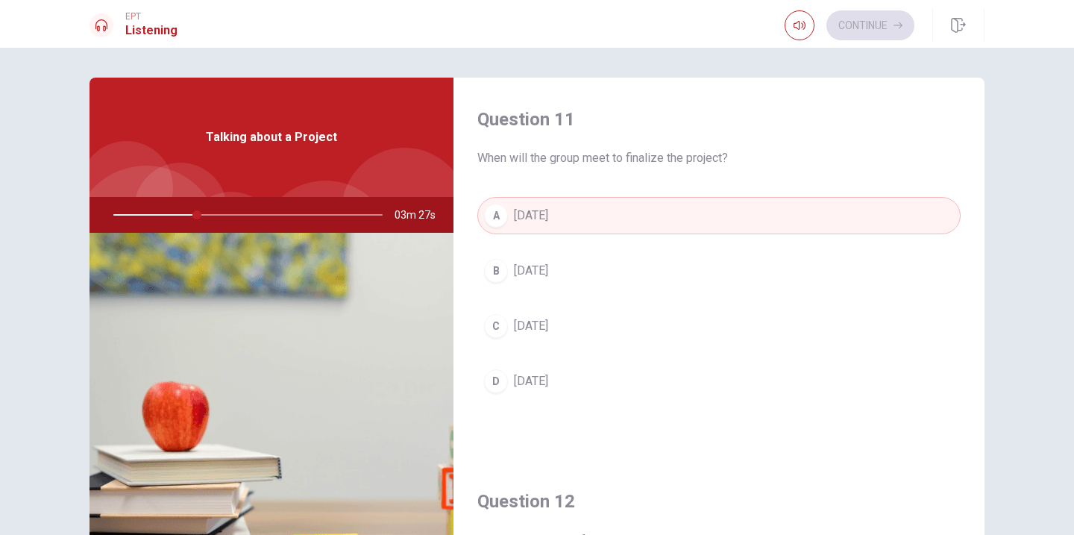
type input "31"
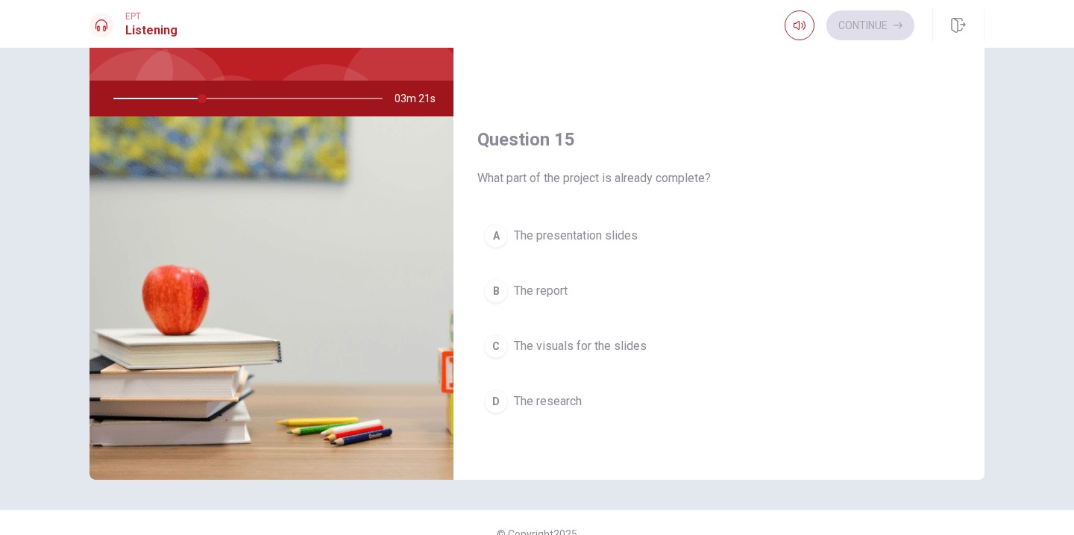
scroll to position [119, 0]
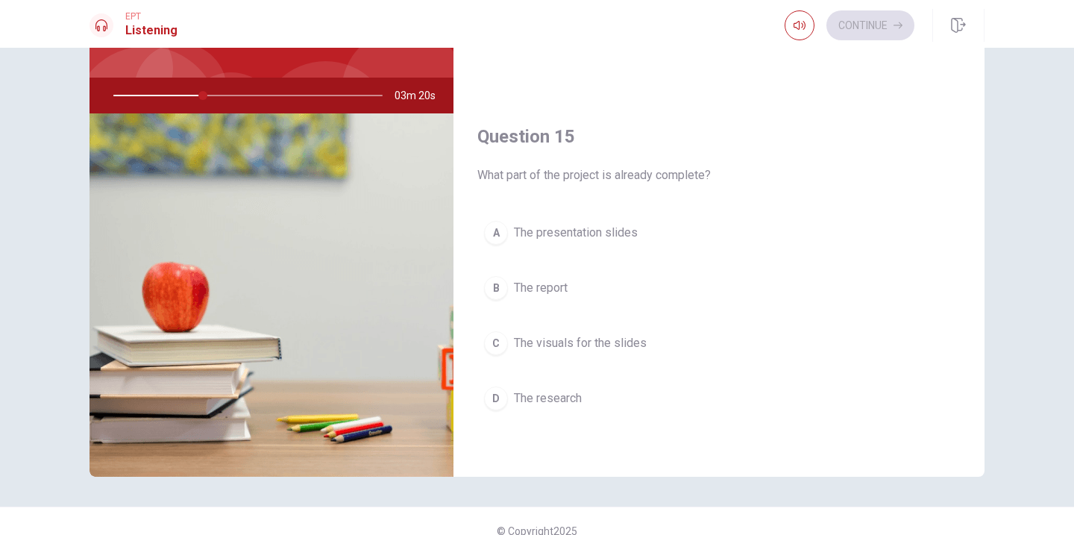
click at [526, 405] on span "The research" at bounding box center [548, 398] width 68 height 18
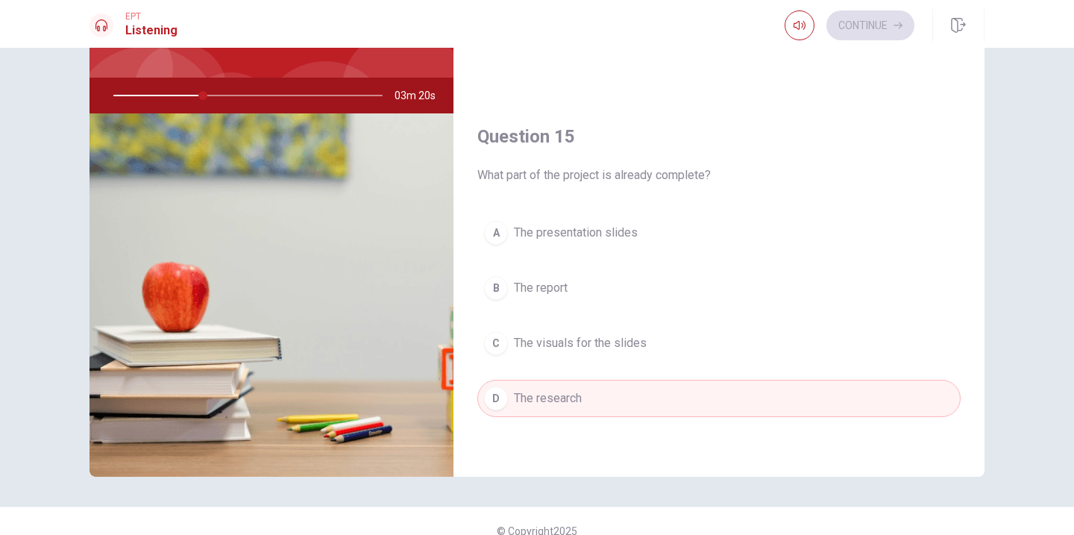
type input "34"
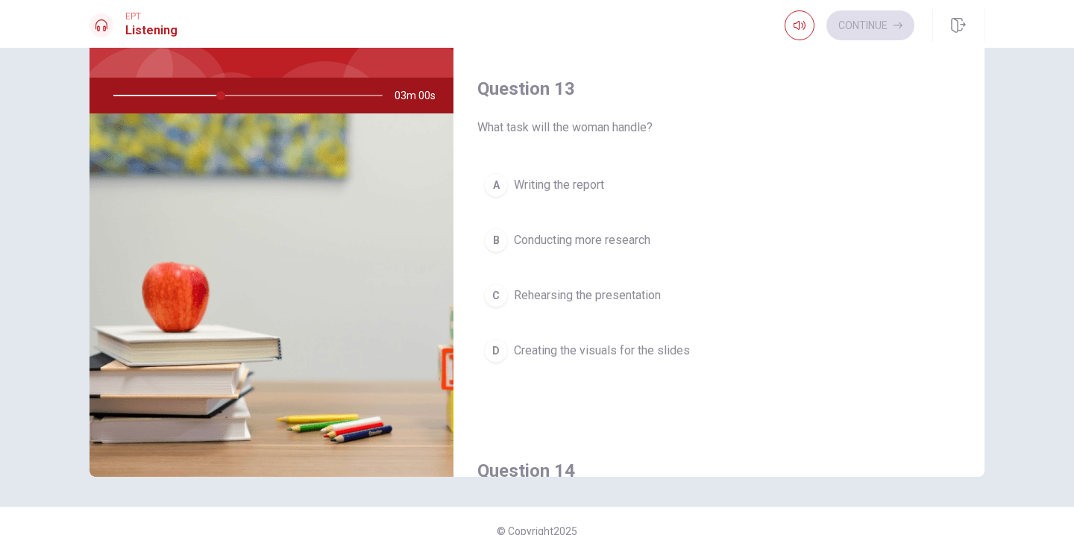
scroll to position [645, 0]
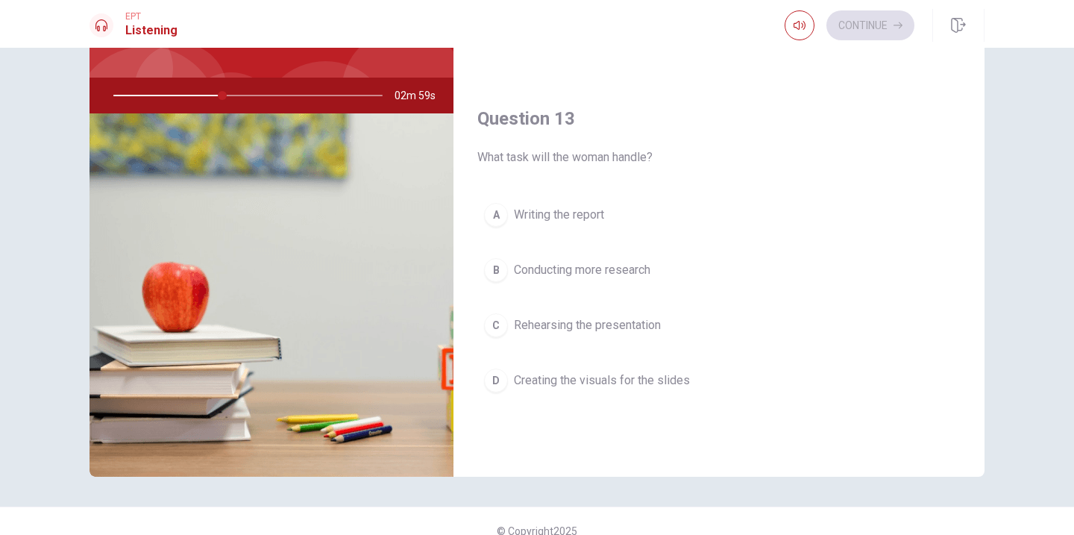
click at [590, 388] on span "Creating the visuals for the slides" at bounding box center [602, 380] width 176 height 18
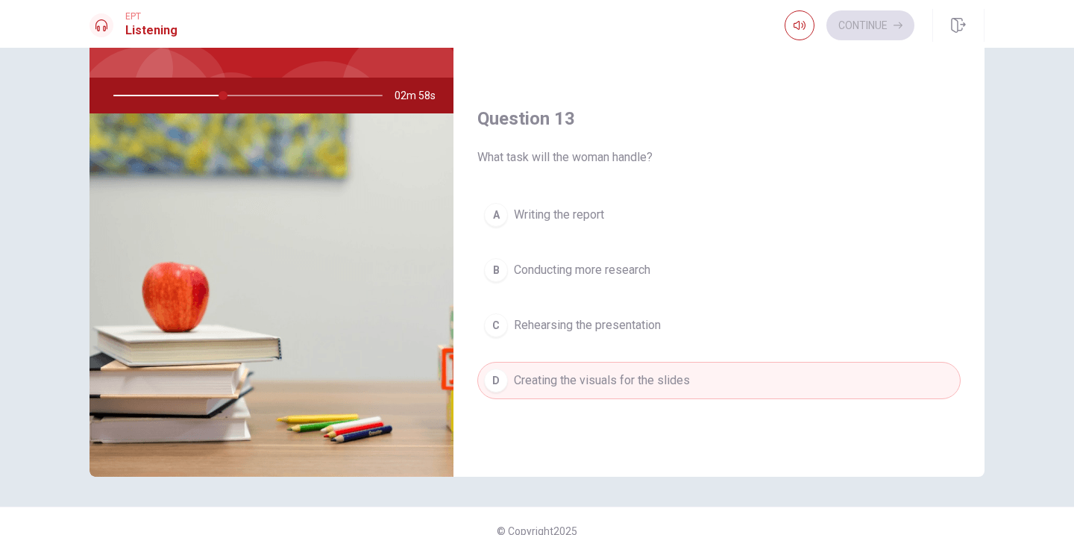
type input "41"
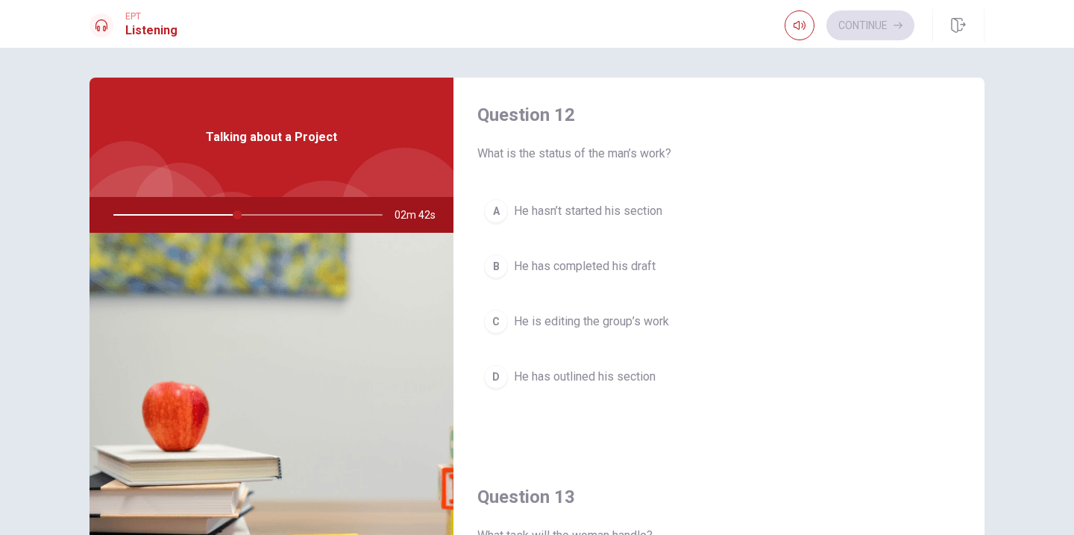
scroll to position [388, 0]
click at [533, 213] on span "He hasn’t started his section" at bounding box center [588, 210] width 148 height 18
type input "52"
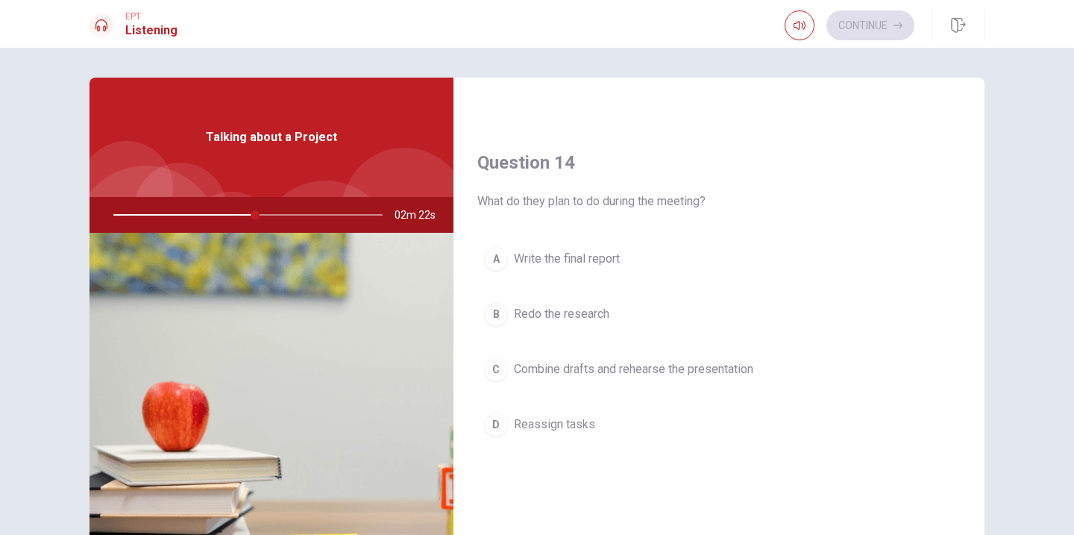
scroll to position [1104, 0]
click at [570, 364] on span "Combine drafts and rehearse the presentation" at bounding box center [633, 368] width 239 height 18
type input "54"
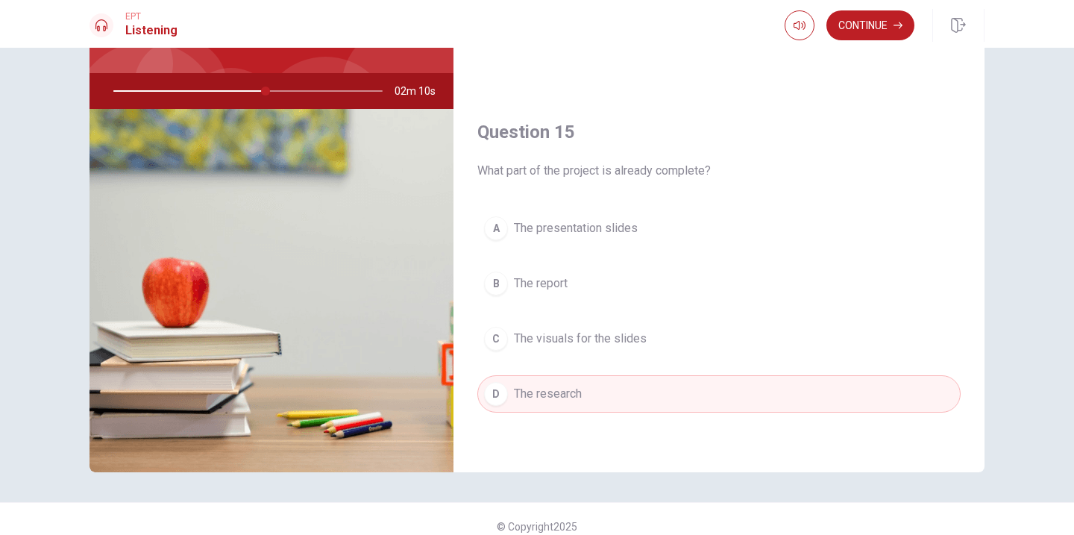
scroll to position [139, 0]
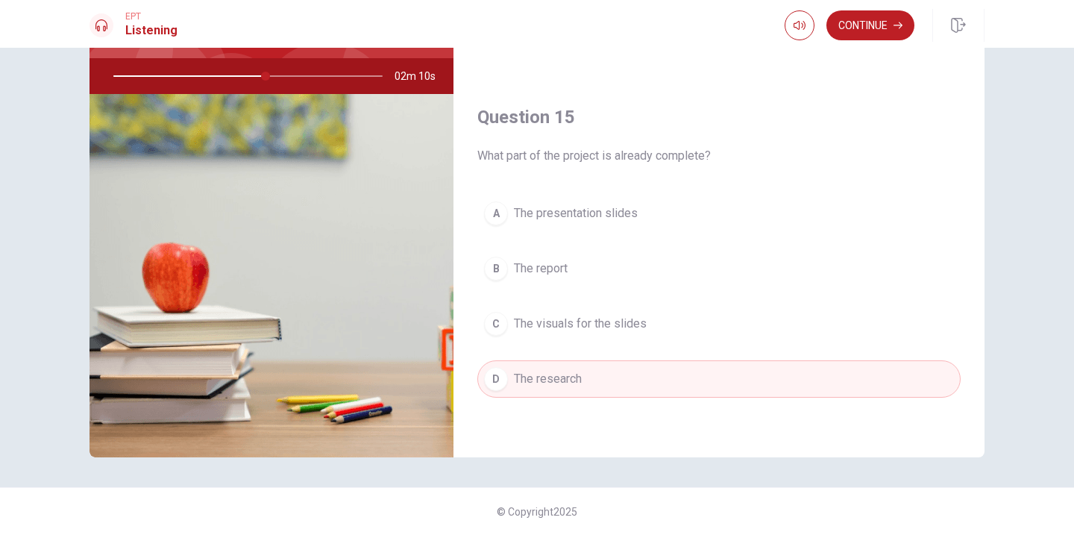
type input "57"
click at [864, 32] on button "Continue" at bounding box center [870, 25] width 88 height 30
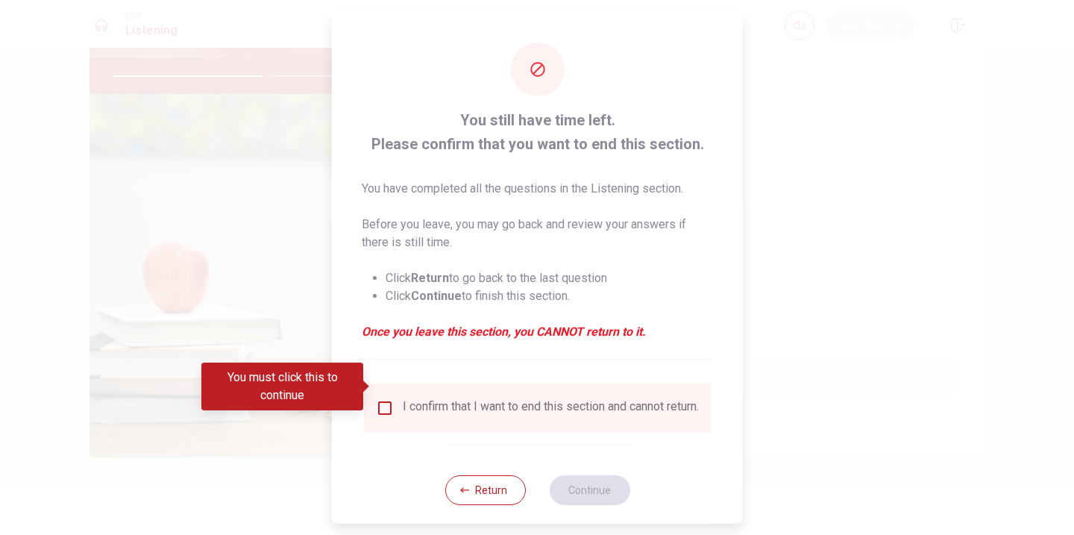
scroll to position [22, 0]
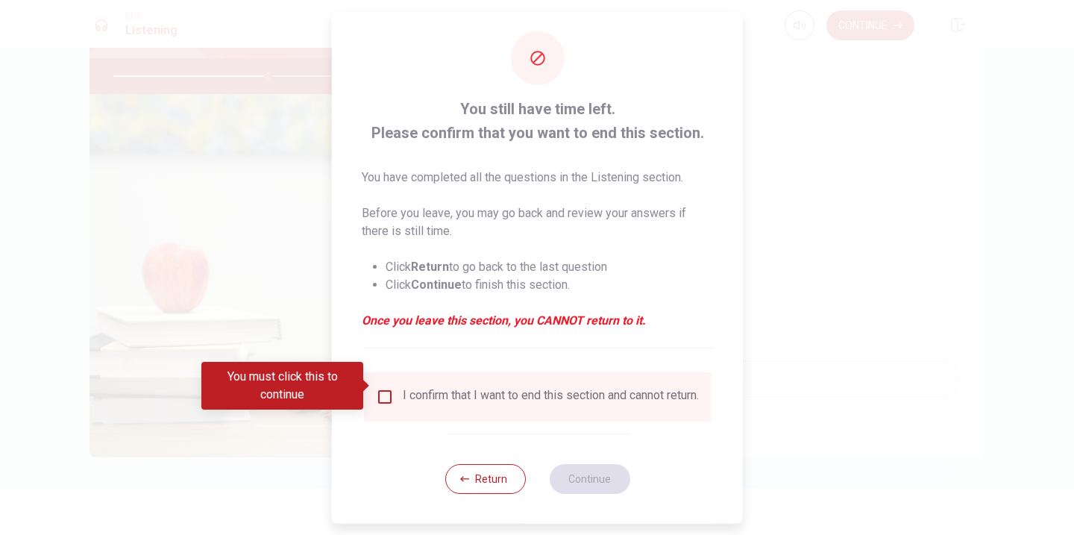
click at [424, 387] on div "I confirm that I want to end this section and cannot return." at bounding box center [551, 396] width 296 height 18
click at [385, 387] on input "You must click this to continue" at bounding box center [385, 396] width 18 height 18
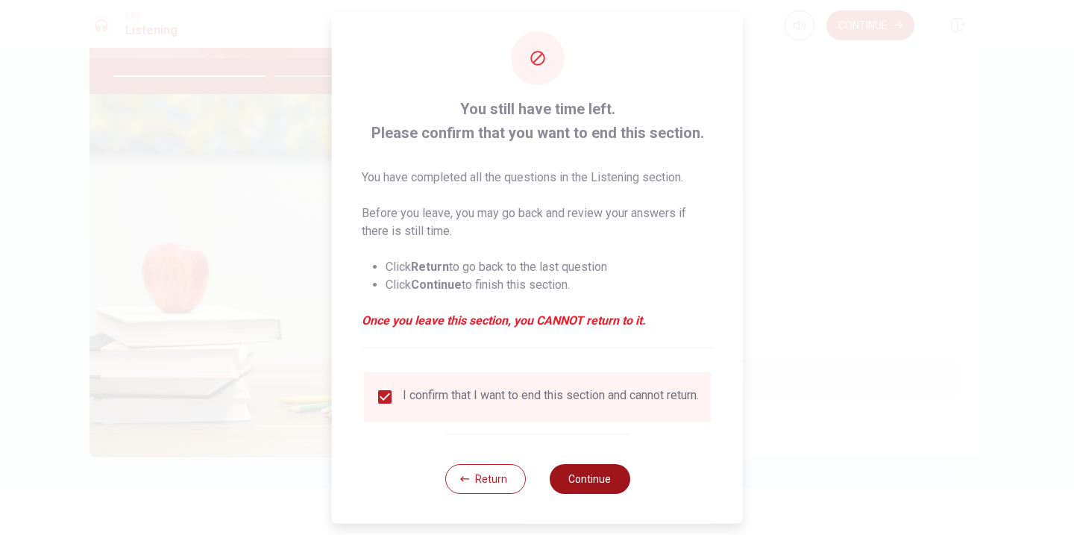
click at [577, 465] on button "Continue" at bounding box center [589, 478] width 81 height 30
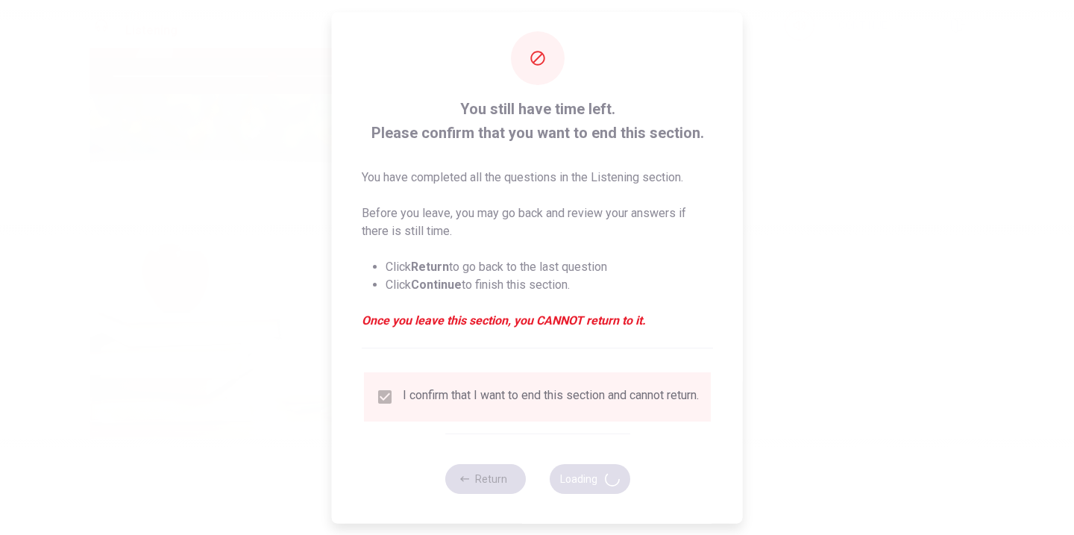
type input "59"
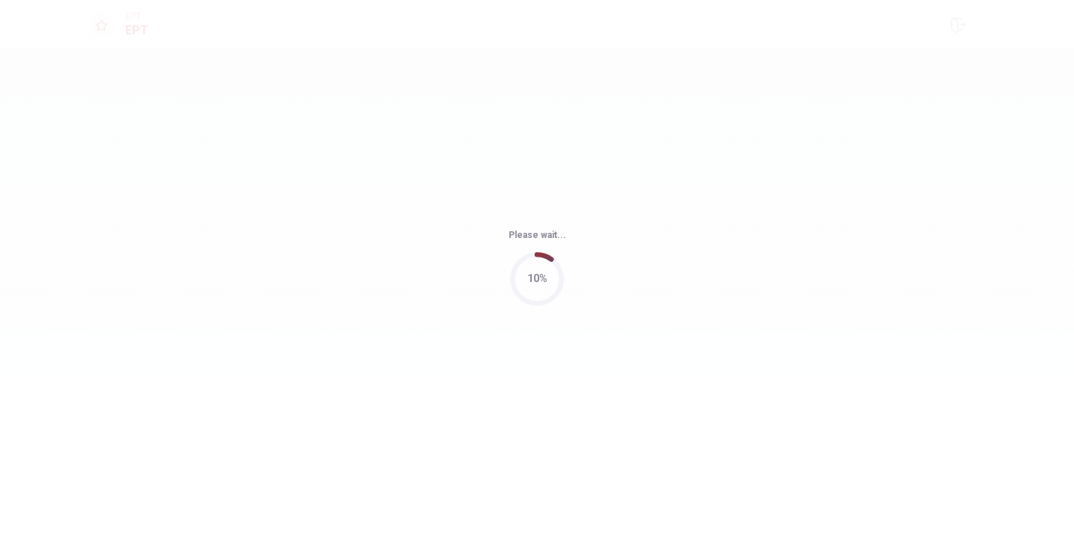
scroll to position [0, 0]
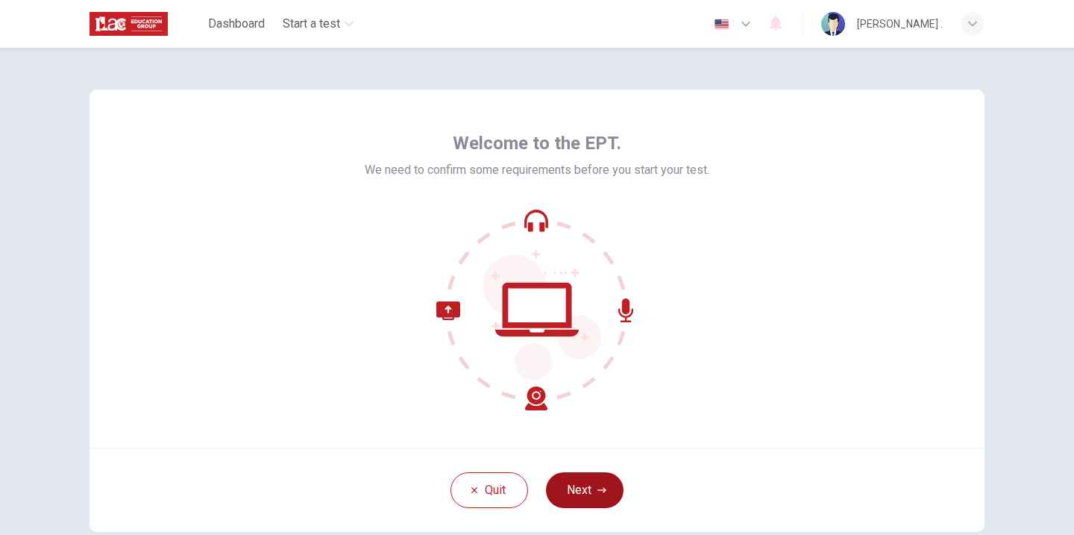
click at [585, 482] on button "Next" at bounding box center [585, 490] width 78 height 36
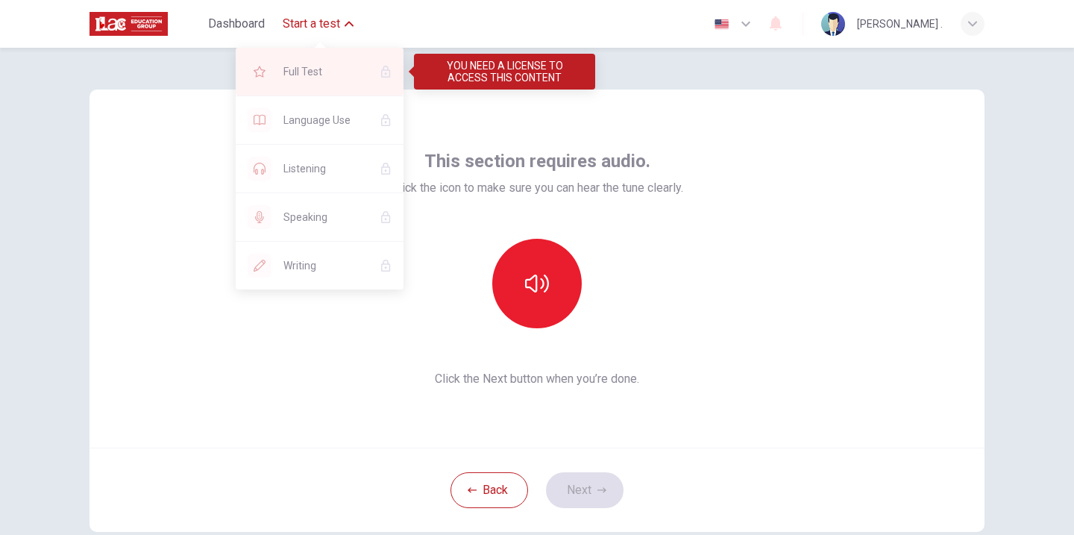
click at [318, 60] on div "Full Test" at bounding box center [320, 72] width 168 height 48
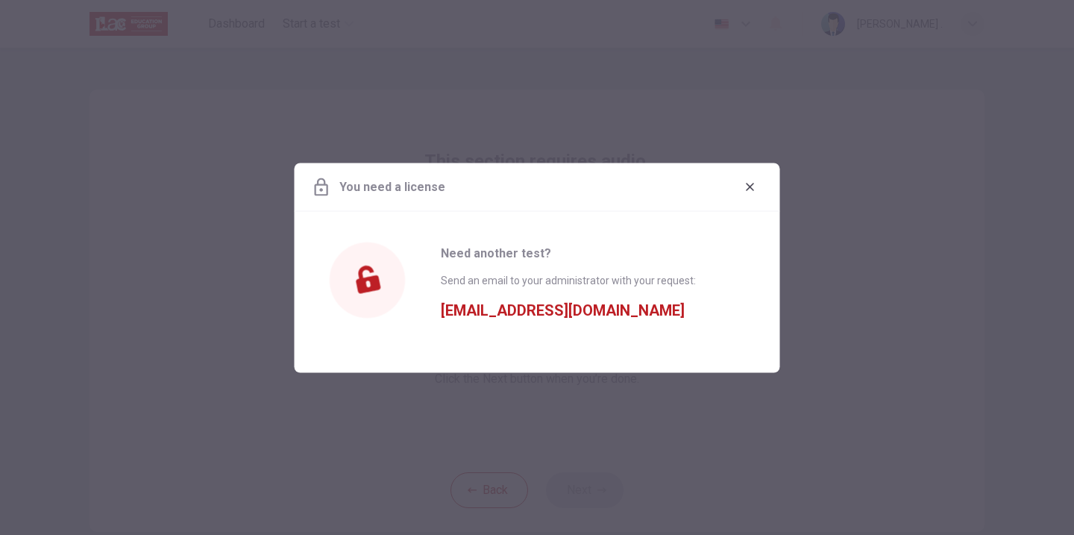
click at [756, 186] on button "button" at bounding box center [750, 186] width 24 height 24
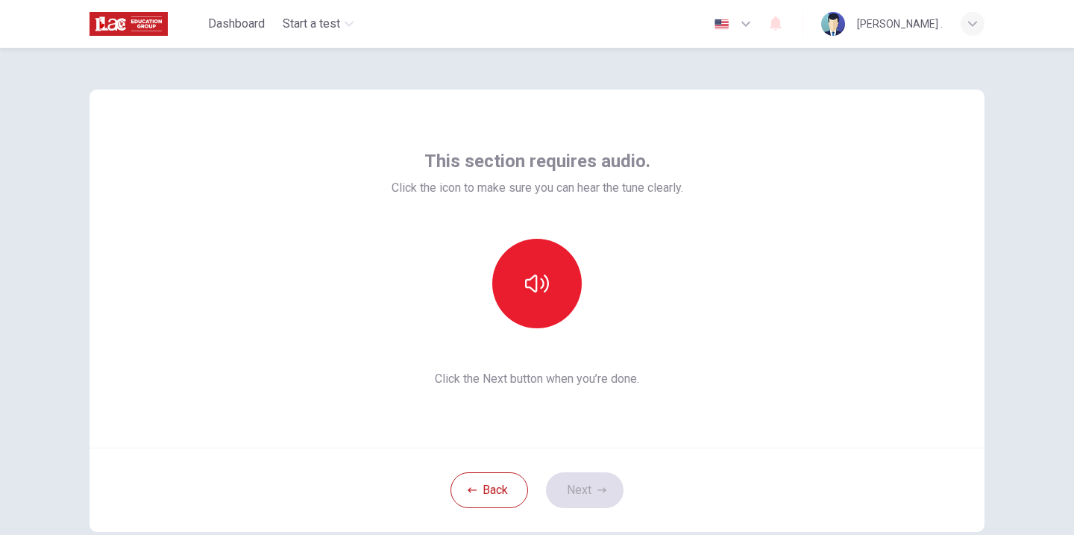
click at [546, 233] on div "This section requires audio. Click the icon to make sure you can hear the tune …" at bounding box center [537, 268] width 292 height 239
click at [544, 259] on button "button" at bounding box center [536, 283] width 89 height 89
click at [571, 482] on button "Next" at bounding box center [585, 490] width 78 height 36
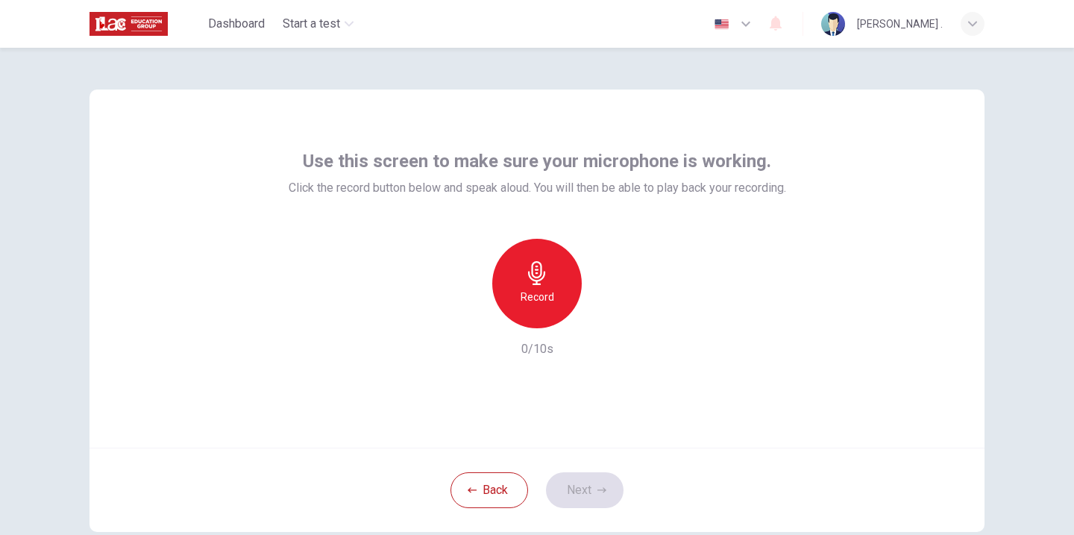
click at [550, 311] on div "Record" at bounding box center [536, 283] width 89 height 89
click at [545, 306] on div "Stop" at bounding box center [536, 283] width 89 height 89
click at [545, 306] on div "Record" at bounding box center [536, 283] width 89 height 89
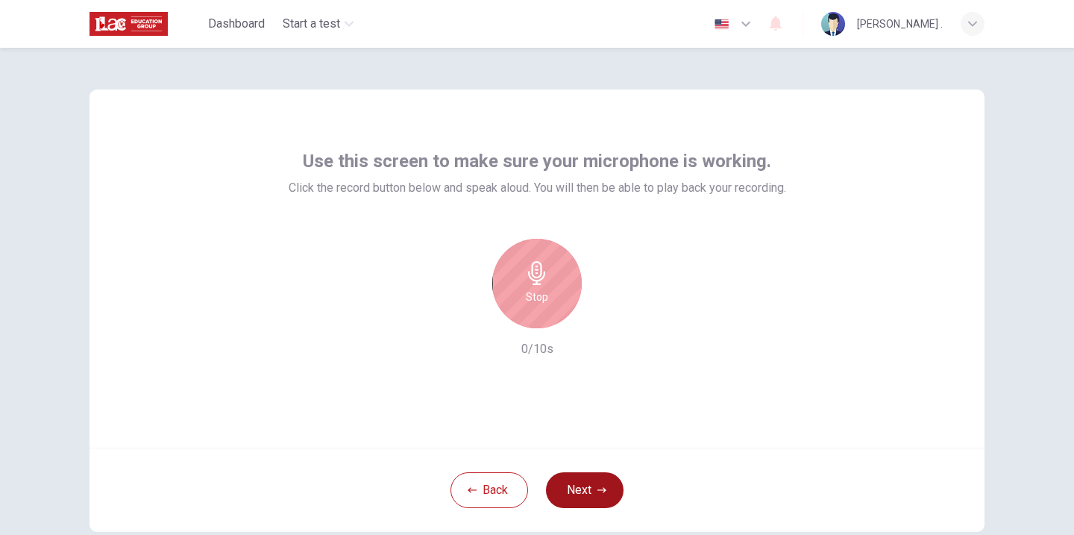
click at [586, 494] on button "Next" at bounding box center [585, 490] width 78 height 36
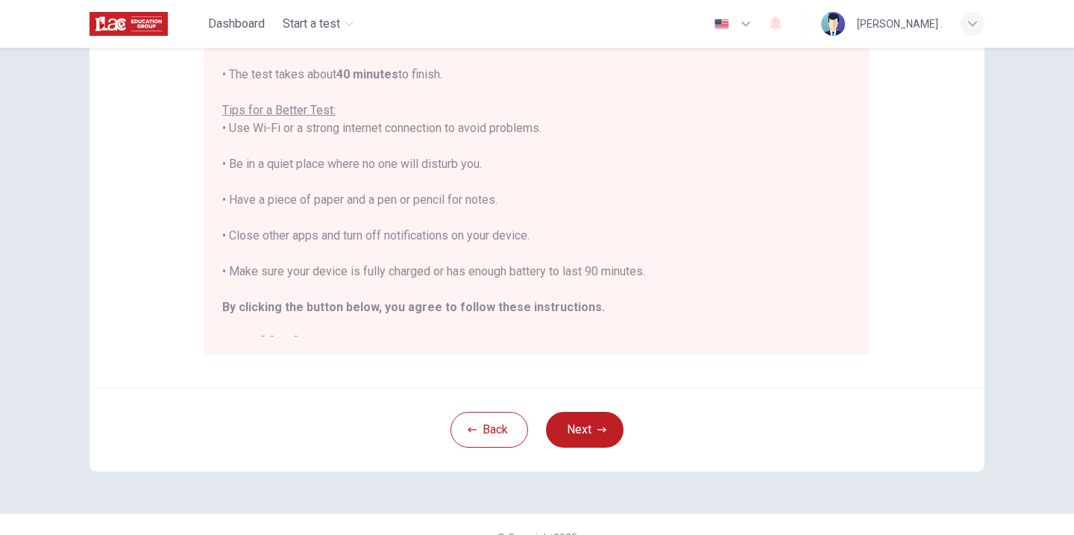
scroll to position [295, 0]
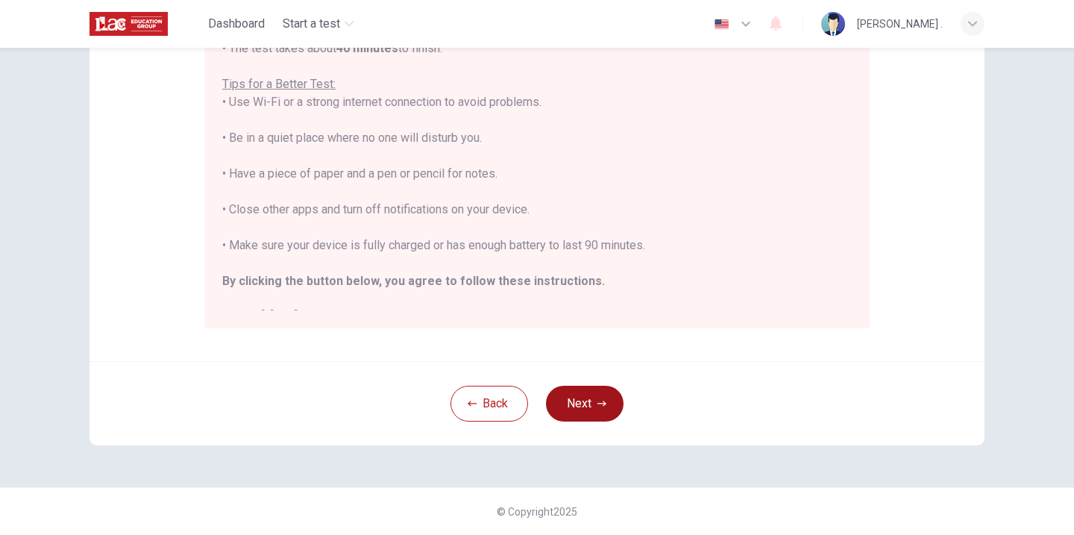
click at [598, 405] on icon "button" at bounding box center [601, 403] width 9 height 9
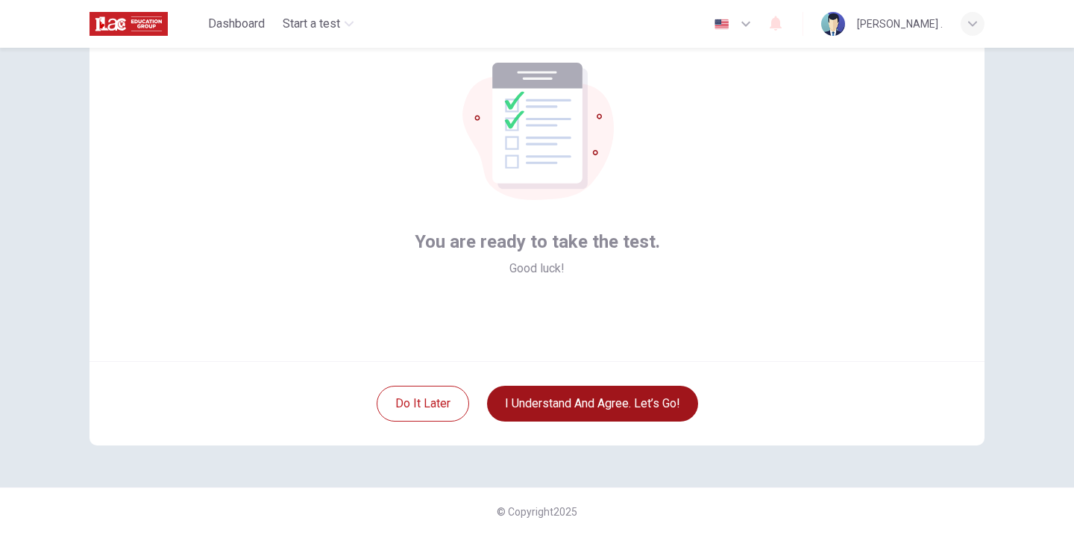
click at [731, 20] on img "button" at bounding box center [721, 24] width 19 height 11
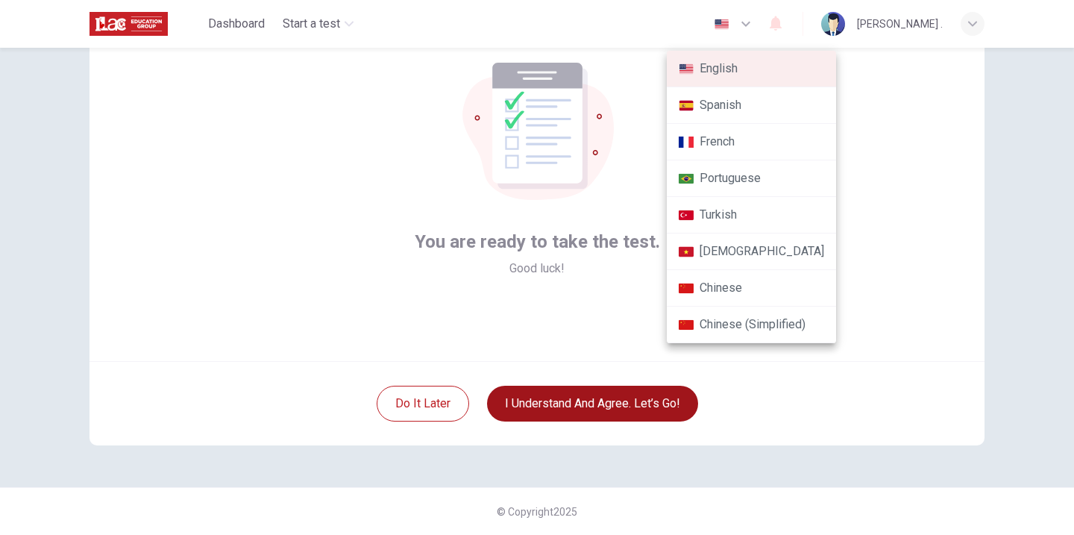
click at [540, 398] on div at bounding box center [537, 267] width 1074 height 535
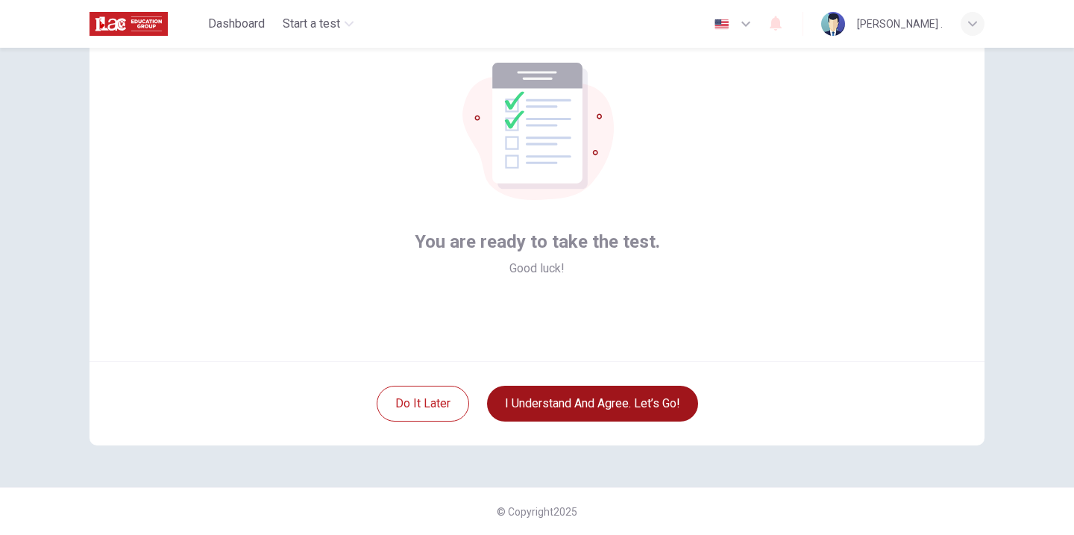
click at [540, 398] on button "I understand and agree. Let’s go!" at bounding box center [592, 404] width 211 height 36
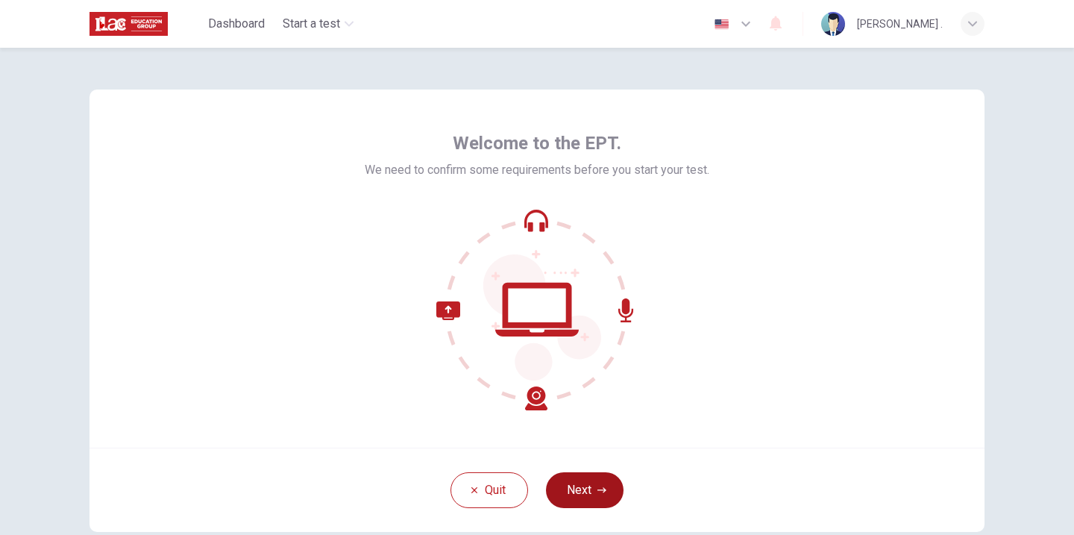
click at [592, 485] on button "Next" at bounding box center [585, 490] width 78 height 36
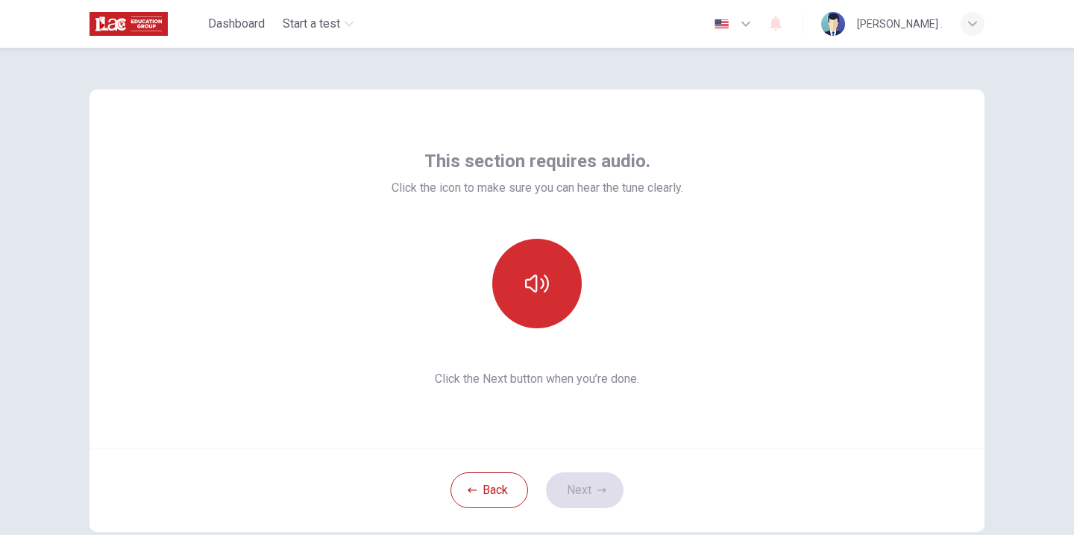
click at [561, 298] on button "button" at bounding box center [536, 283] width 89 height 89
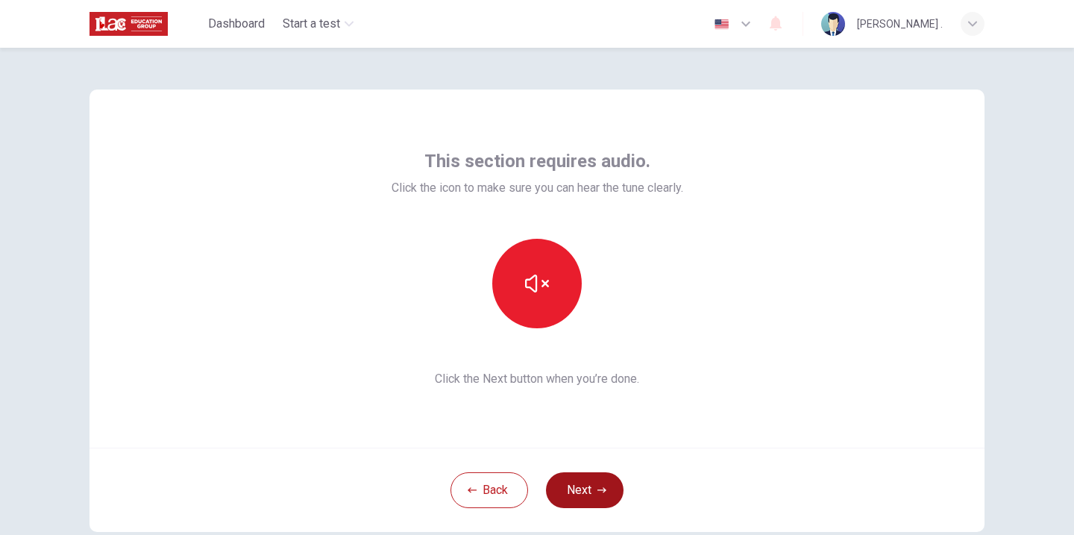
click at [586, 479] on button "Next" at bounding box center [585, 490] width 78 height 36
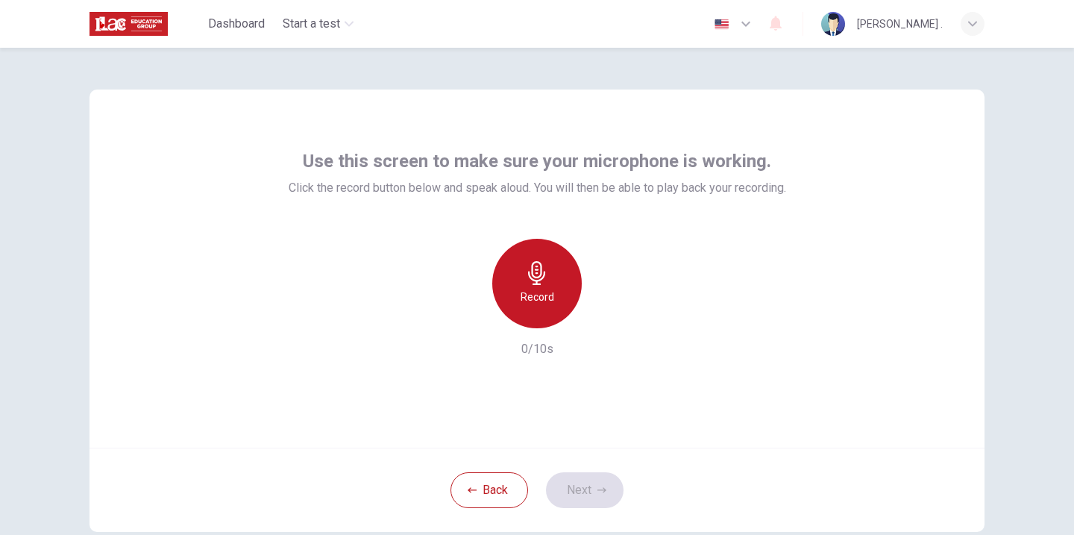
click at [576, 299] on div "Record" at bounding box center [536, 283] width 89 height 89
click at [547, 305] on div "Stop" at bounding box center [536, 283] width 89 height 89
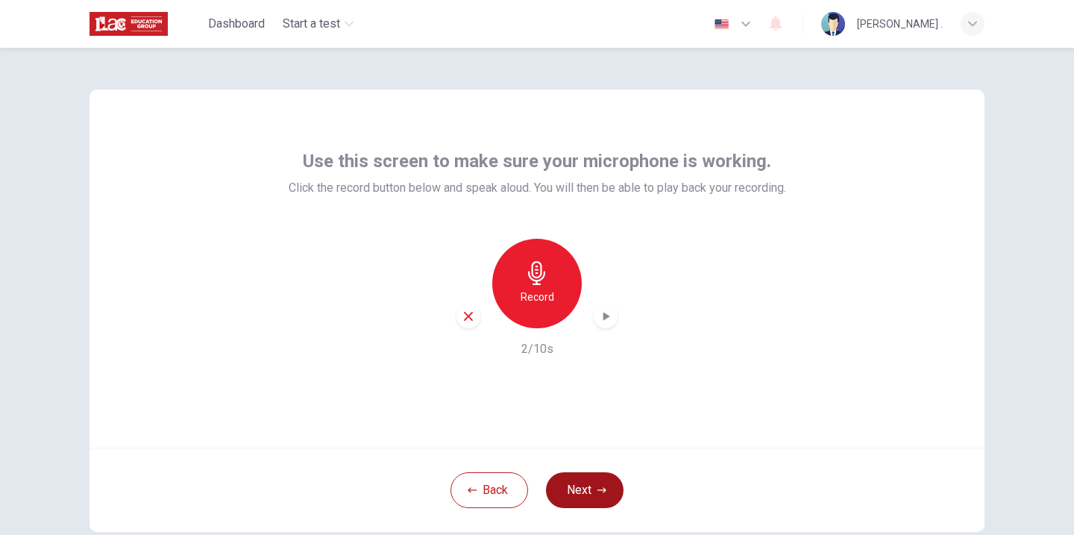
click at [582, 491] on button "Next" at bounding box center [585, 490] width 78 height 36
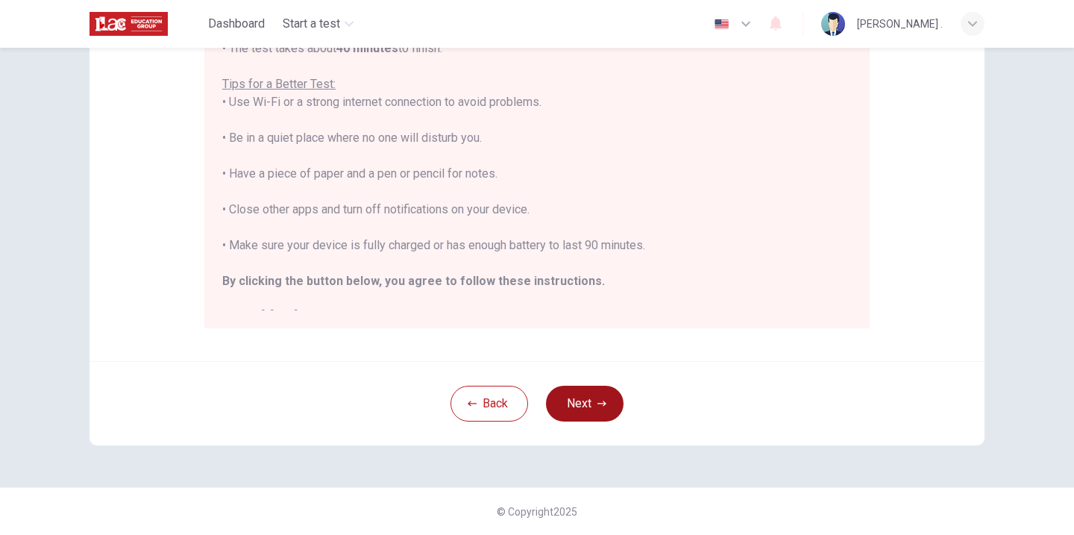
click at [610, 405] on button "Next" at bounding box center [585, 404] width 78 height 36
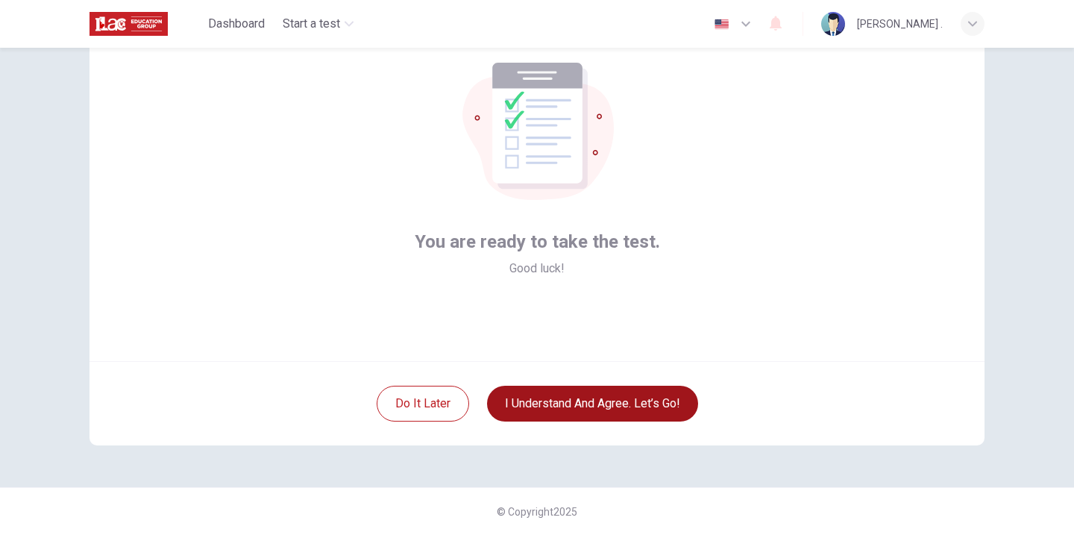
scroll to position [86, 0]
click at [610, 405] on button "I understand and agree. Let’s go!" at bounding box center [592, 404] width 211 height 36
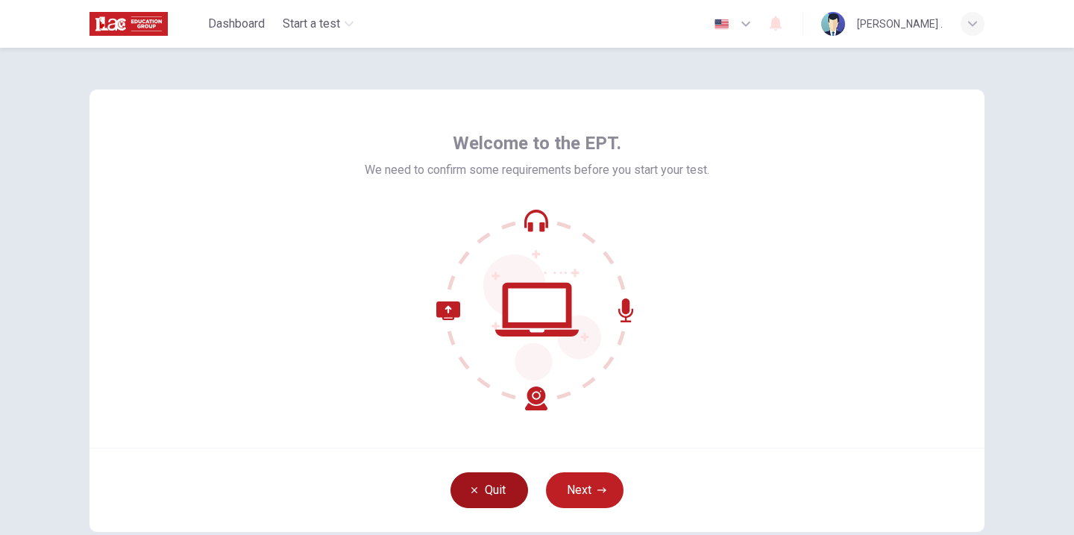
click at [514, 476] on button "Quit" at bounding box center [489, 490] width 78 height 36
